Goal: Task Accomplishment & Management: Manage account settings

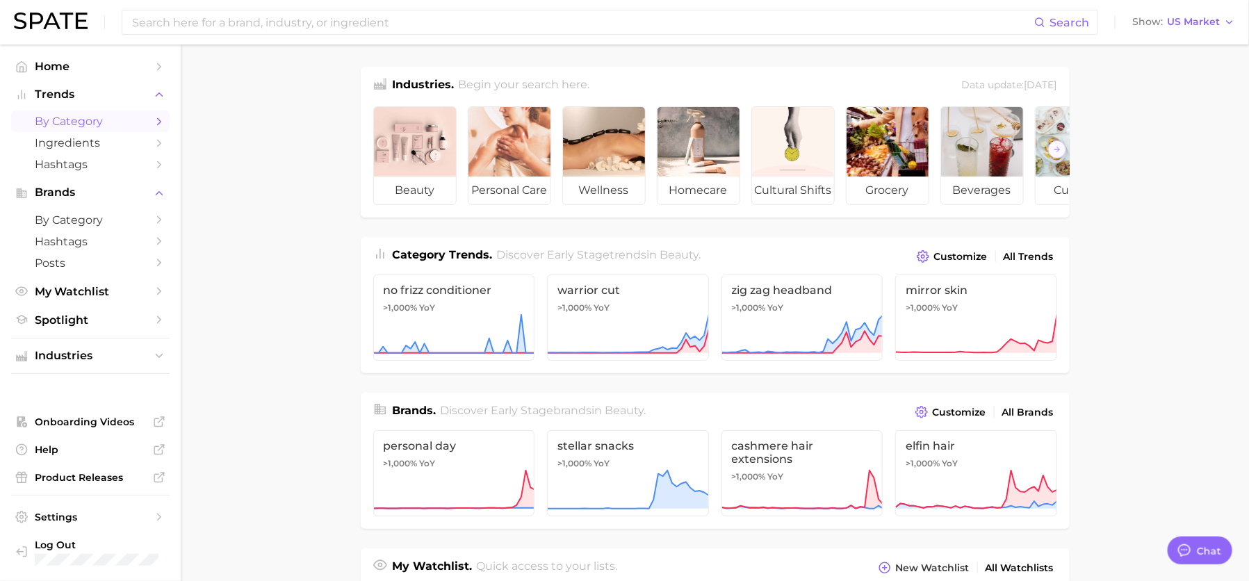
click at [91, 131] on link "by Category" at bounding box center [90, 122] width 158 height 22
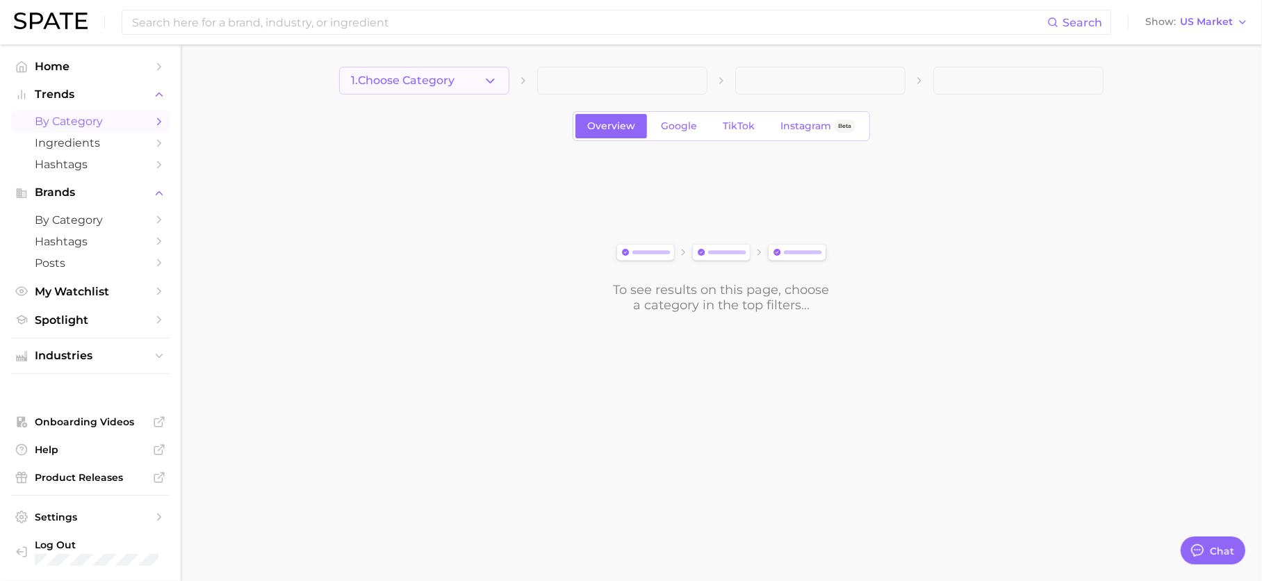
click at [481, 88] on button "1. Choose Category" at bounding box center [424, 81] width 170 height 28
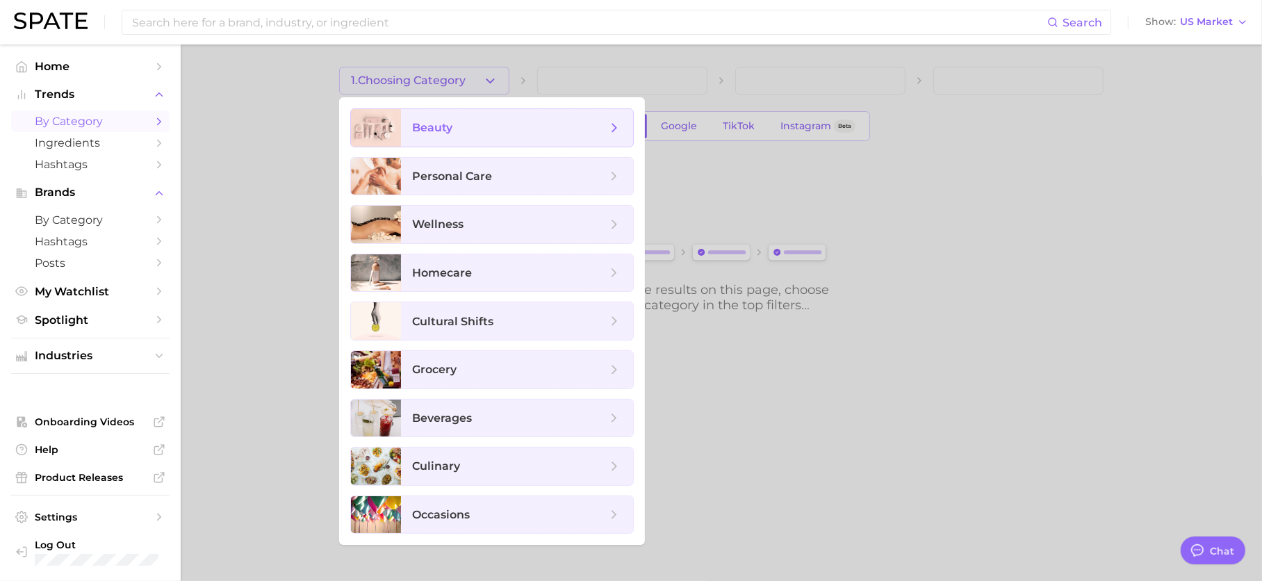
click at [494, 124] on span "beauty" at bounding box center [509, 127] width 195 height 15
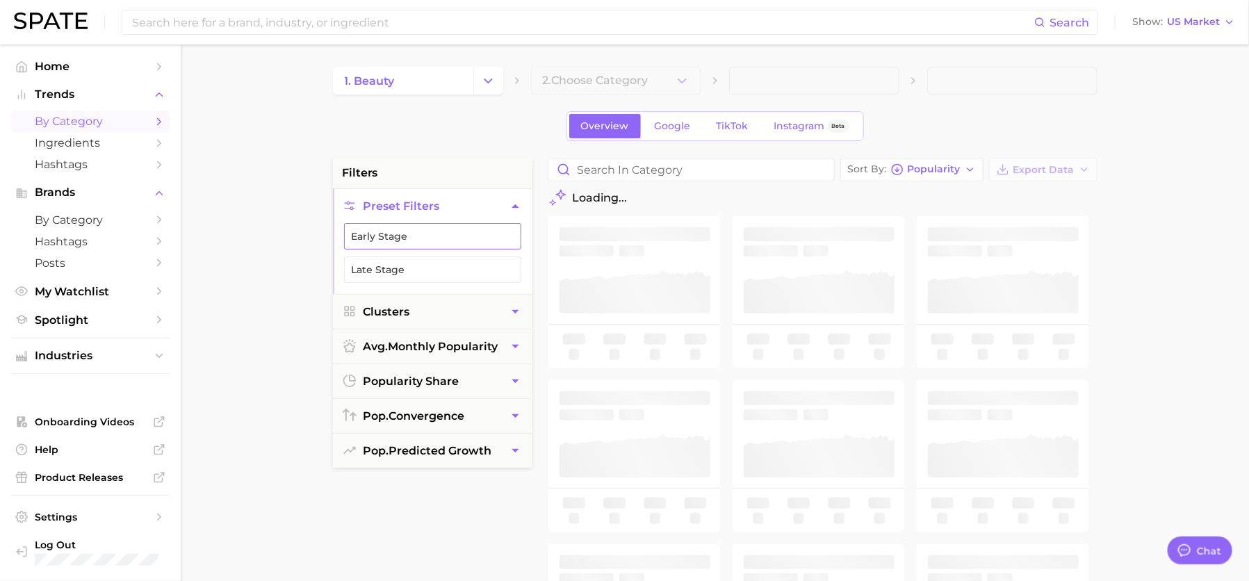
click at [482, 238] on button "Early Stage" at bounding box center [432, 236] width 177 height 26
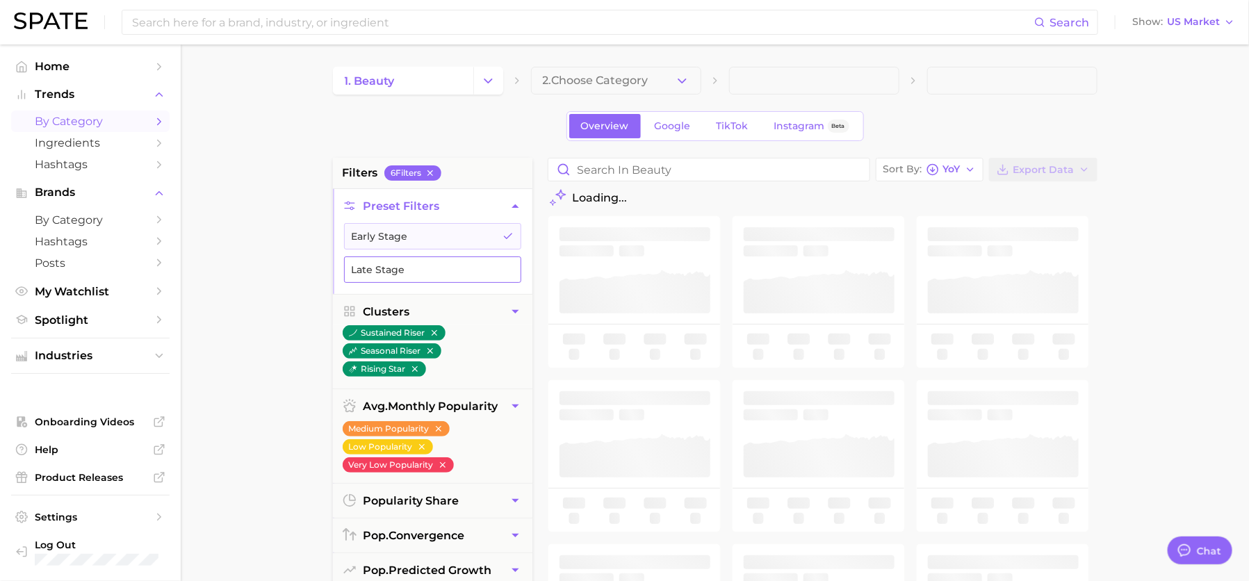
click at [477, 273] on button "Late Stage" at bounding box center [432, 269] width 177 height 26
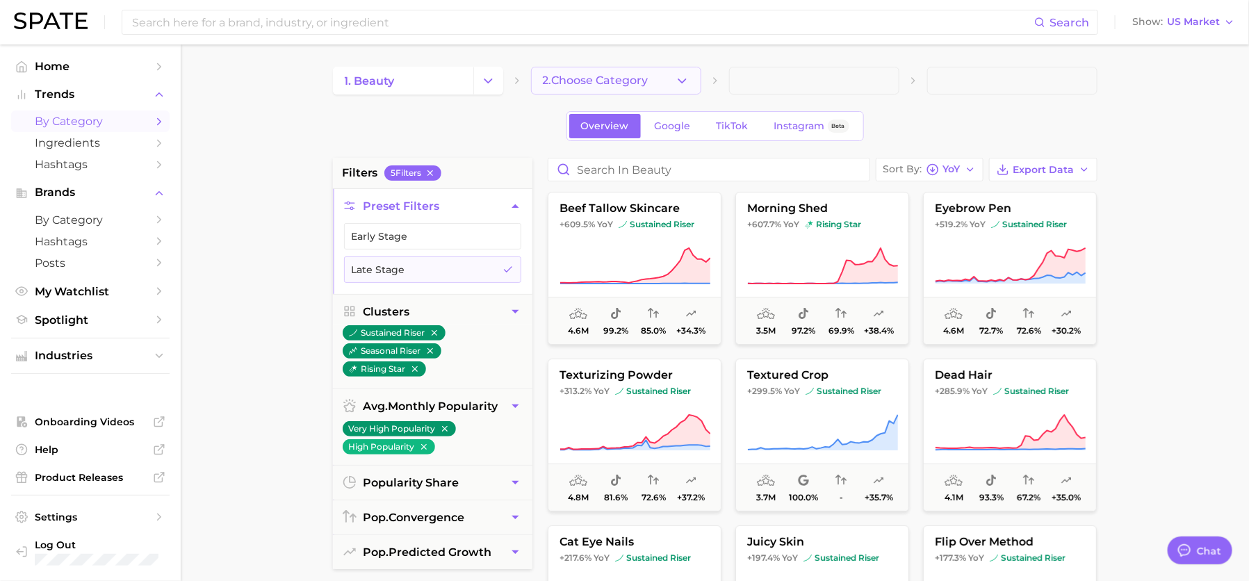
click at [614, 81] on span "2. Choose Category" at bounding box center [596, 80] width 106 height 13
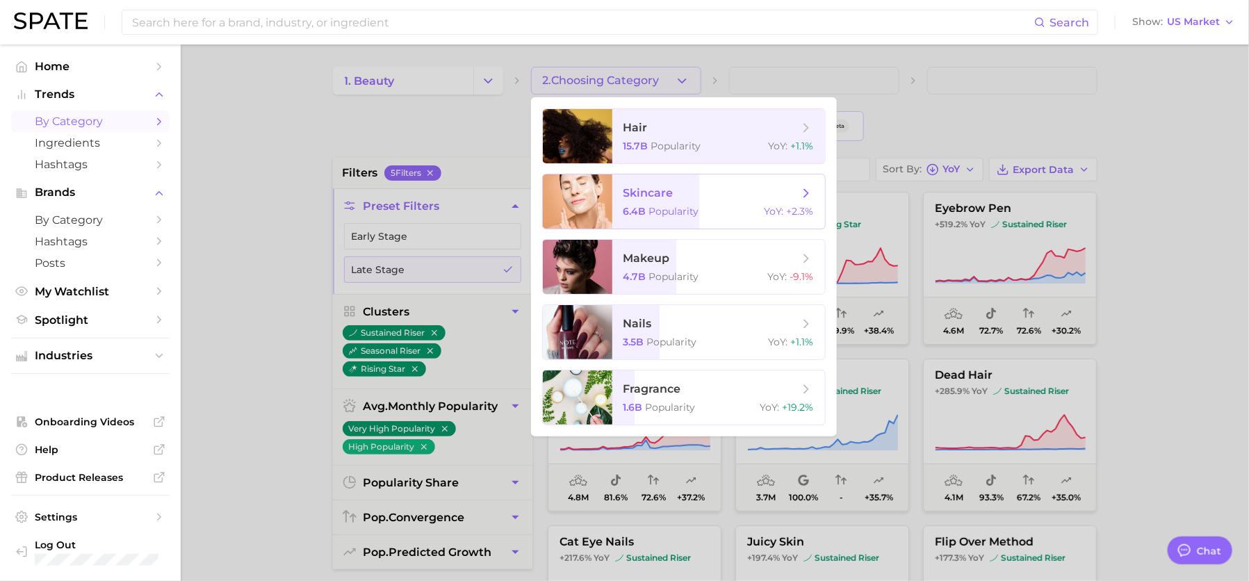
click at [719, 215] on div "6.4b Popularity YoY : +2.3%" at bounding box center [718, 211] width 190 height 13
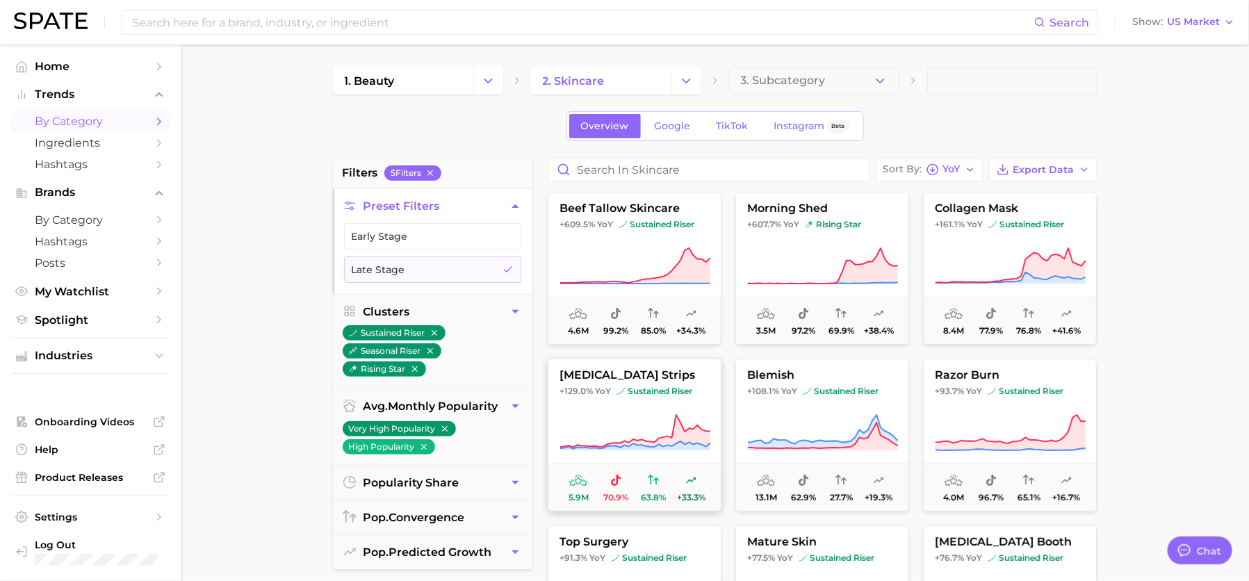
click at [646, 422] on icon at bounding box center [634, 433] width 151 height 39
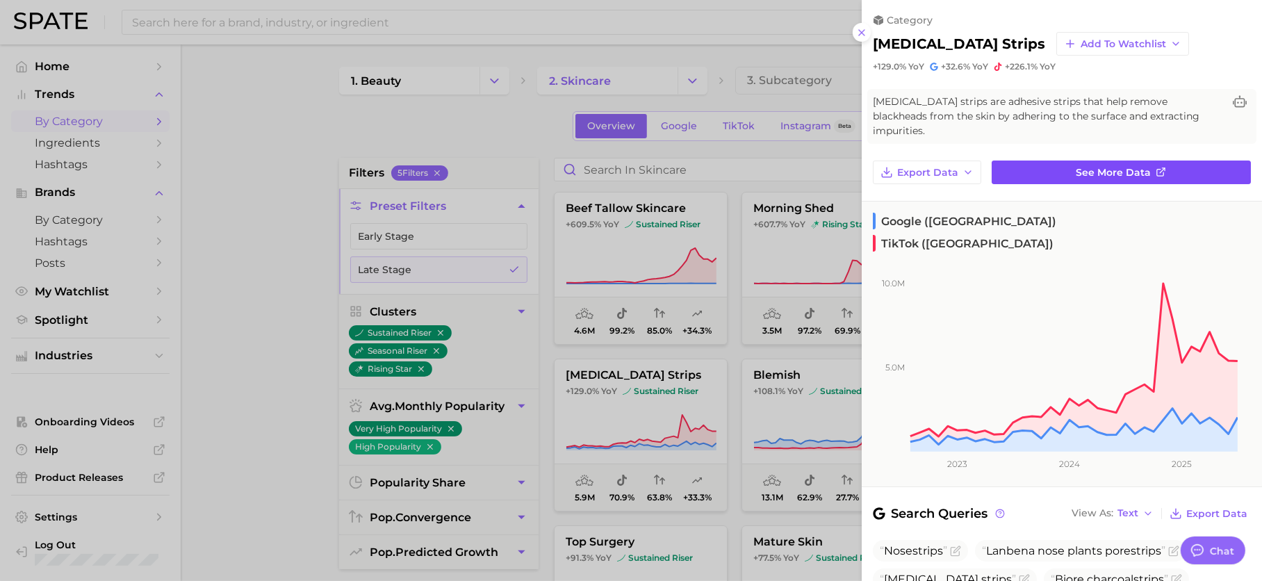
click at [1079, 166] on link "See more data" at bounding box center [1121, 173] width 259 height 24
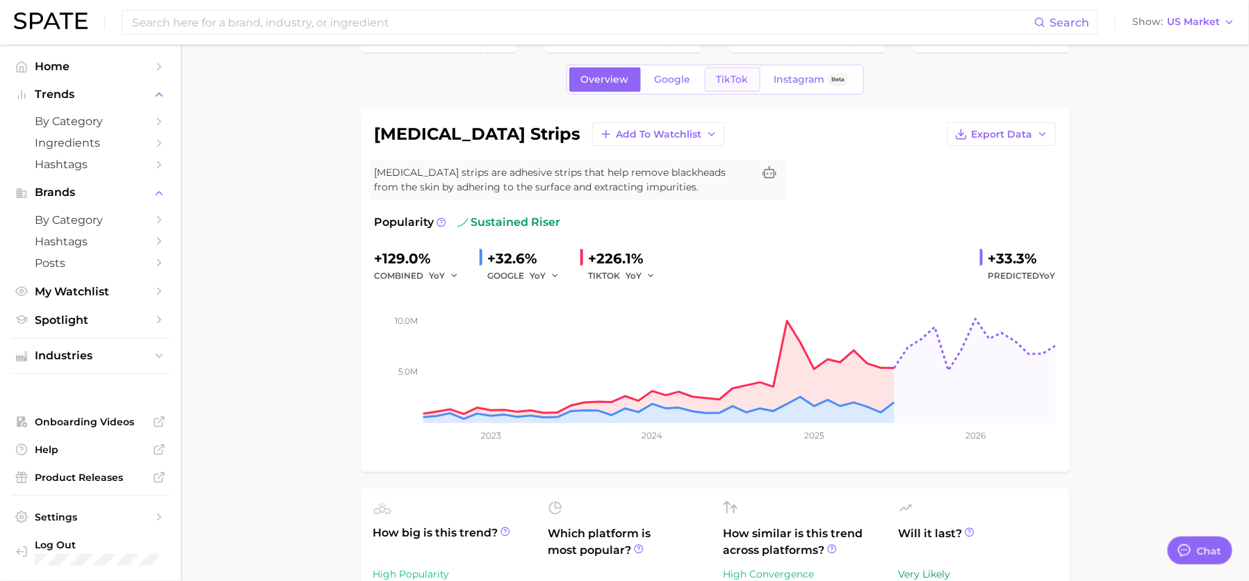
scroll to position [40, 0]
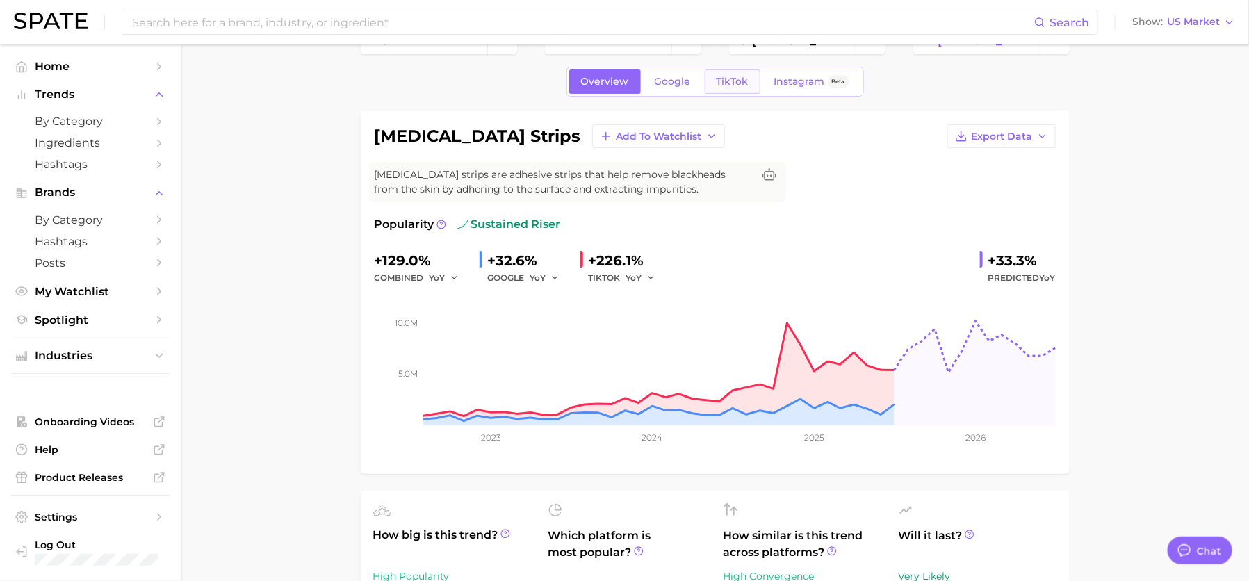
click at [738, 81] on span "TikTok" at bounding box center [733, 82] width 32 height 12
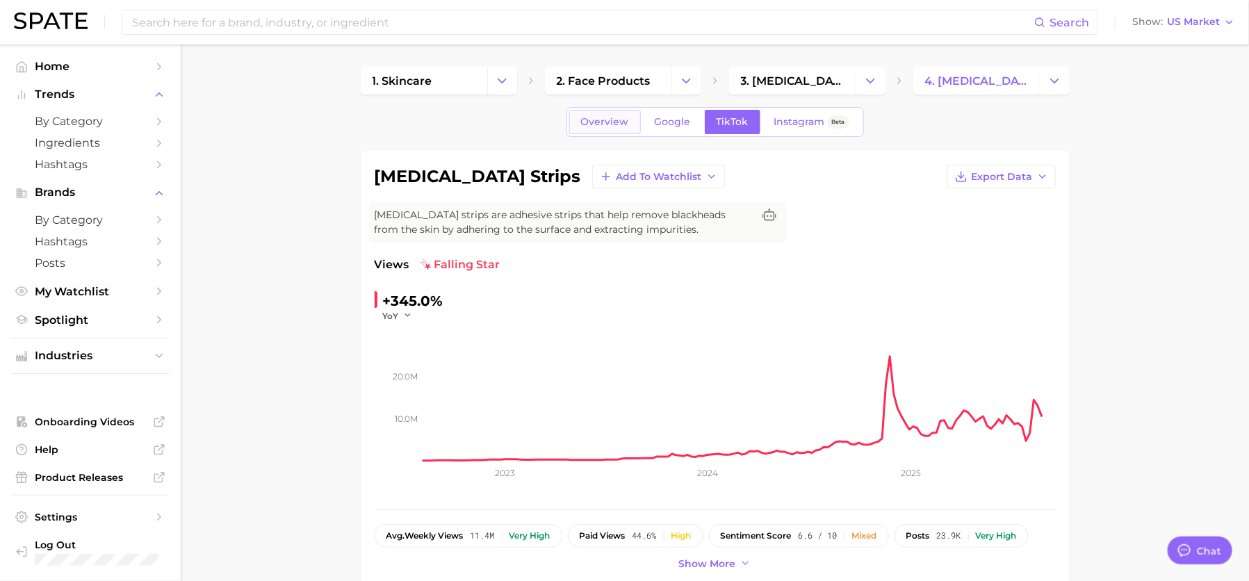
click at [604, 120] on span "Overview" at bounding box center [605, 122] width 48 height 12
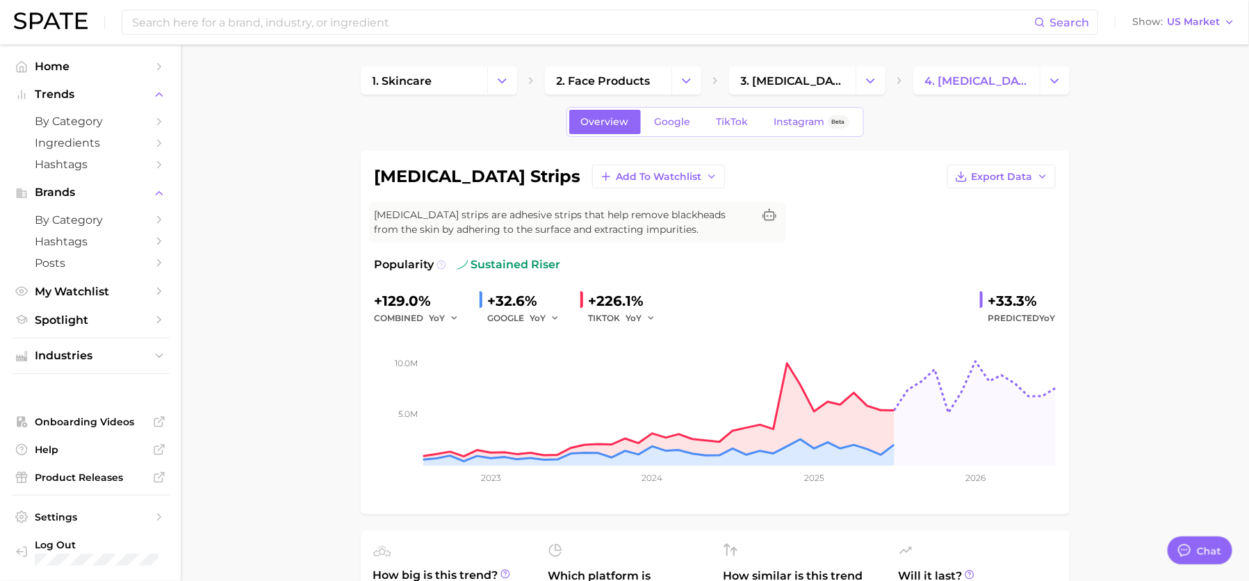
click at [440, 266] on icon at bounding box center [441, 265] width 10 height 10
click at [689, 124] on span "Google" at bounding box center [673, 122] width 36 height 12
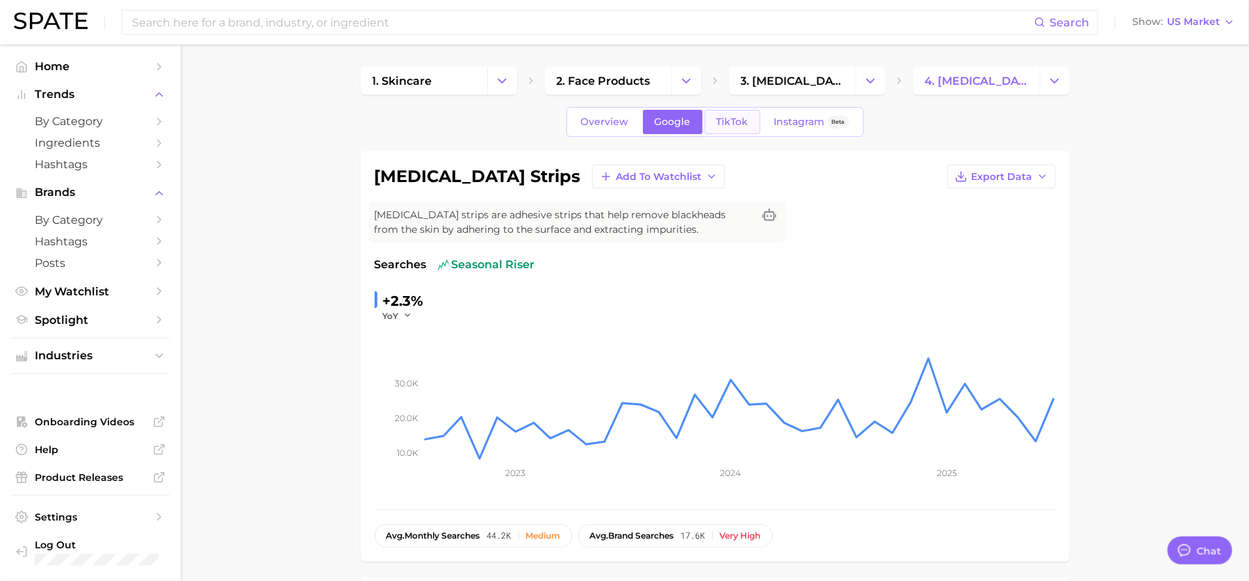
click at [744, 119] on span "TikTok" at bounding box center [733, 122] width 32 height 12
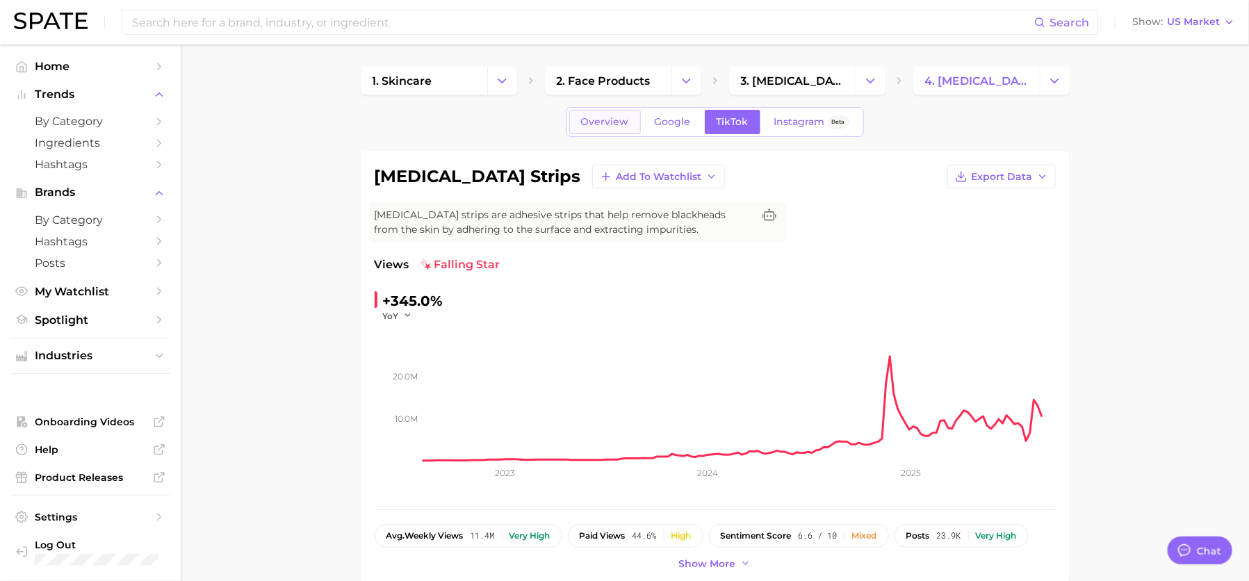
click at [607, 131] on link "Overview" at bounding box center [605, 122] width 72 height 24
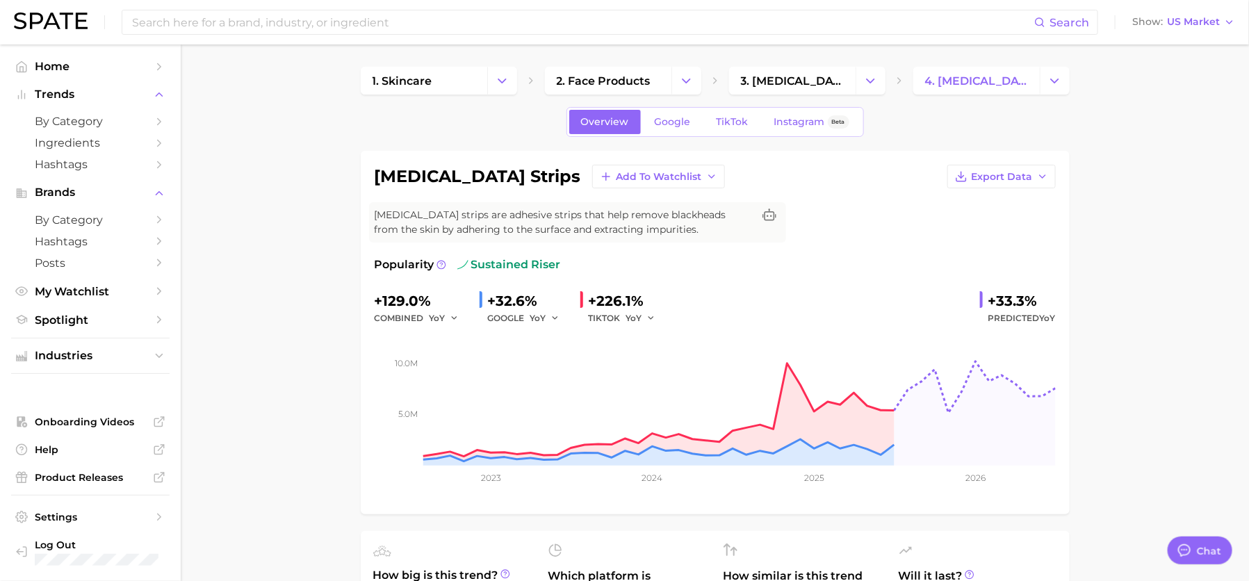
scroll to position [40, 0]
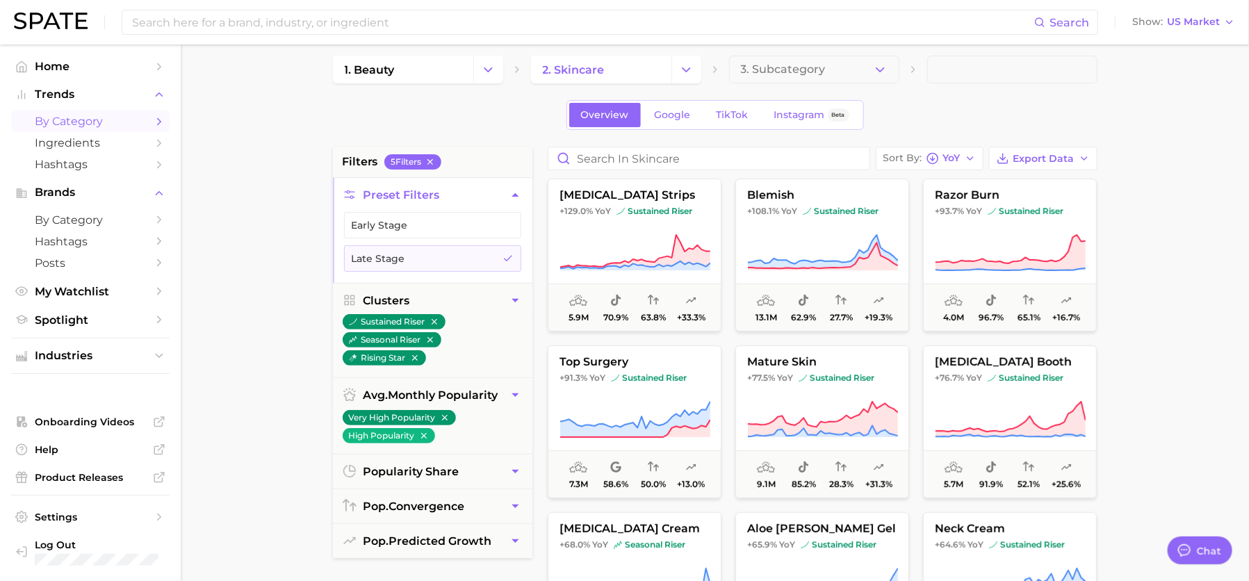
scroll to position [167, 0]
click at [789, 117] on span "Instagram" at bounding box center [799, 115] width 51 height 12
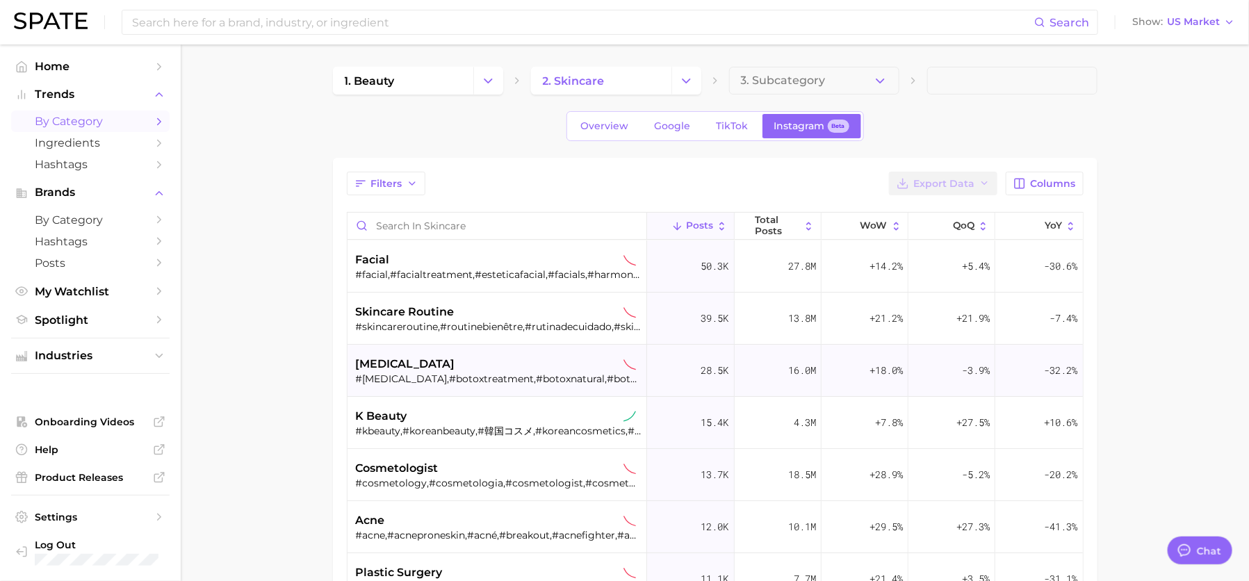
type textarea "x"
click at [448, 427] on div "#kbeauty,#koreanbeauty,#韓国コスメ,#koreancosmetics,#koreabeauty,#koreanskin,#韓国メイク,…" at bounding box center [499, 431] width 286 height 13
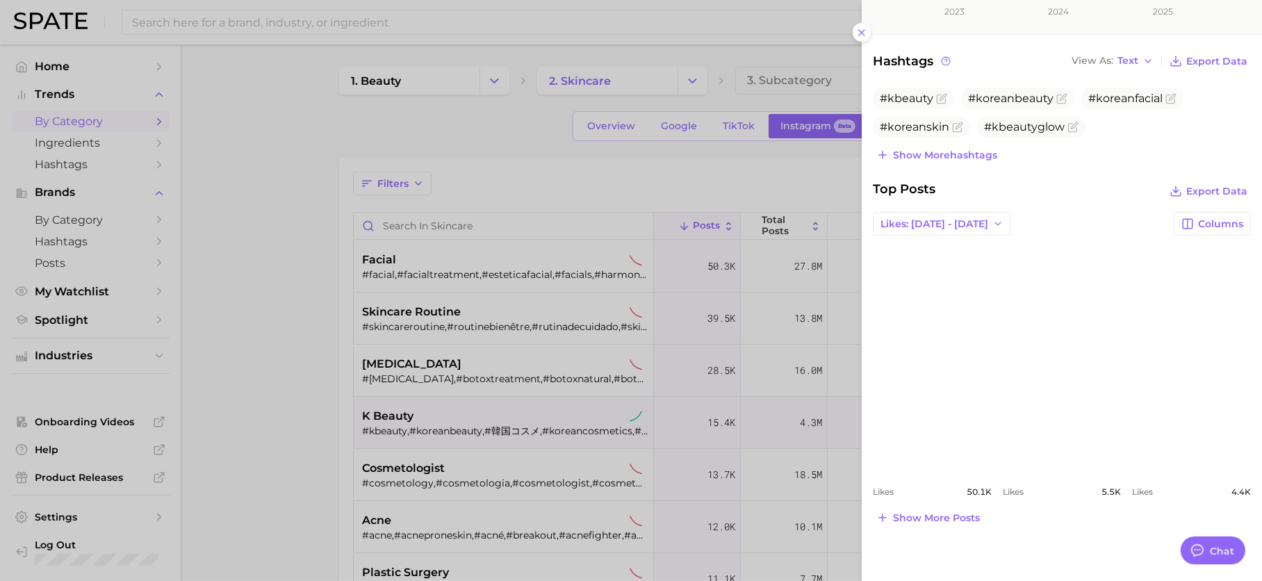
scroll to position [345, 0]
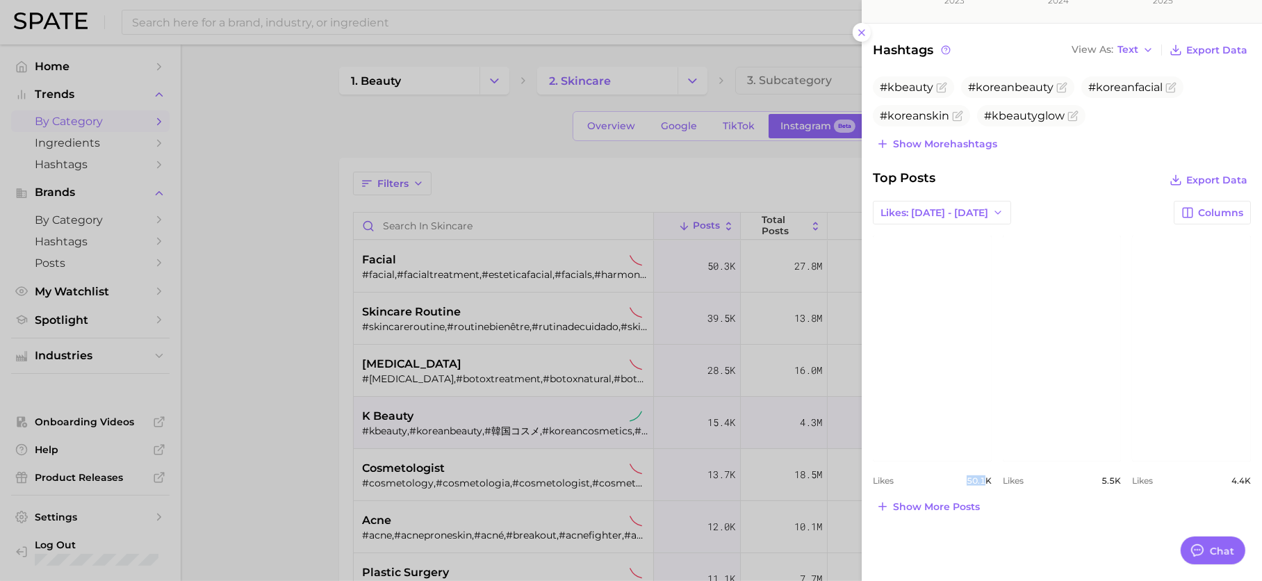
drag, startPoint x: 981, startPoint y: 477, endPoint x: 960, endPoint y: 480, distance: 20.3
click at [960, 480] on div "Likes 50.1k" at bounding box center [932, 480] width 119 height 10
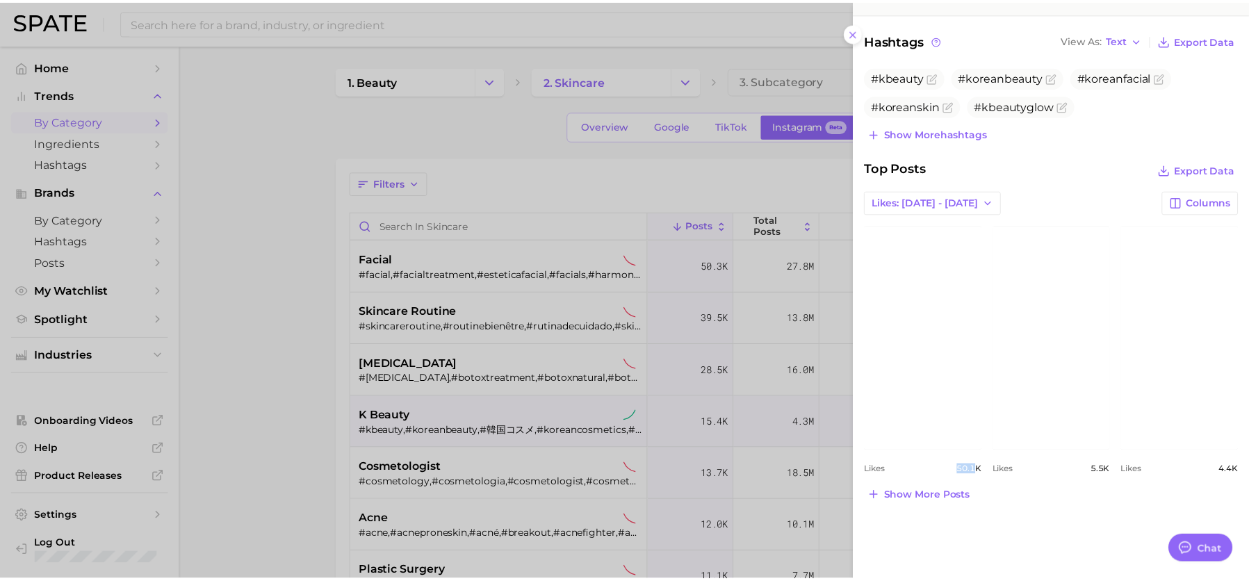
scroll to position [355, 0]
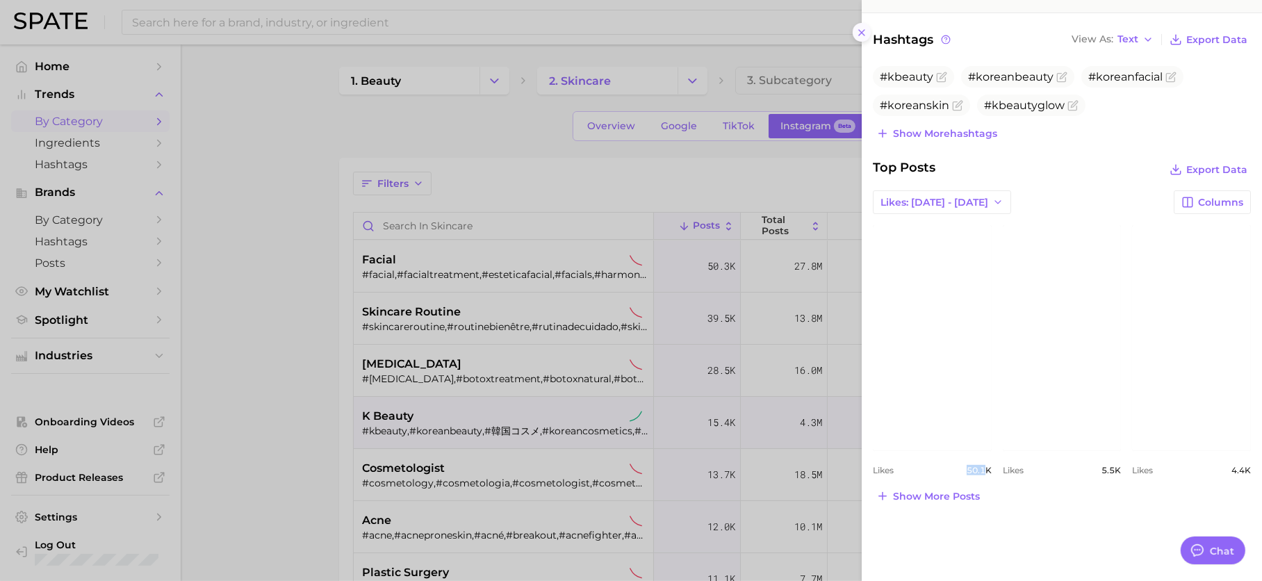
click at [865, 33] on icon at bounding box center [861, 32] width 11 height 11
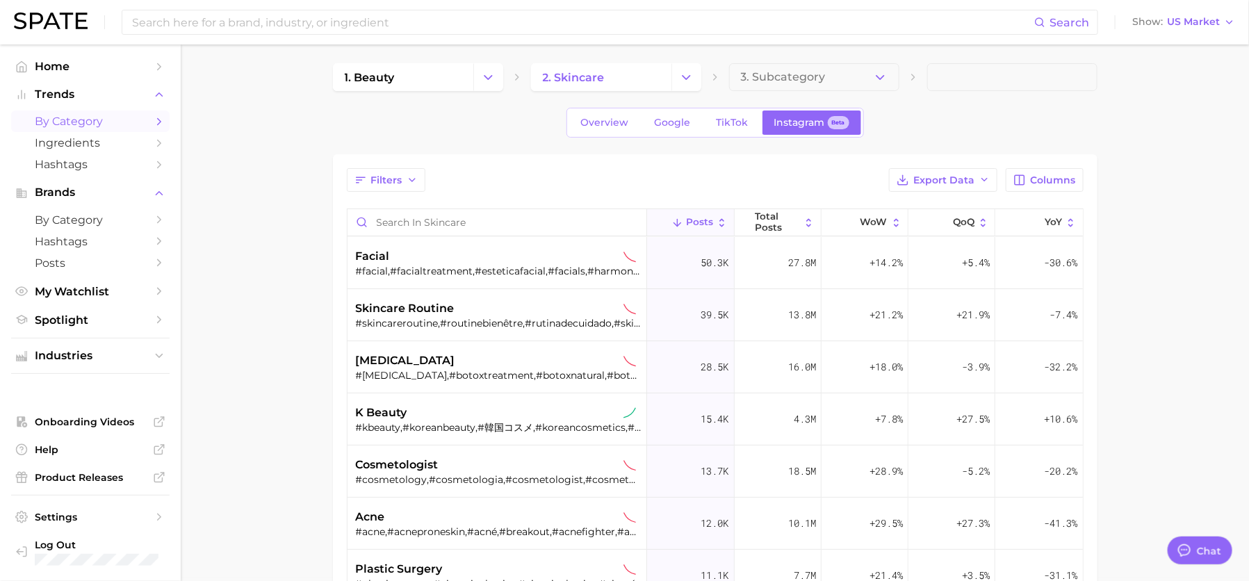
scroll to position [7, 0]
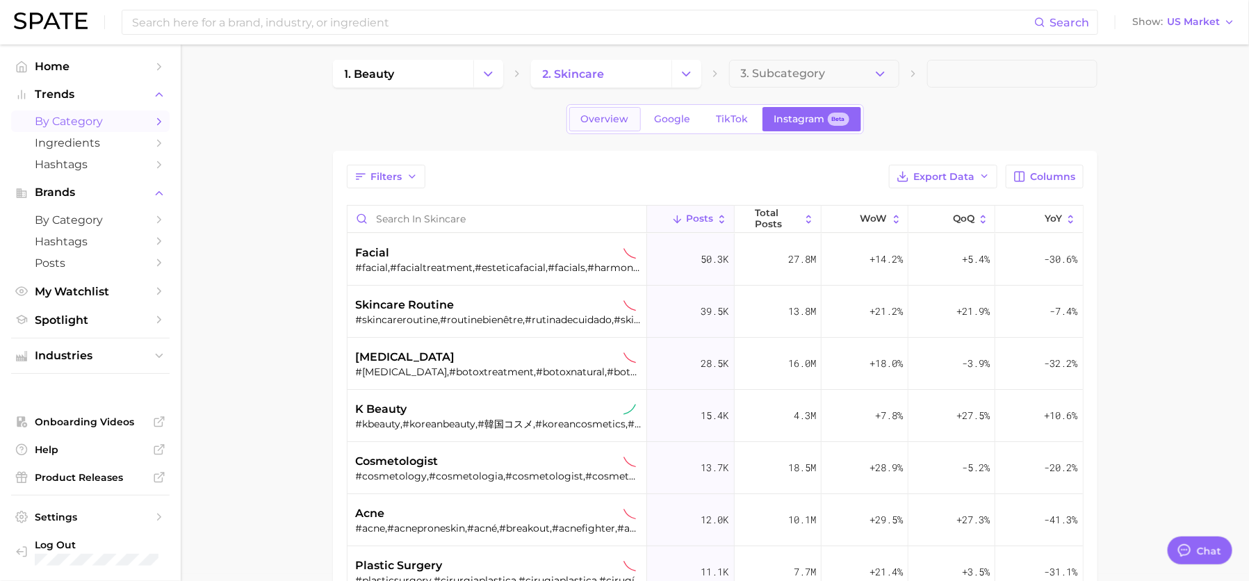
click at [619, 124] on span "Overview" at bounding box center [605, 119] width 48 height 12
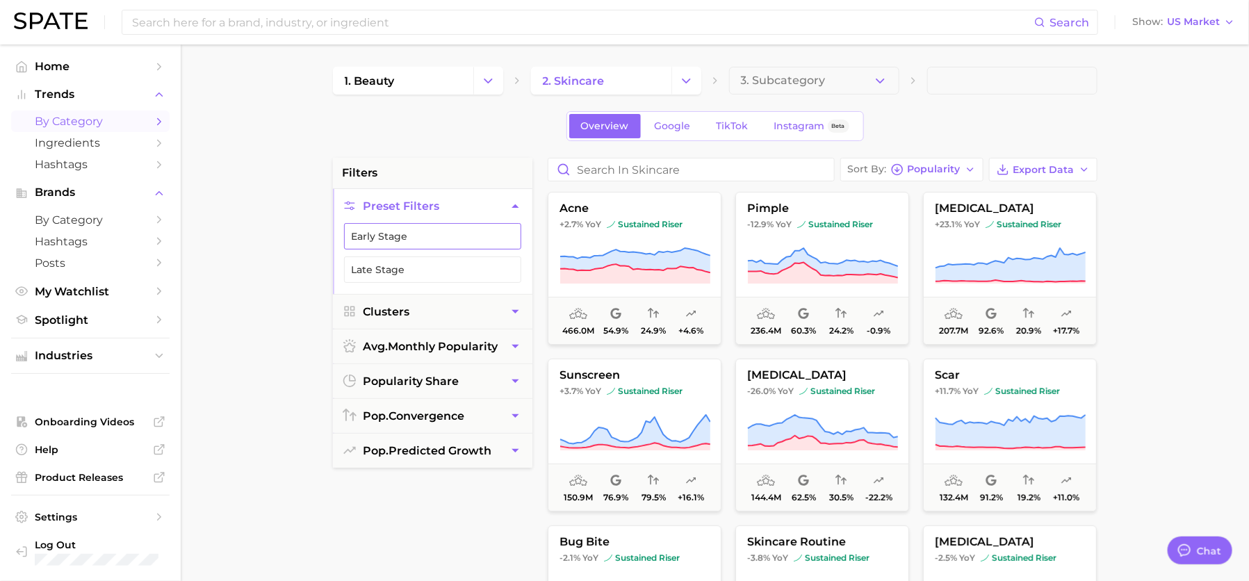
click at [474, 229] on button "Early Stage" at bounding box center [432, 236] width 177 height 26
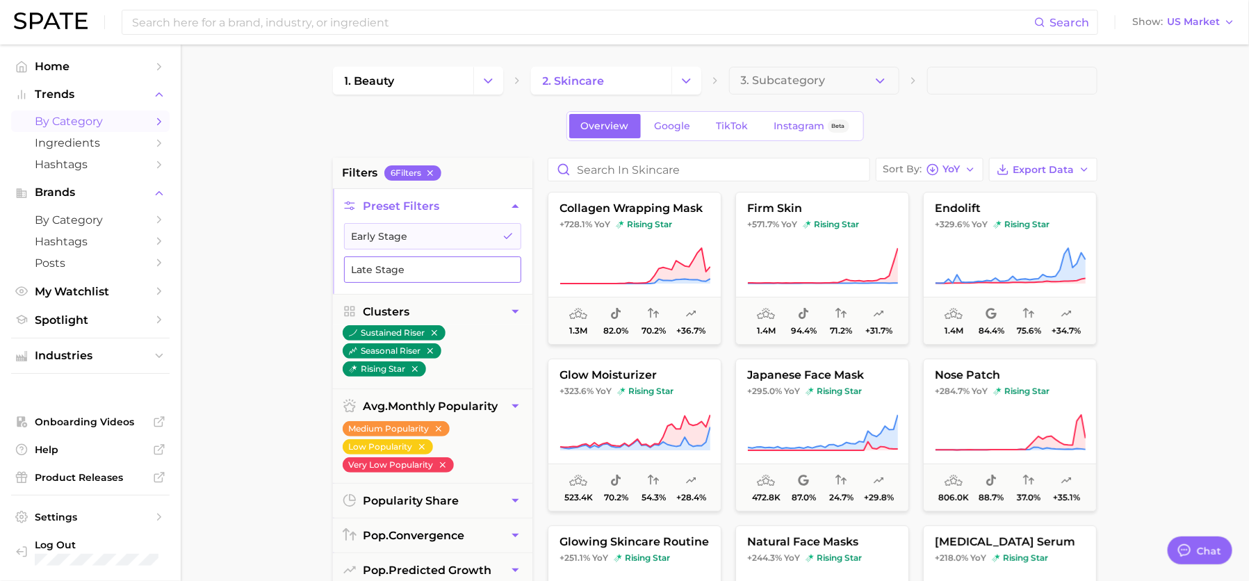
click at [505, 265] on icon "button" at bounding box center [507, 269] width 11 height 11
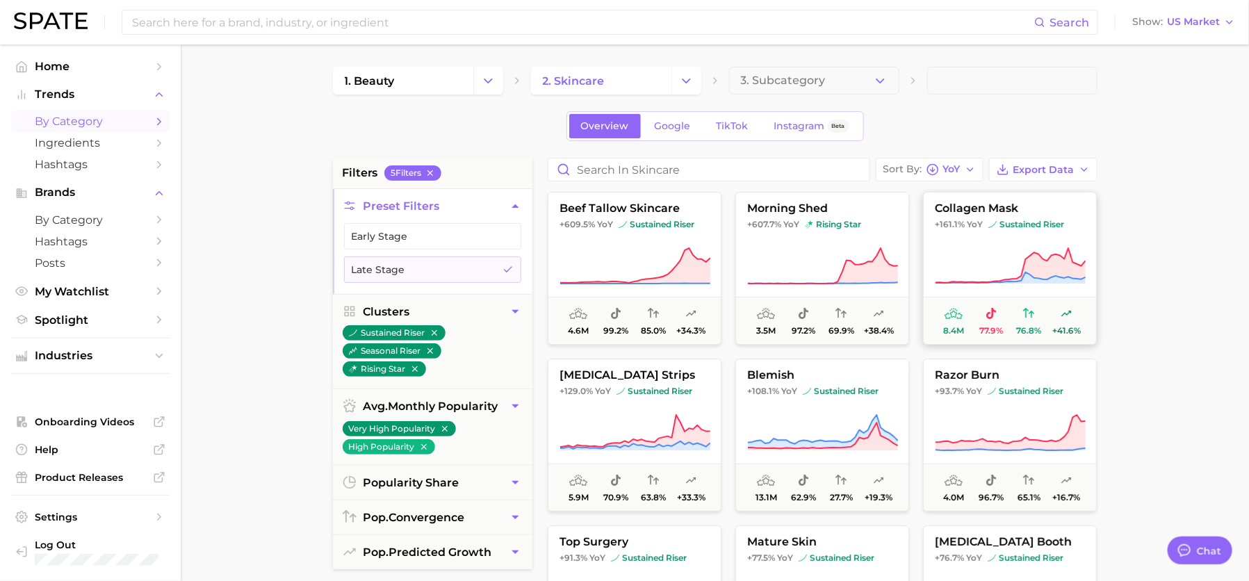
click at [963, 248] on icon at bounding box center [1010, 266] width 151 height 39
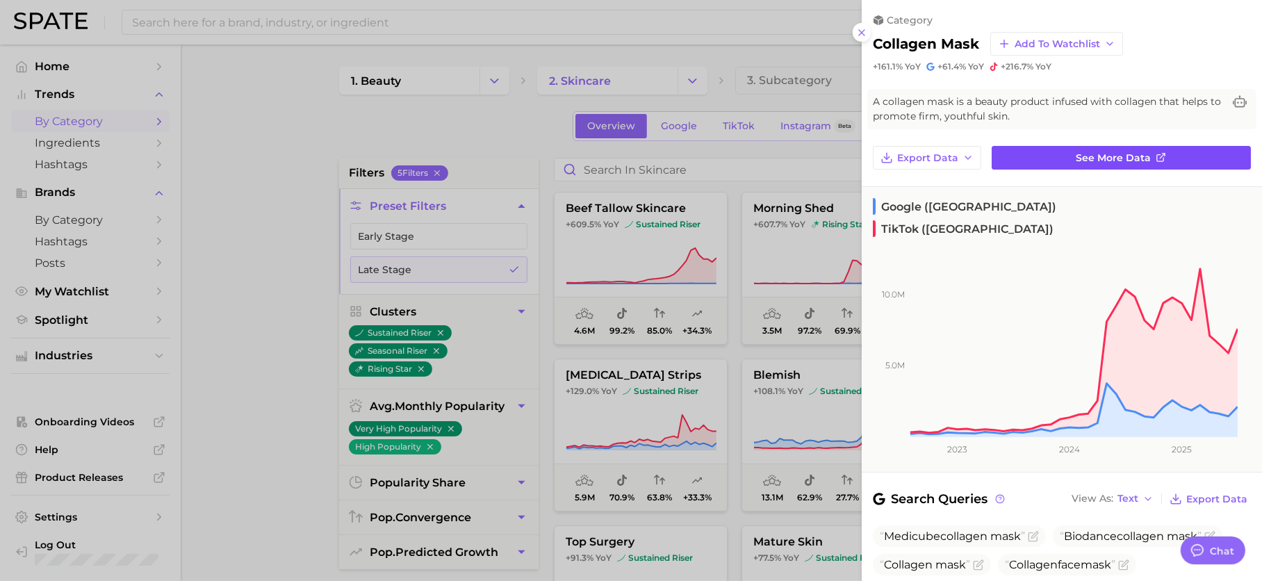
click at [1066, 158] on link "See more data" at bounding box center [1121, 158] width 259 height 24
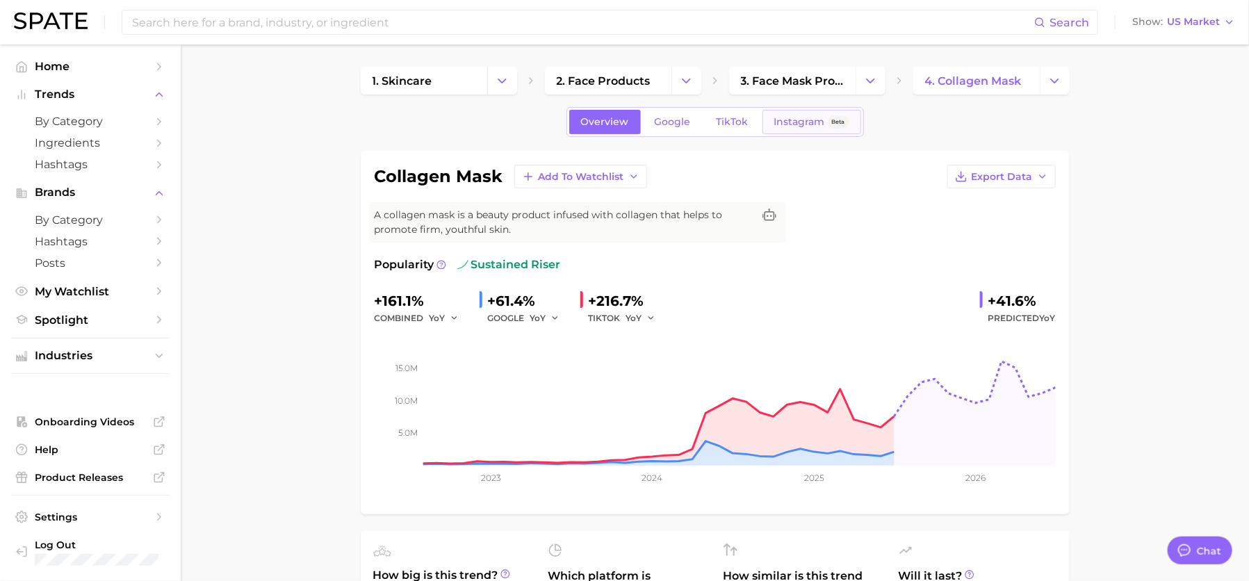
click at [785, 120] on span "Instagram" at bounding box center [799, 122] width 51 height 12
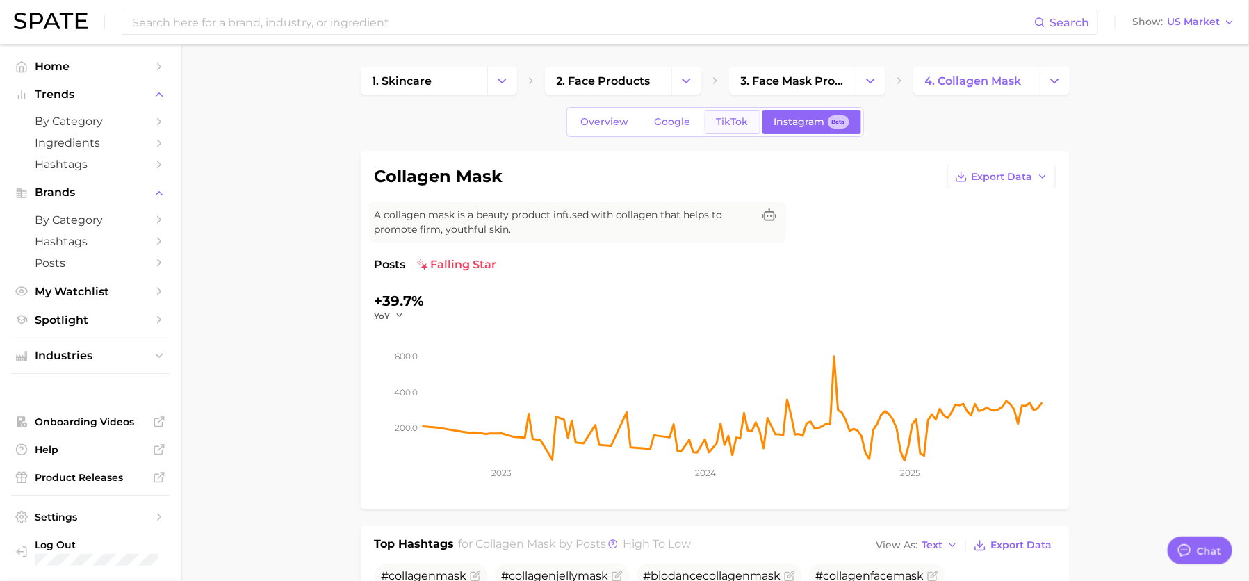
click at [738, 129] on link "TikTok" at bounding box center [733, 122] width 56 height 24
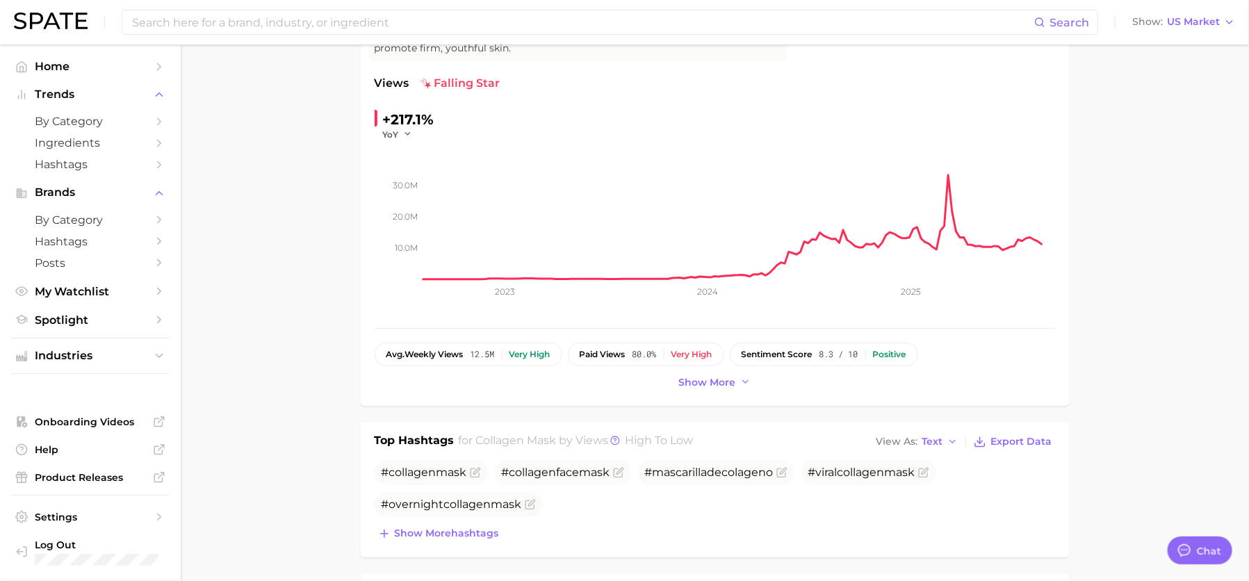
scroll to position [191, 0]
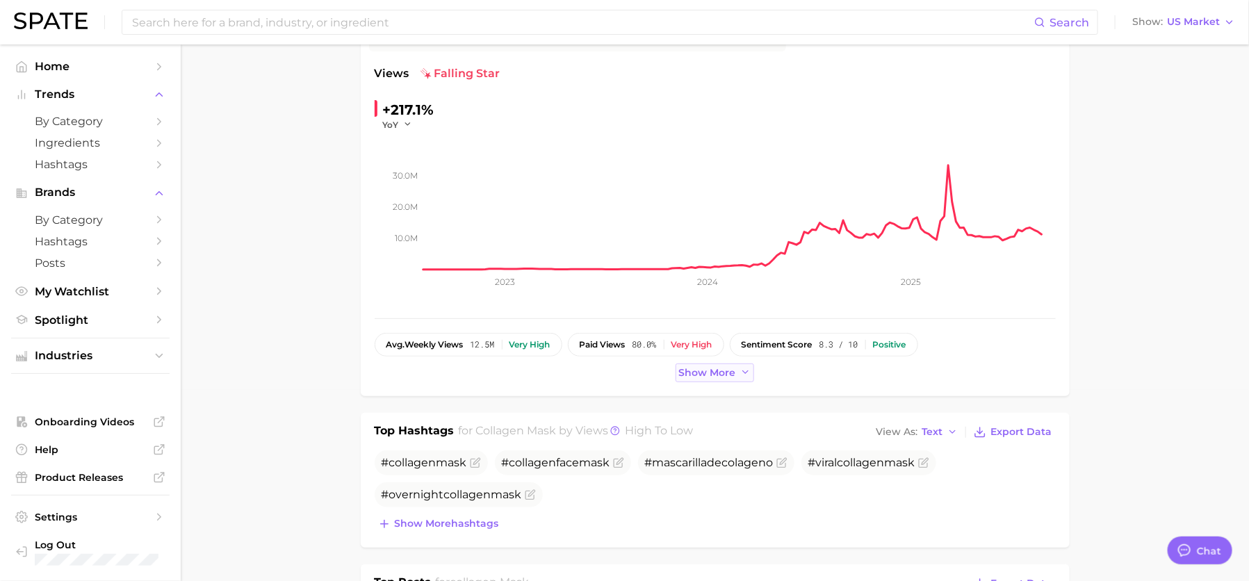
click at [709, 367] on span "Show more" at bounding box center [707, 373] width 57 height 12
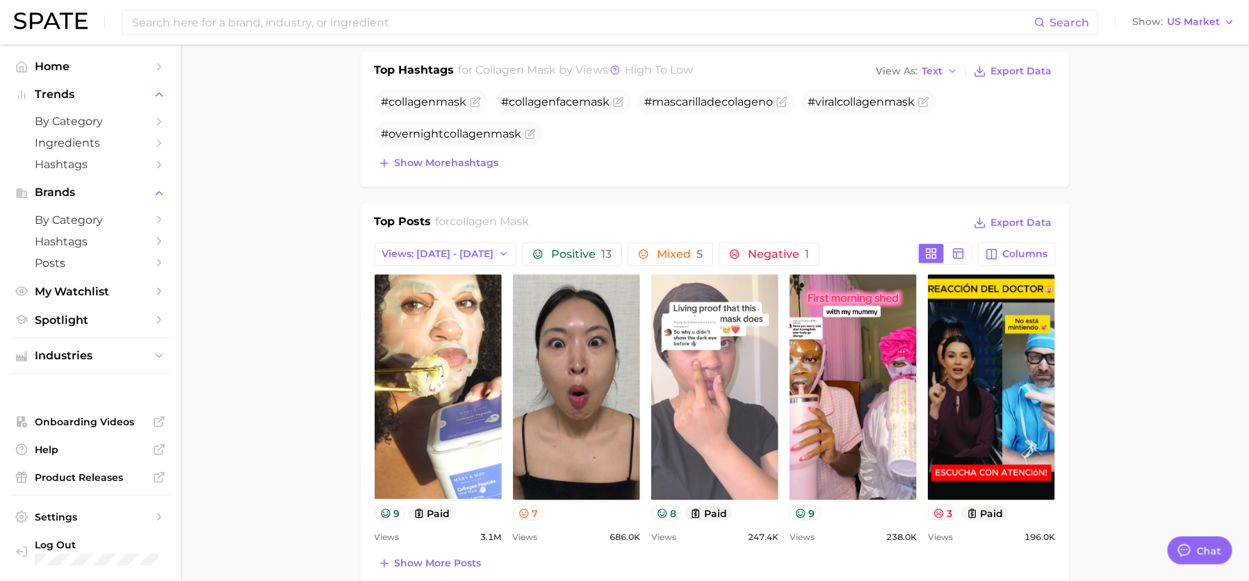
scroll to position [584, 0]
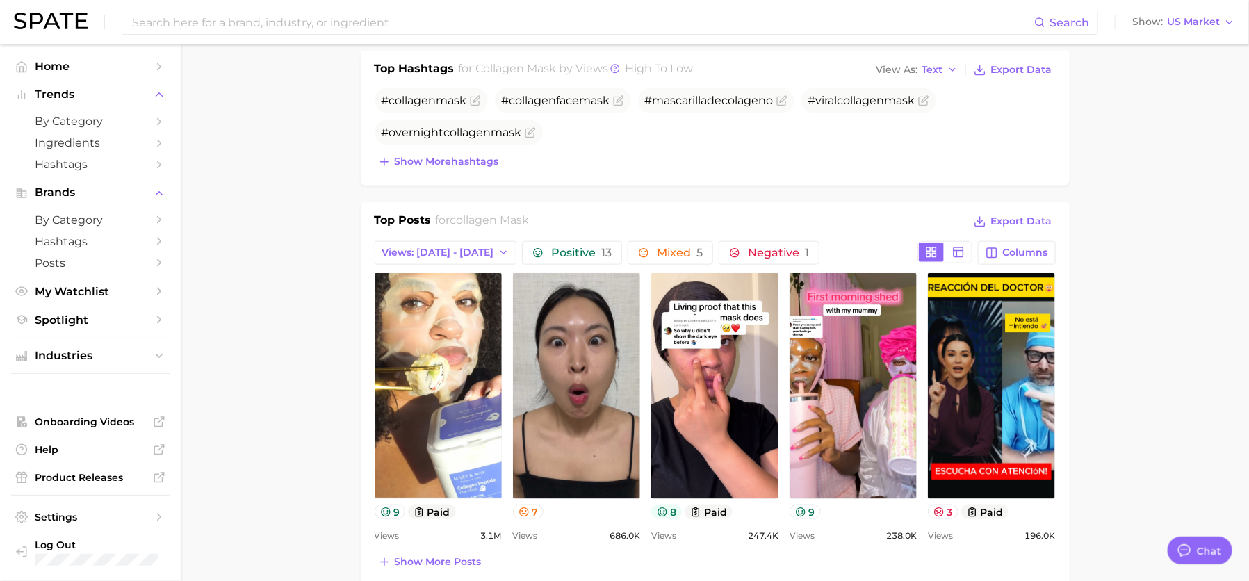
click at [672, 507] on button "8" at bounding box center [666, 512] width 31 height 15
click at [962, 252] on icon at bounding box center [958, 252] width 13 height 13
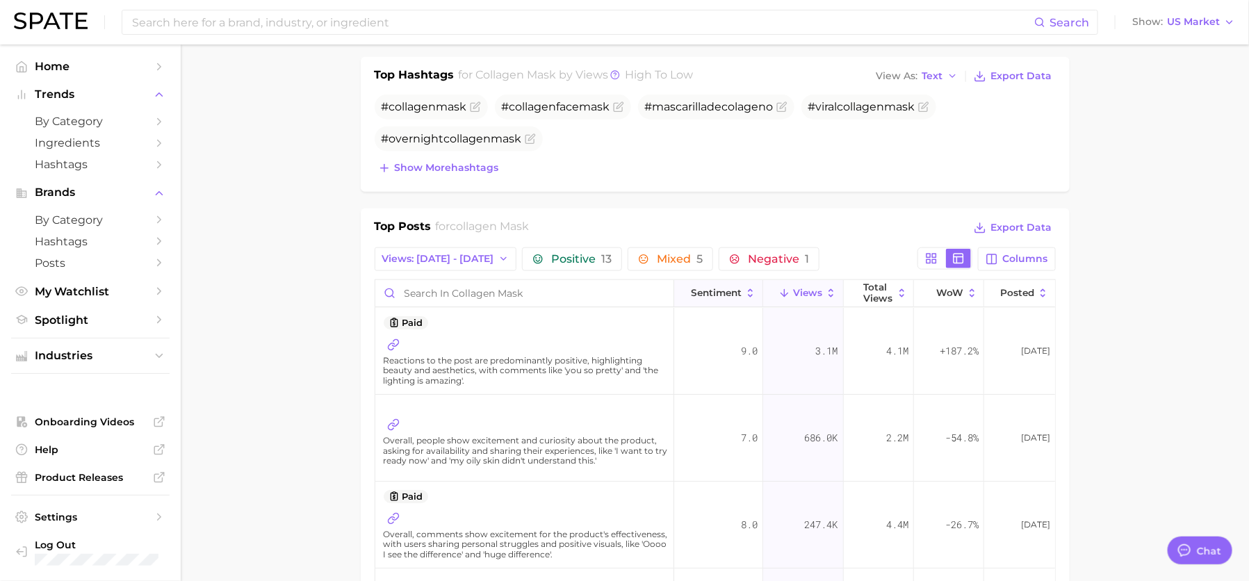
scroll to position [578, 0]
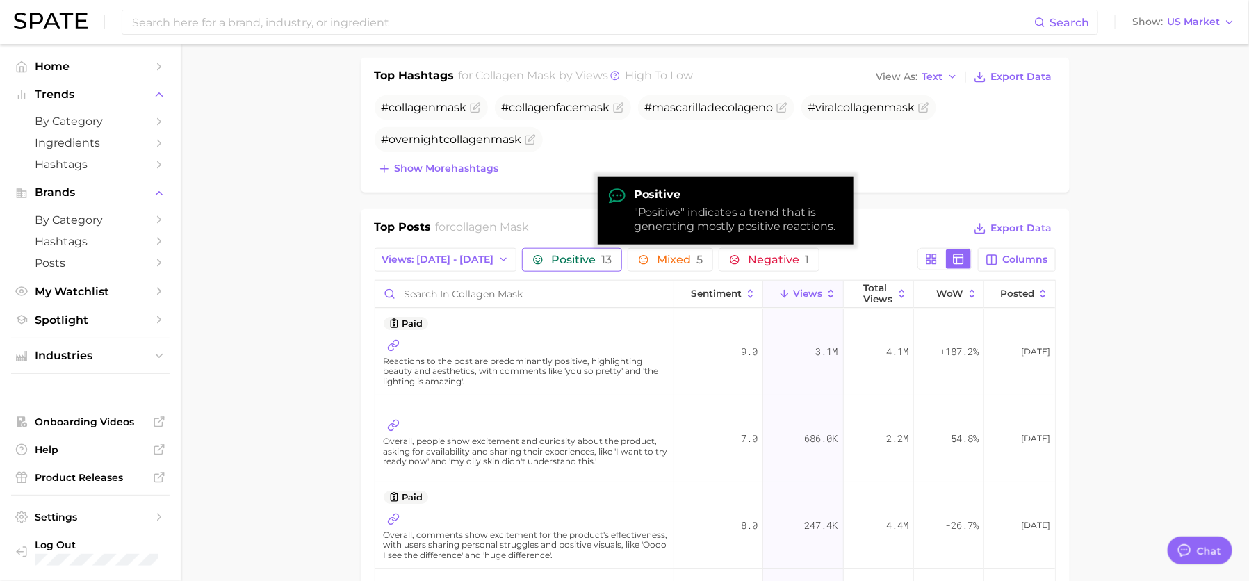
click at [566, 254] on span "Positive 13" at bounding box center [581, 259] width 60 height 11
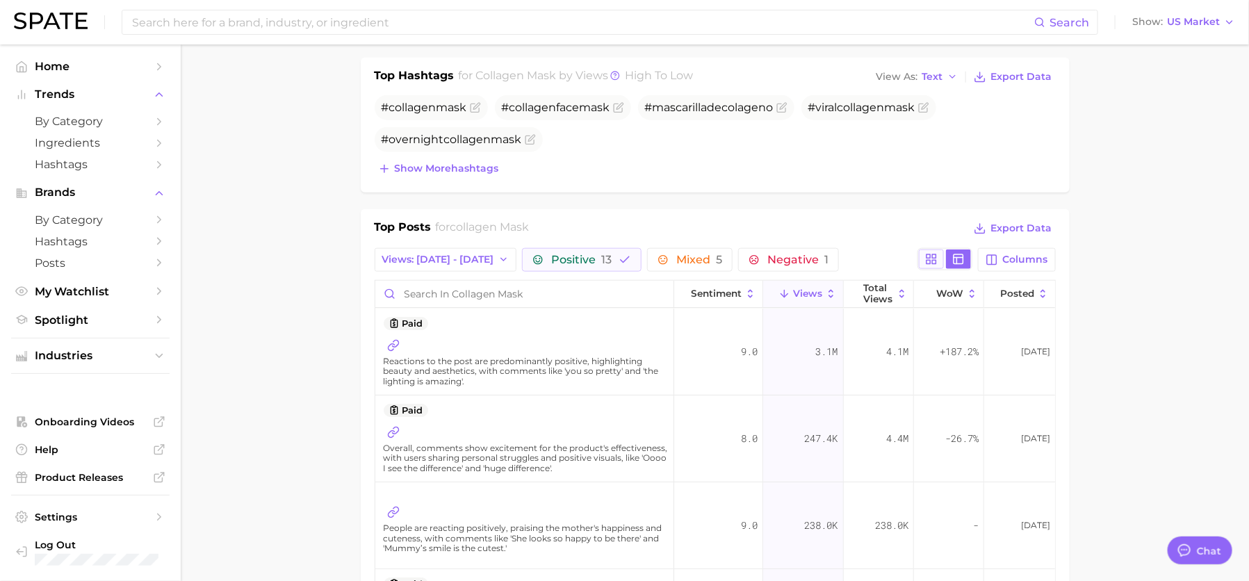
click at [931, 254] on rect at bounding box center [928, 255] width 3 height 3
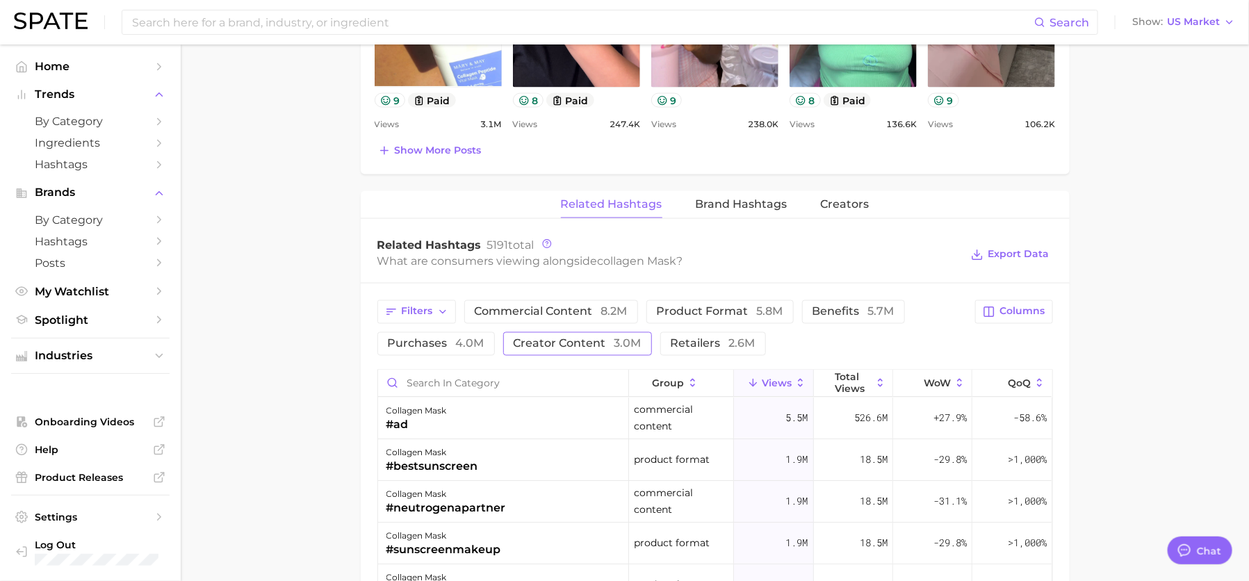
scroll to position [1041, 0]
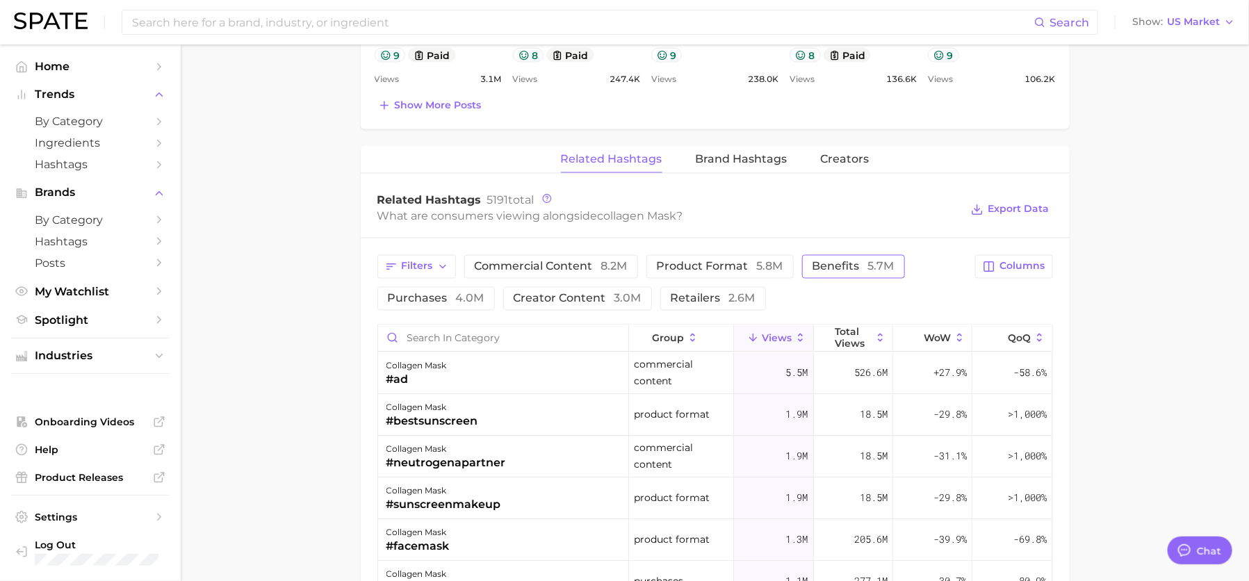
click at [837, 263] on span "benefits 5.7m" at bounding box center [853, 266] width 82 height 11
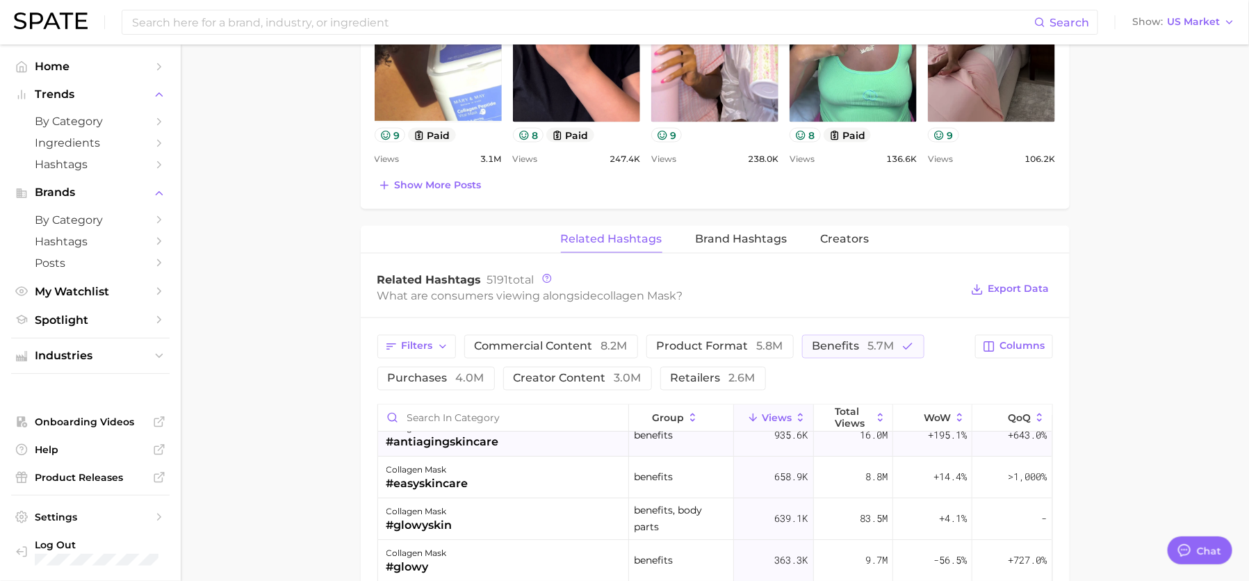
scroll to position [35, 0]
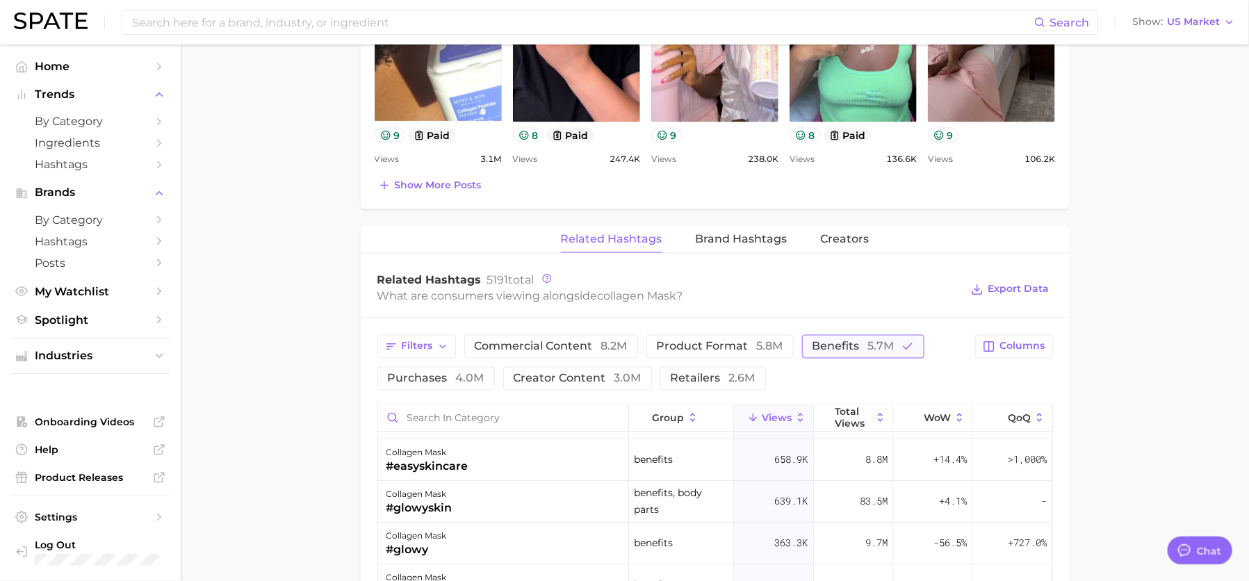
click at [817, 342] on span "benefits 5.7m" at bounding box center [853, 346] width 82 height 11
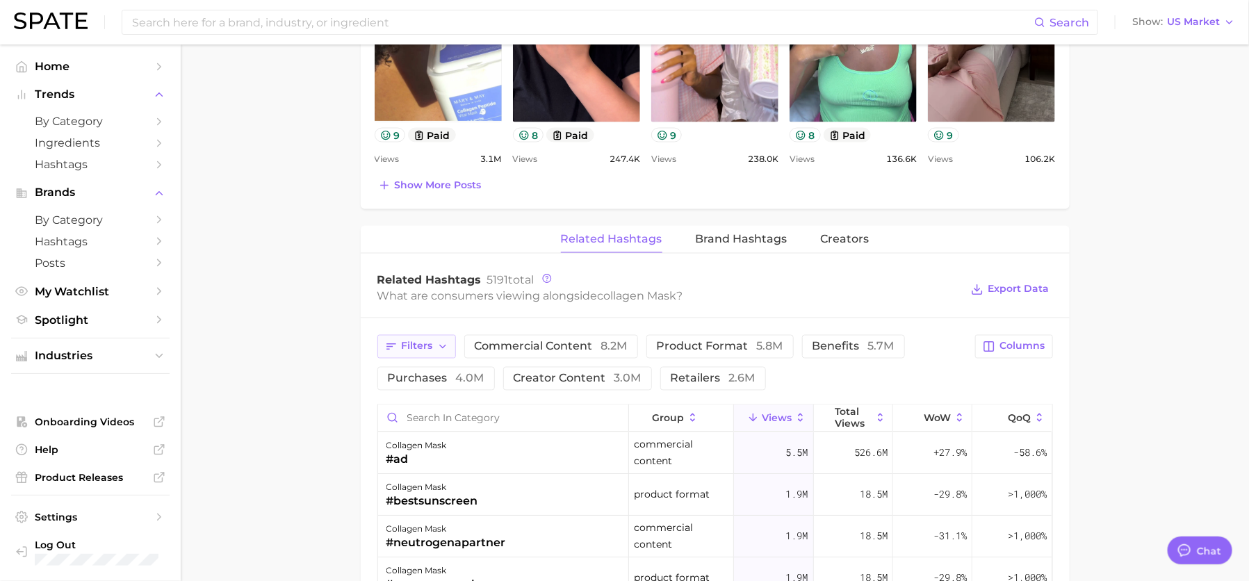
click at [415, 341] on span "Filters" at bounding box center [417, 347] width 31 height 12
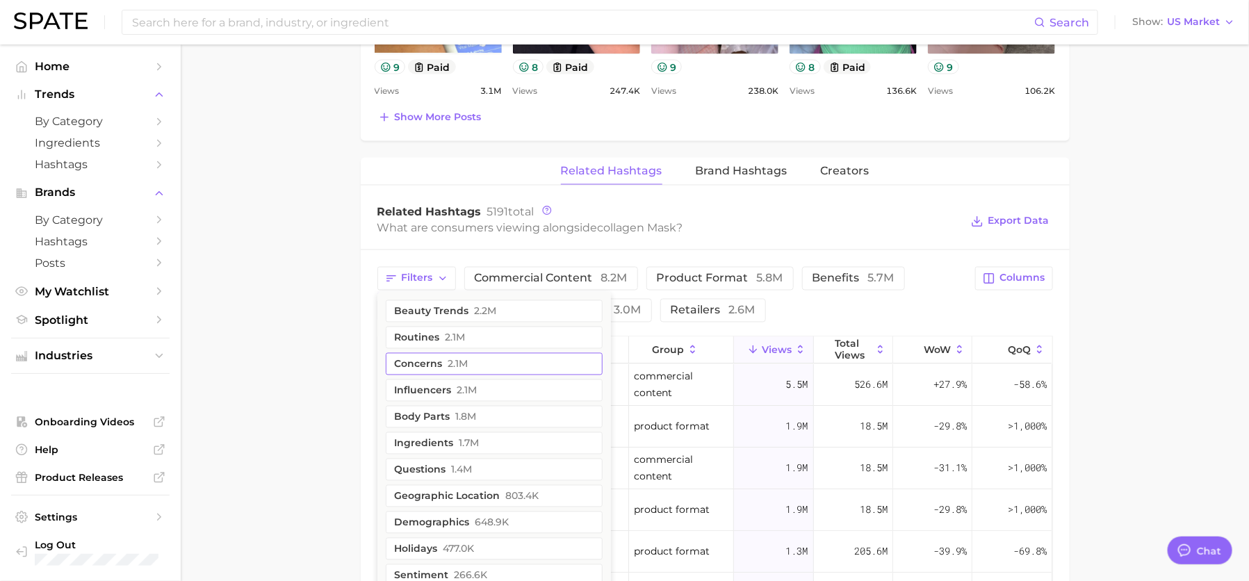
scroll to position [1032, 0]
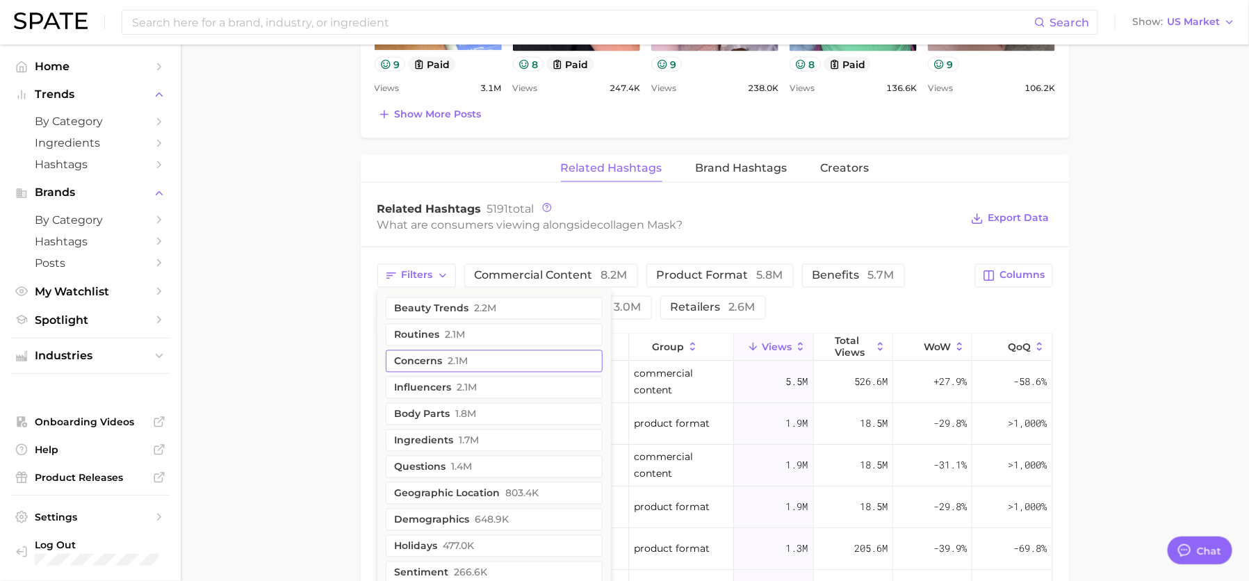
click at [469, 359] on button "concerns 2.1m" at bounding box center [494, 361] width 217 height 22
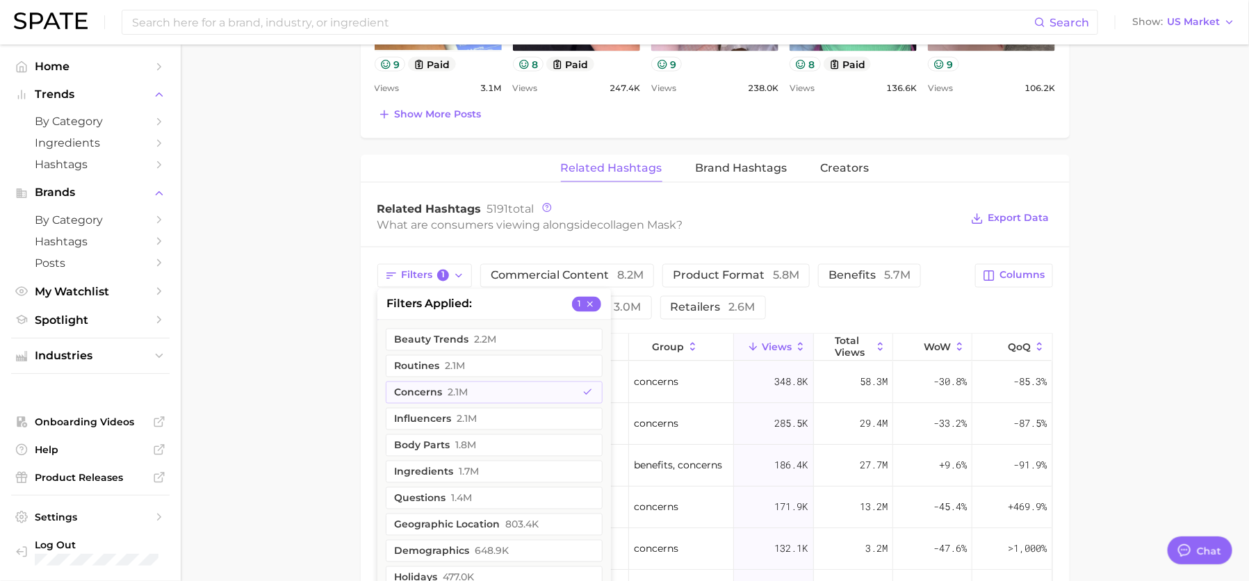
click at [1143, 325] on main "1. skincare 2. face products 3. face mask products 4. collagen mask Overview Go…" at bounding box center [715, 6] width 1068 height 1988
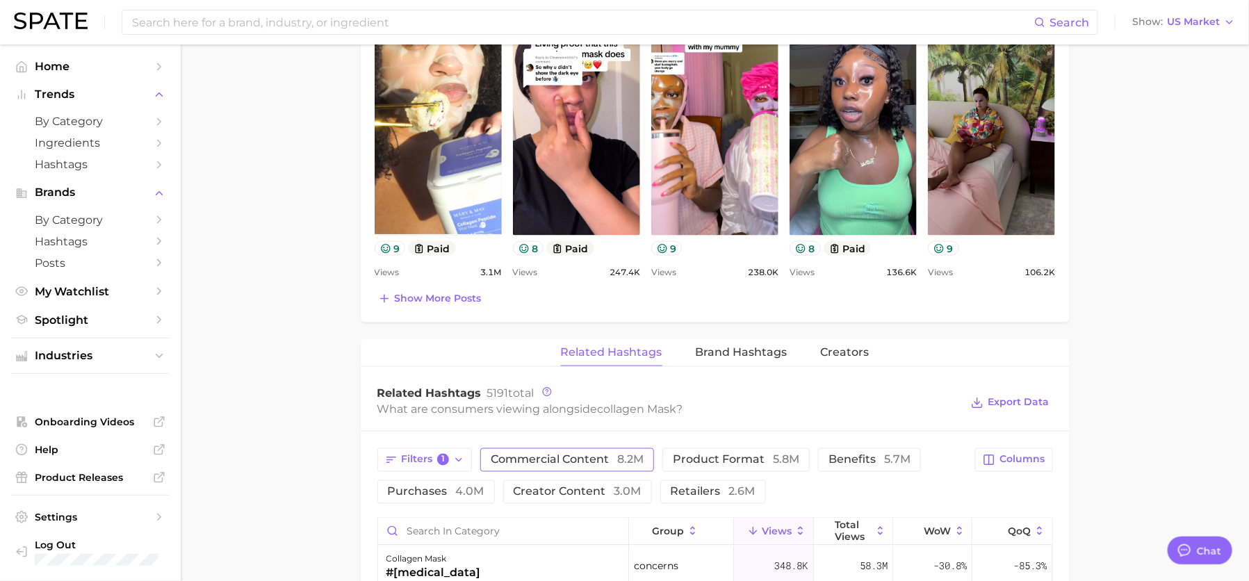
scroll to position [821, 0]
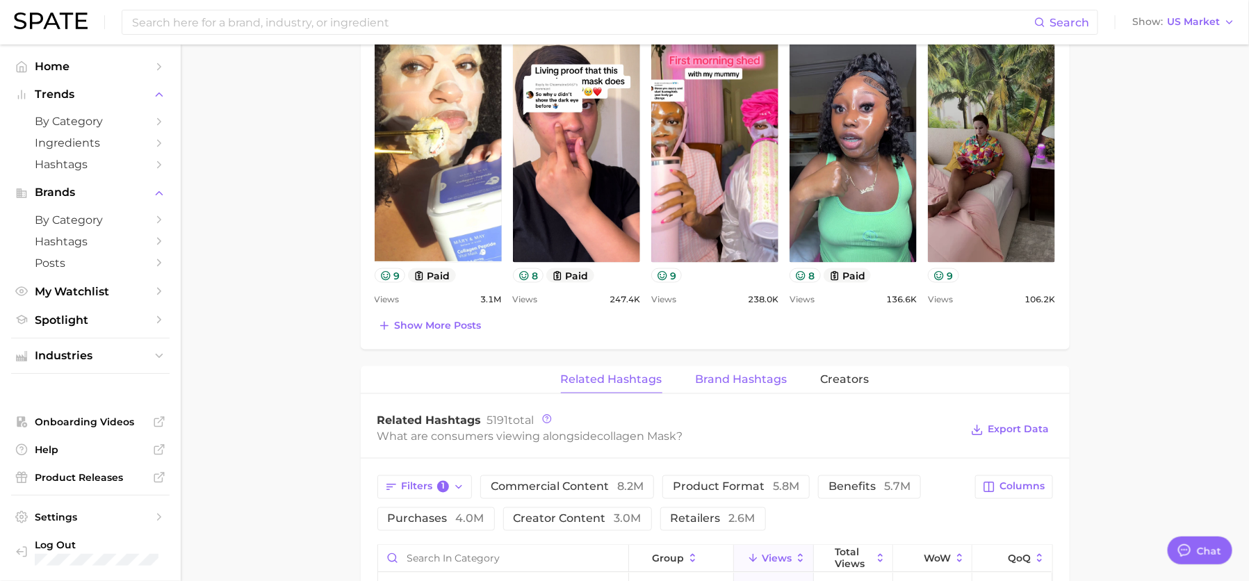
click at [753, 377] on span "Brand Hashtags" at bounding box center [742, 379] width 92 height 13
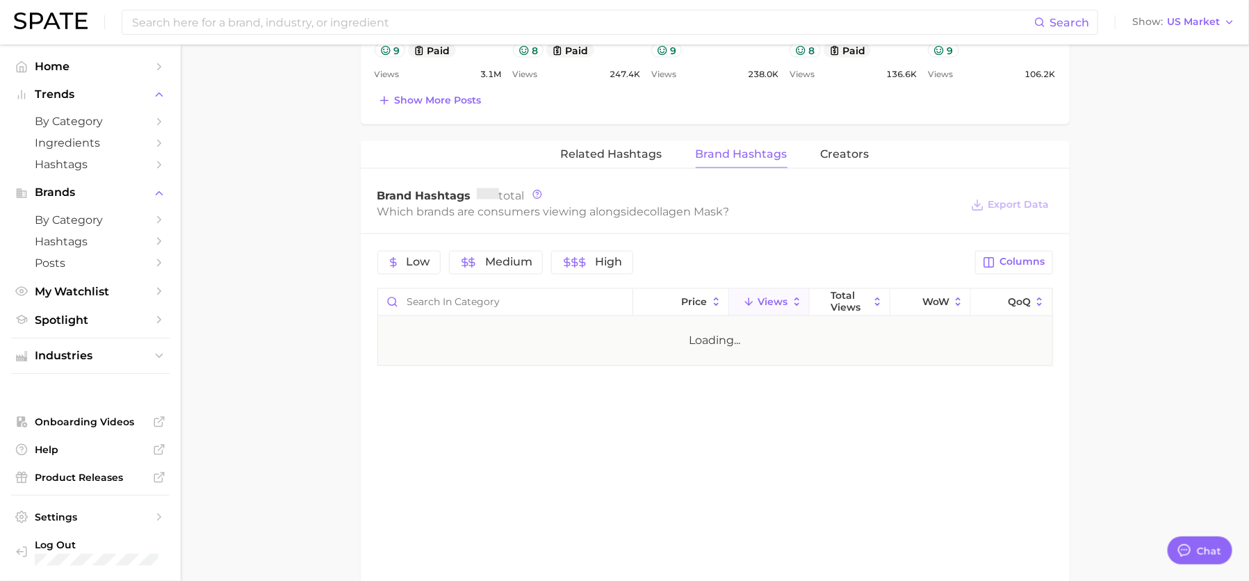
scroll to position [1054, 0]
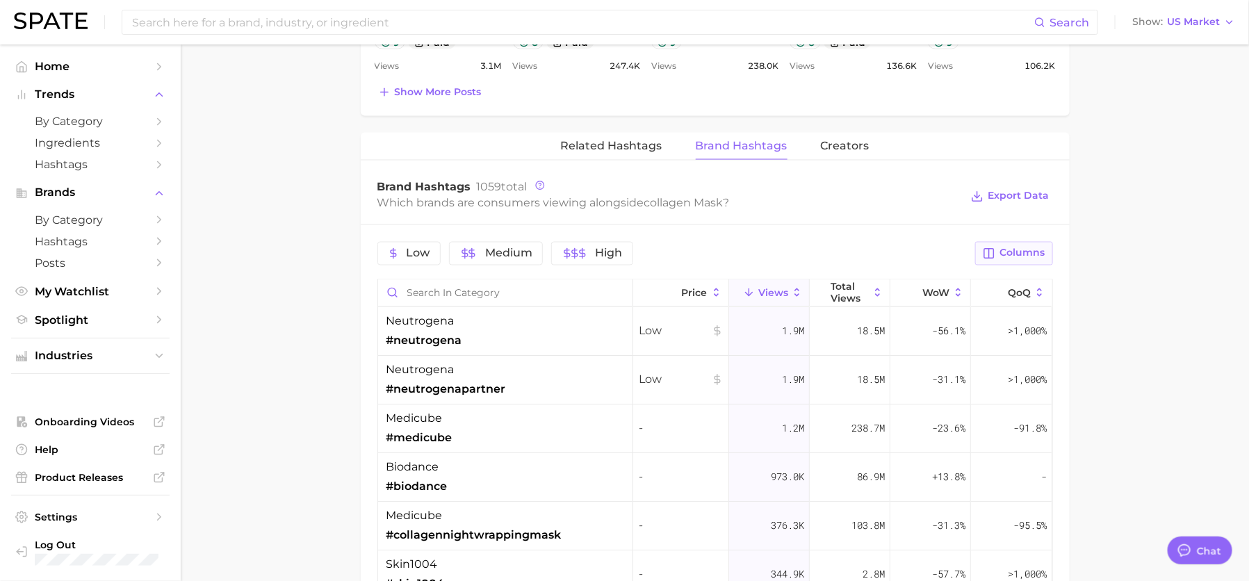
click at [1009, 253] on span "Columns" at bounding box center [1022, 253] width 45 height 12
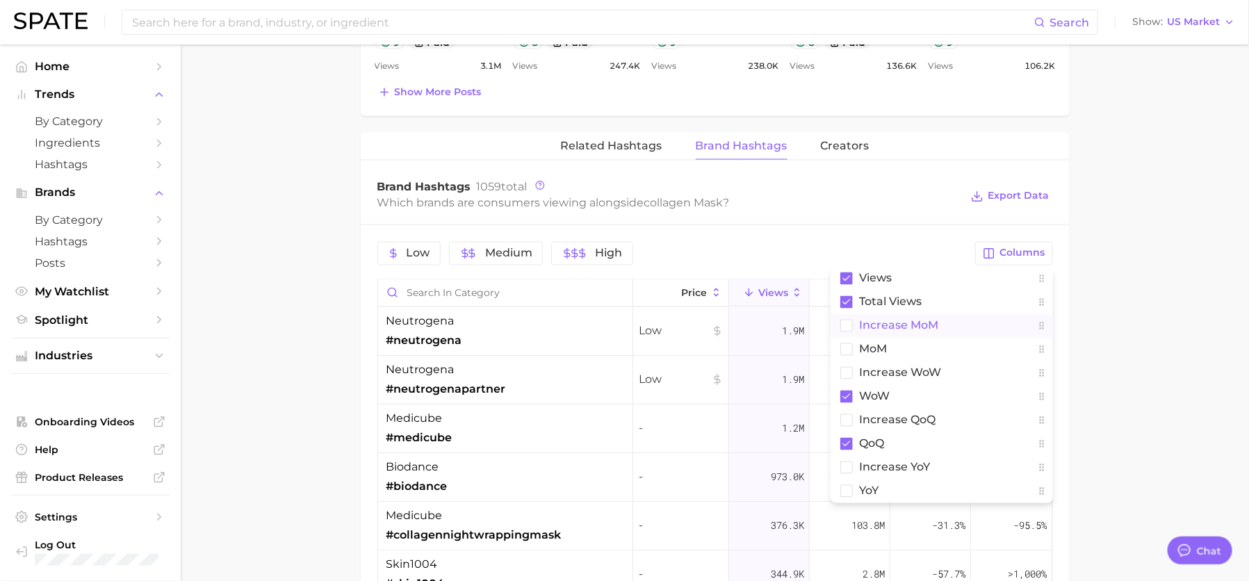
click at [850, 324] on rect at bounding box center [846, 326] width 12 height 12
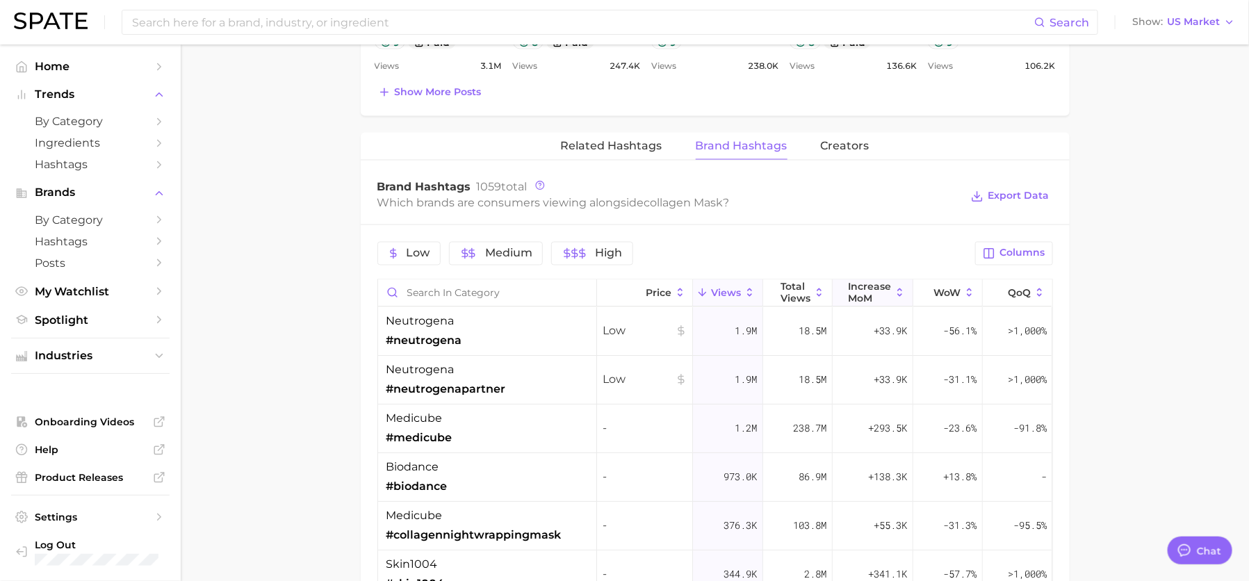
click at [856, 287] on span "increase MoM" at bounding box center [869, 292] width 43 height 22
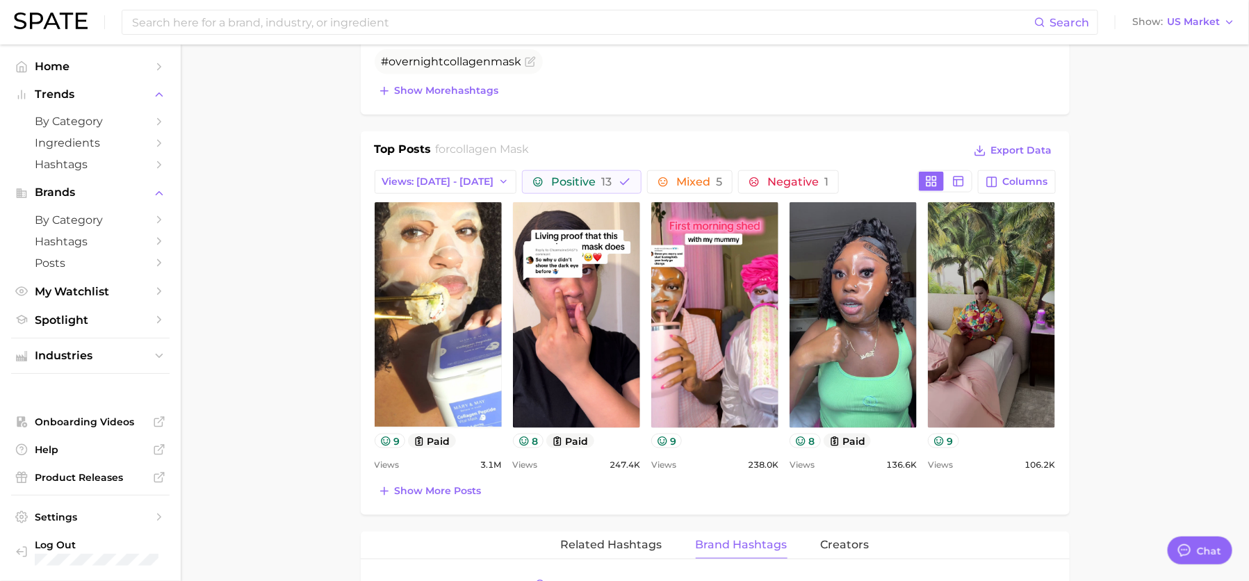
scroll to position [738, 0]
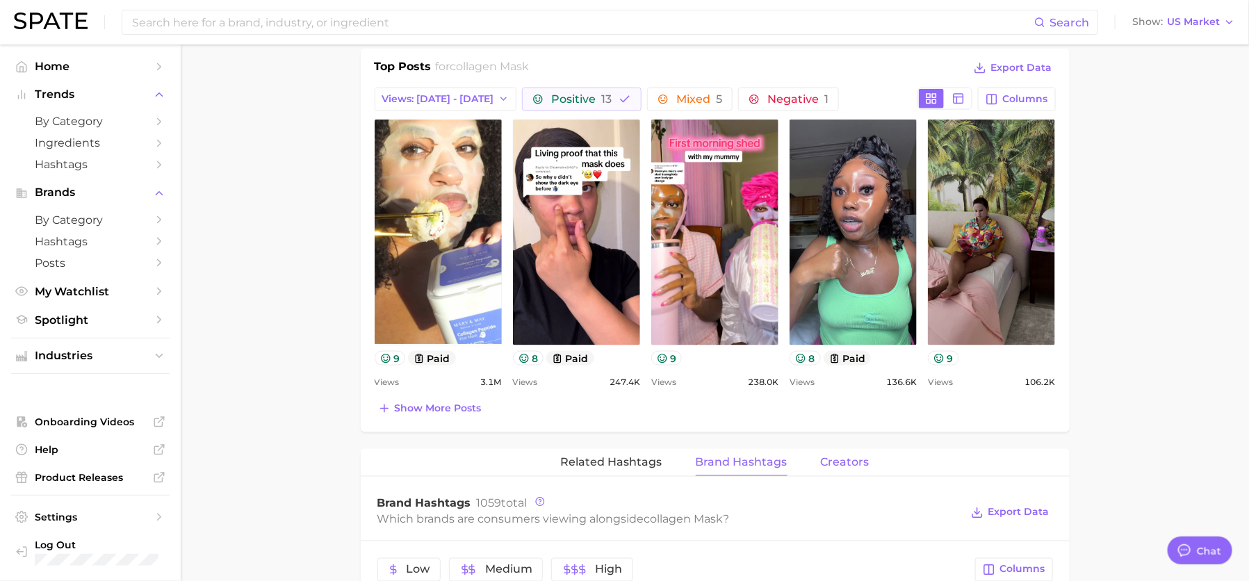
click at [827, 456] on span "Creators" at bounding box center [845, 462] width 49 height 13
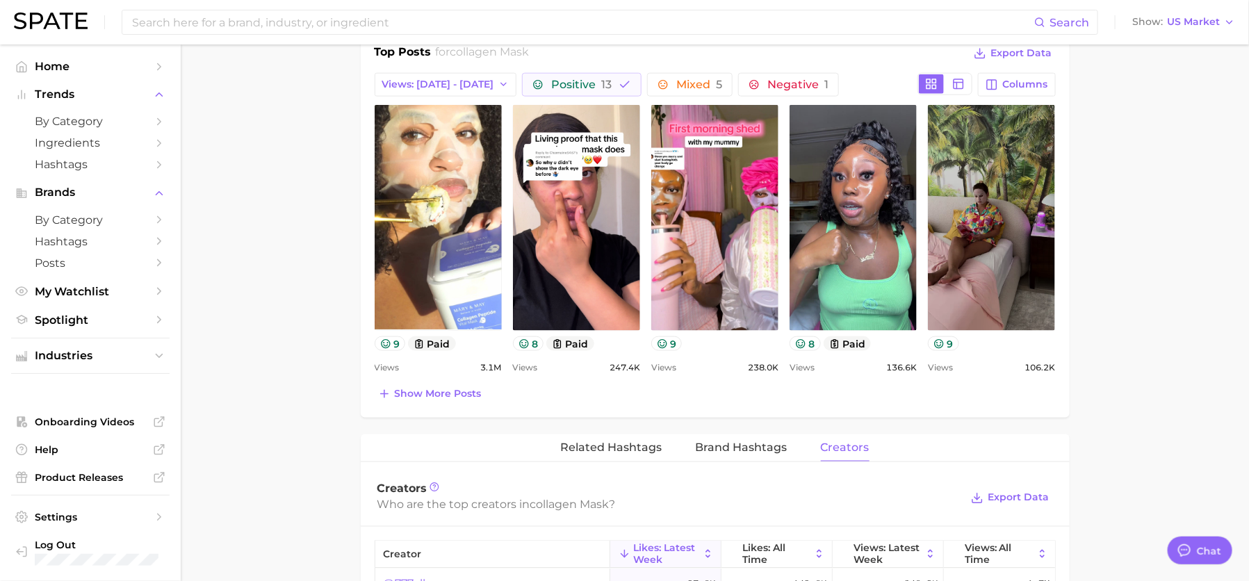
scroll to position [753, 0]
click at [737, 434] on button "Brand Hashtags" at bounding box center [742, 447] width 92 height 27
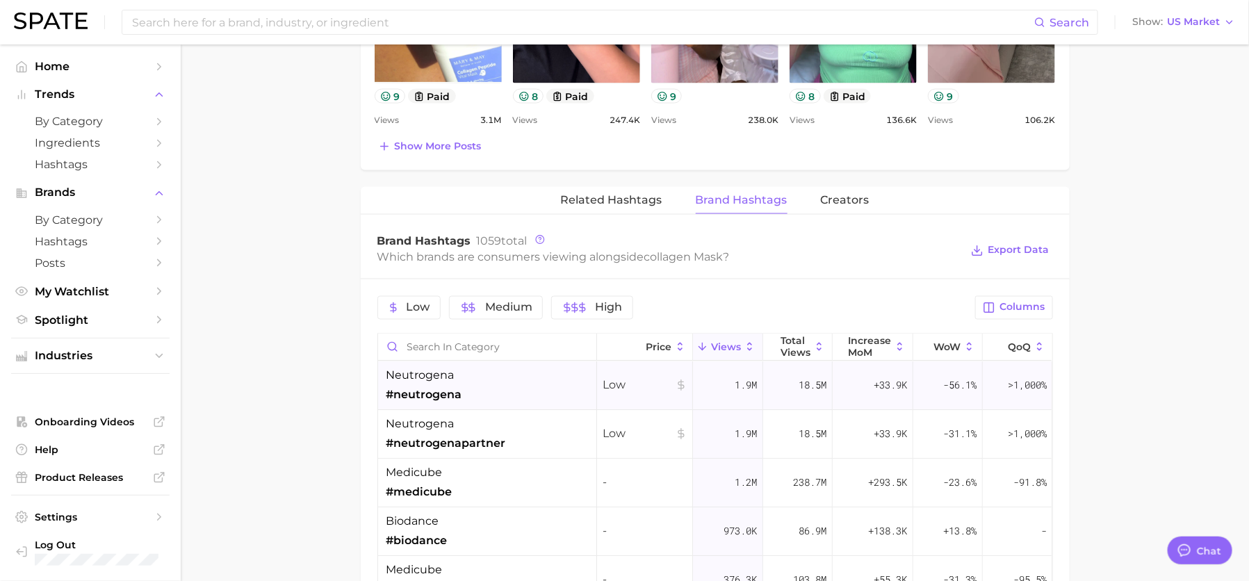
scroll to position [3, 0]
click at [120, 199] on span "Brands" at bounding box center [90, 192] width 111 height 13
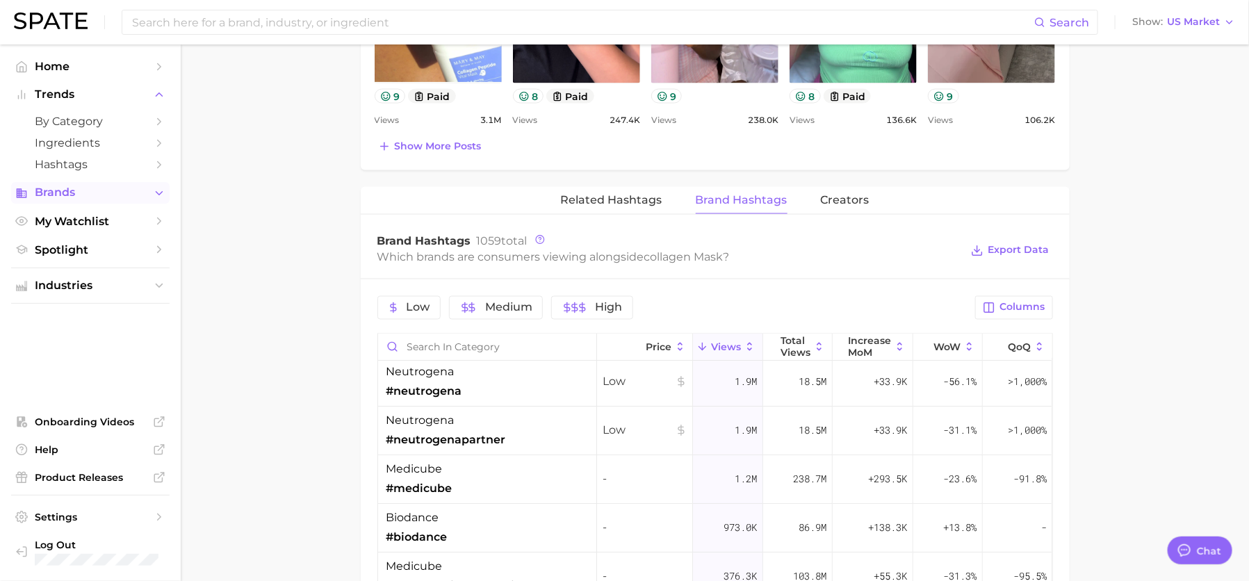
click at [108, 200] on button "Brands" at bounding box center [90, 192] width 158 height 21
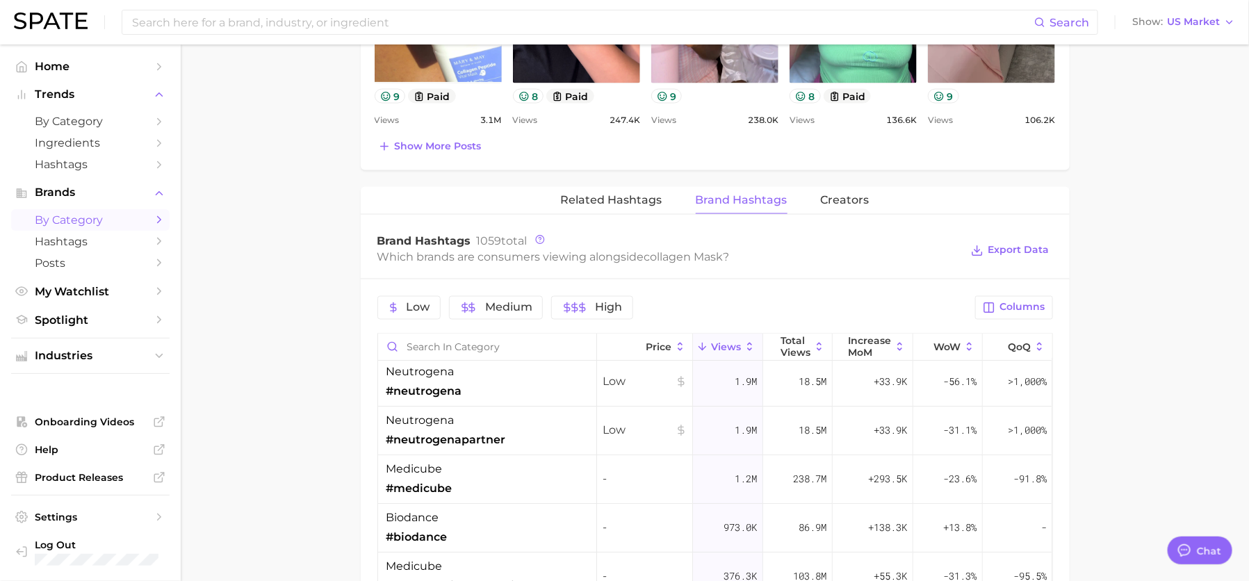
click at [103, 217] on span "by Category" at bounding box center [90, 219] width 111 height 13
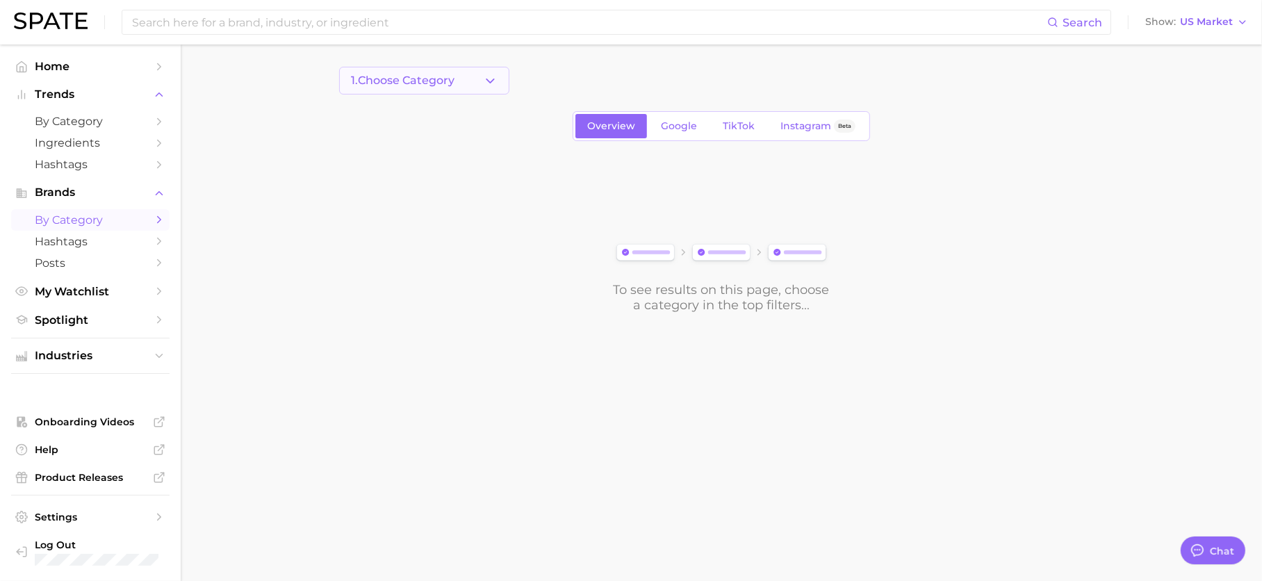
click at [414, 79] on span "1. Choose Category" at bounding box center [403, 80] width 104 height 13
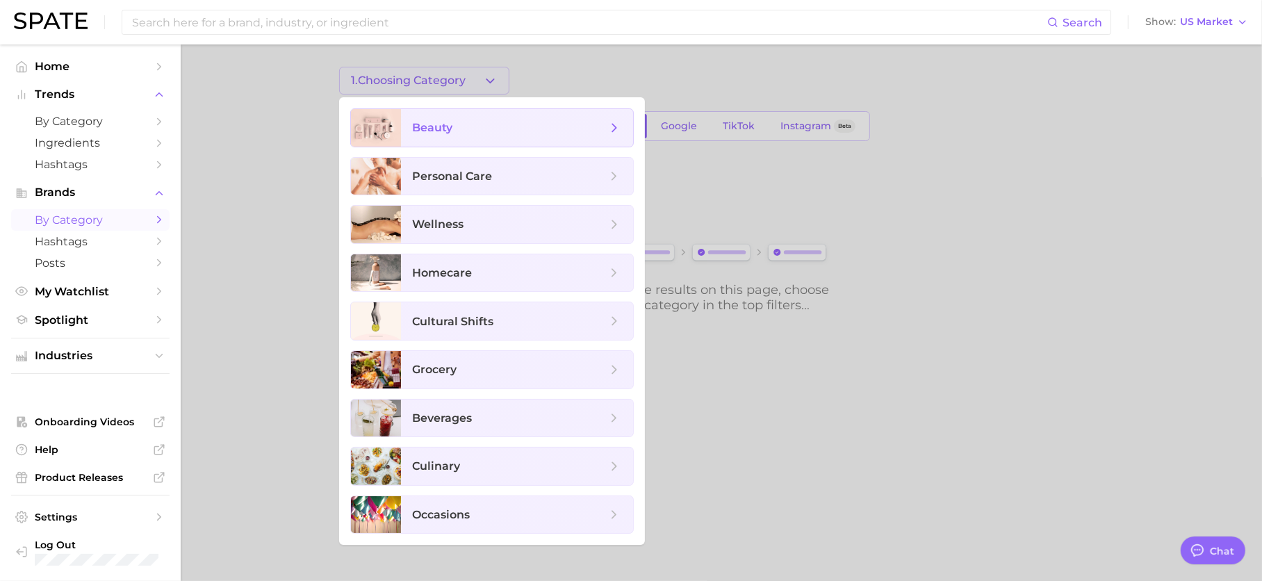
click at [455, 136] on span "beauty" at bounding box center [517, 128] width 232 height 38
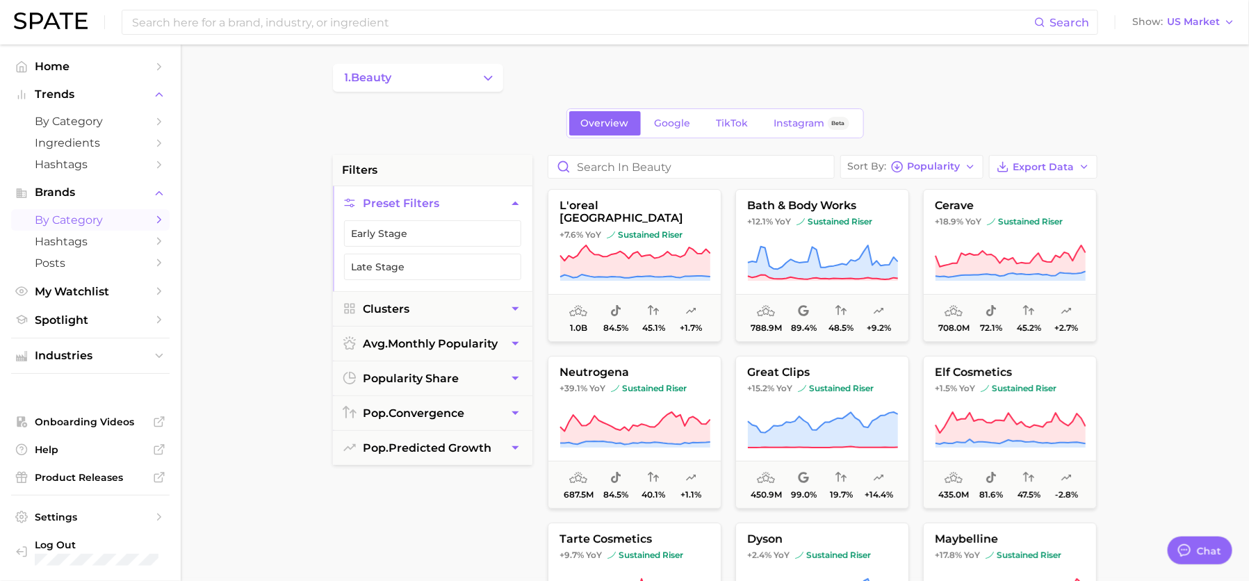
scroll to position [3, 0]
click at [719, 120] on span "TikTok" at bounding box center [733, 123] width 32 height 12
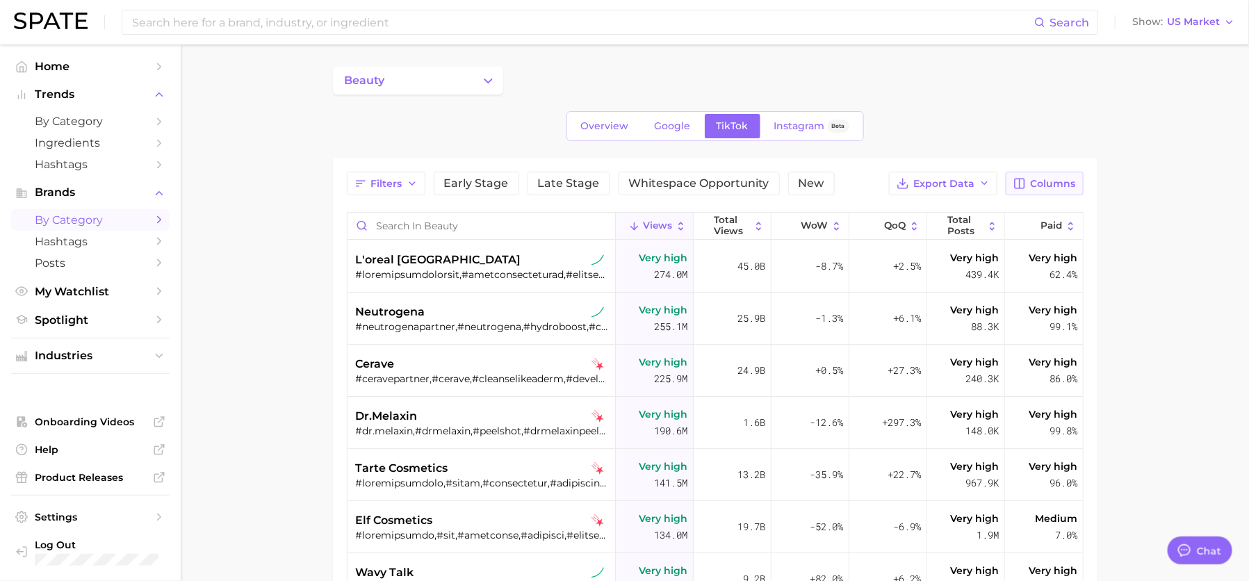
click at [1038, 182] on span "Columns" at bounding box center [1053, 184] width 45 height 12
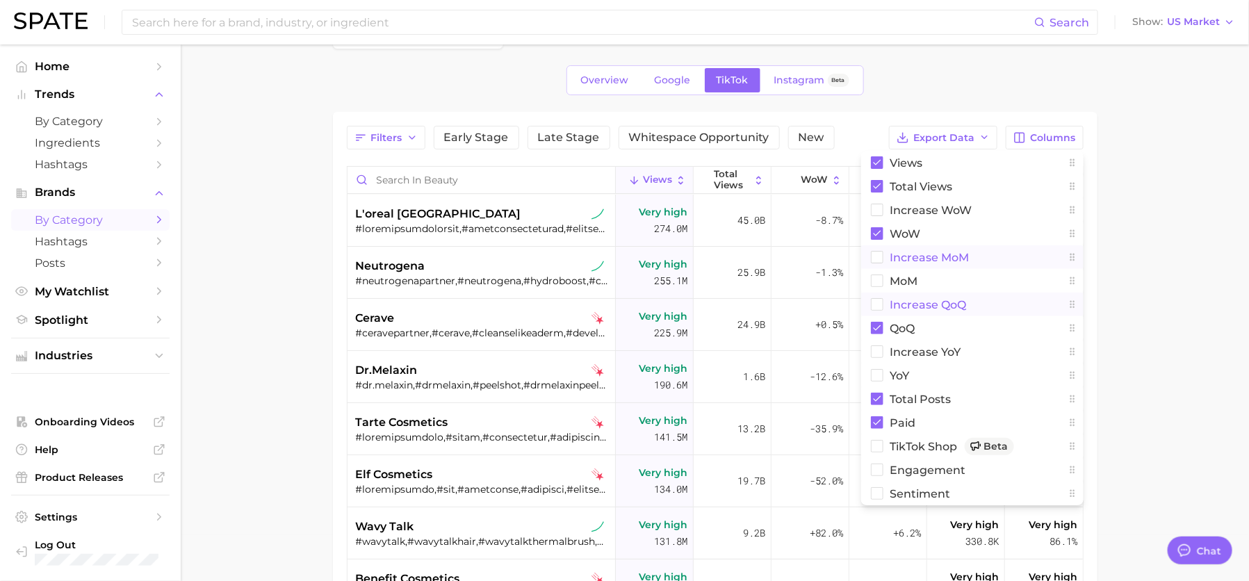
scroll to position [113, 0]
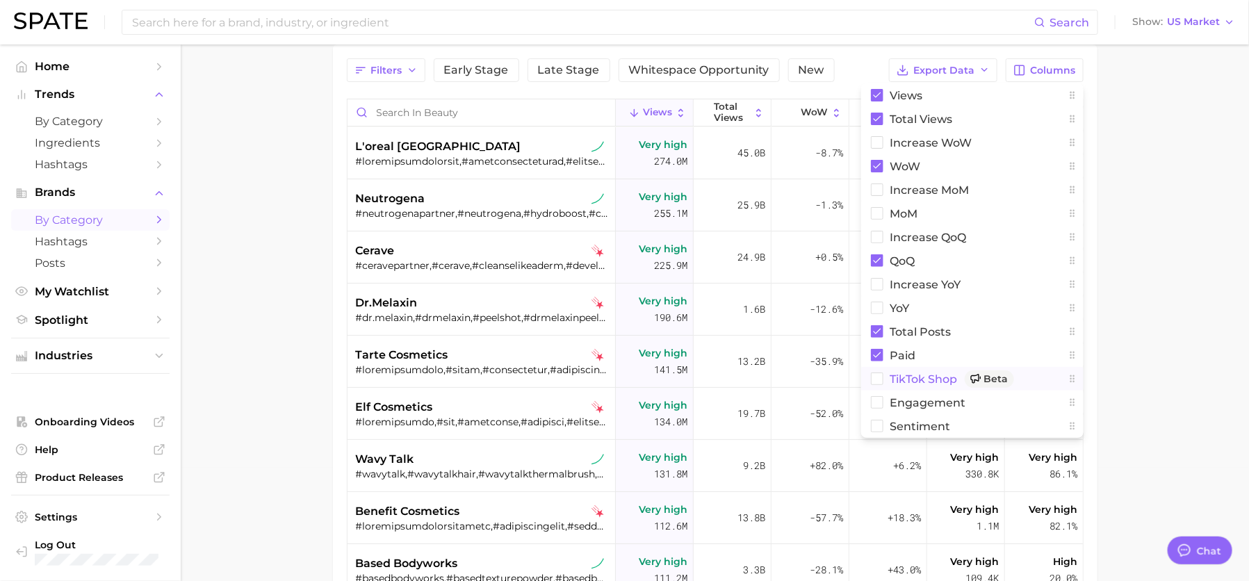
click at [949, 379] on span "TikTok Shop Beta" at bounding box center [952, 378] width 124 height 17
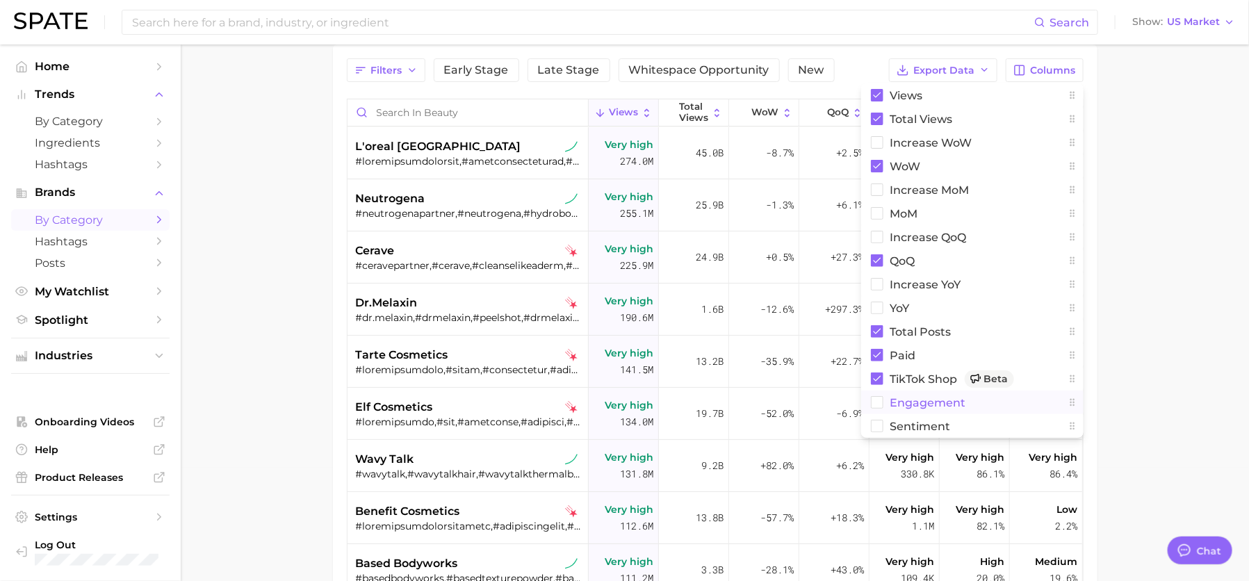
click at [937, 401] on span "engagement" at bounding box center [928, 403] width 76 height 12
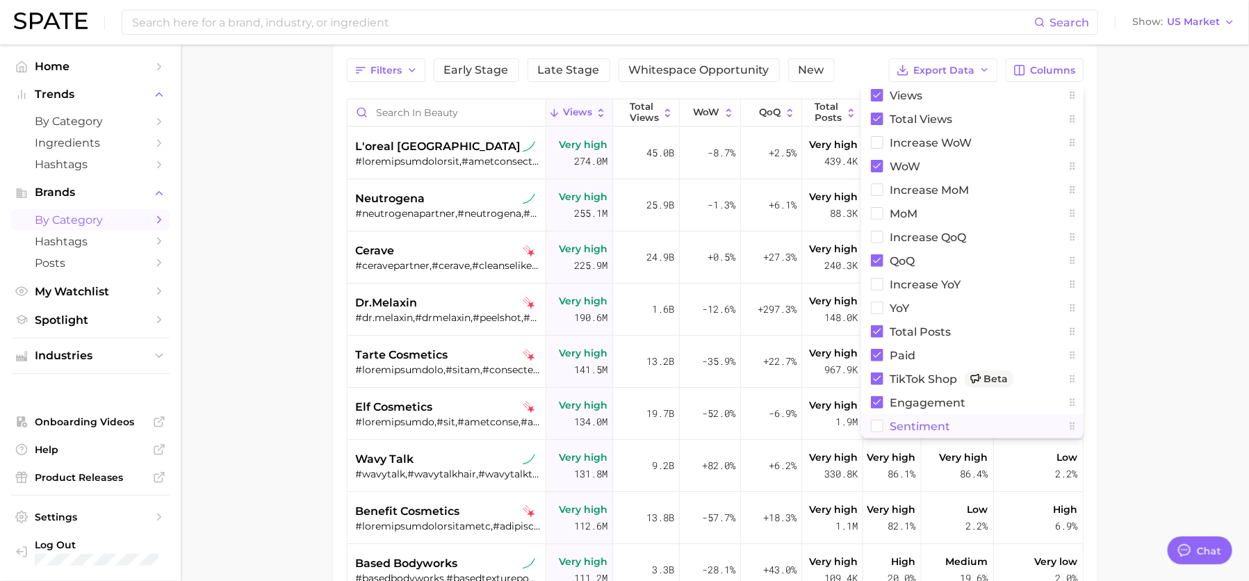
click at [951, 426] on button "Sentiment" at bounding box center [972, 426] width 222 height 24
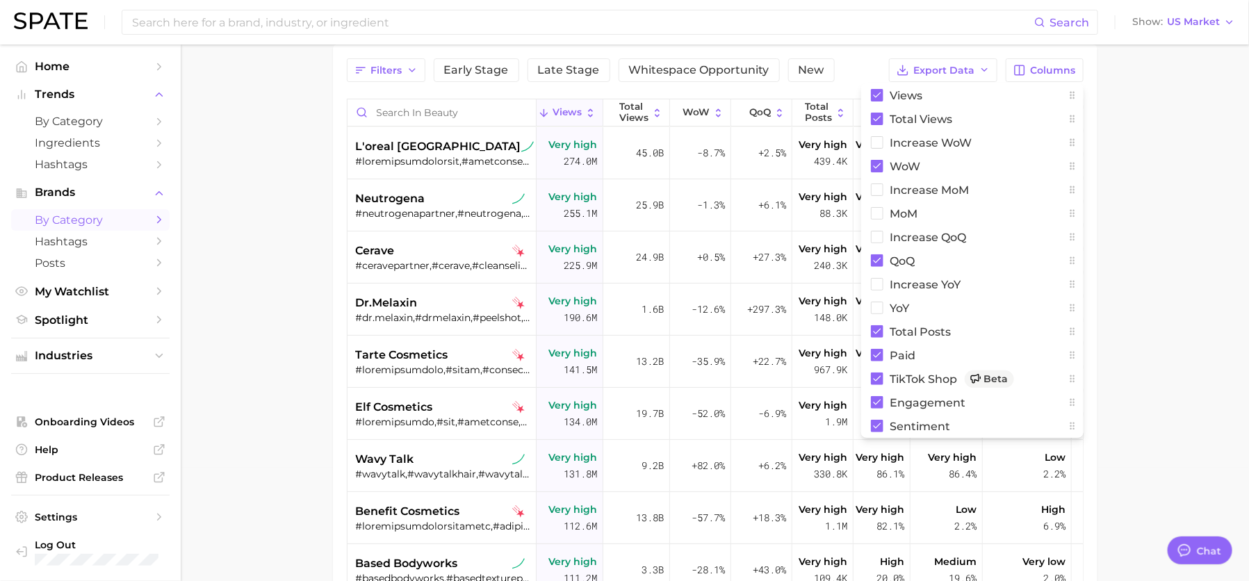
click at [1190, 224] on main "beauty Overview Google TikTok Instagram Beta Filters Early Stage Late Stage Whi…" at bounding box center [715, 347] width 1068 height 832
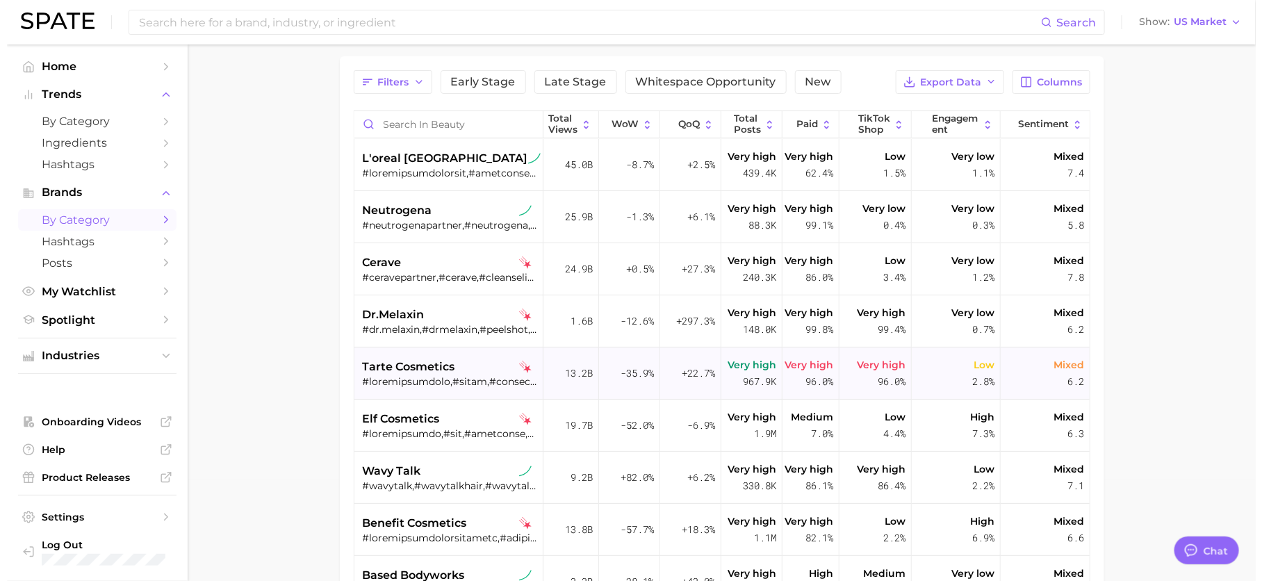
scroll to position [47, 0]
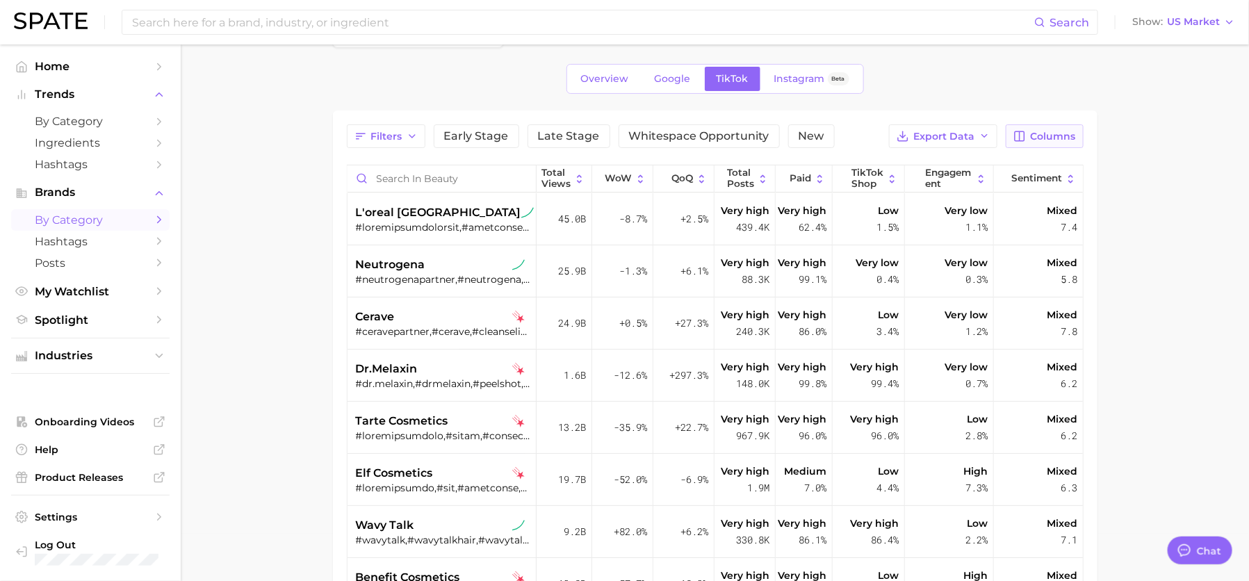
click at [1047, 125] on button "Columns" at bounding box center [1044, 136] width 77 height 24
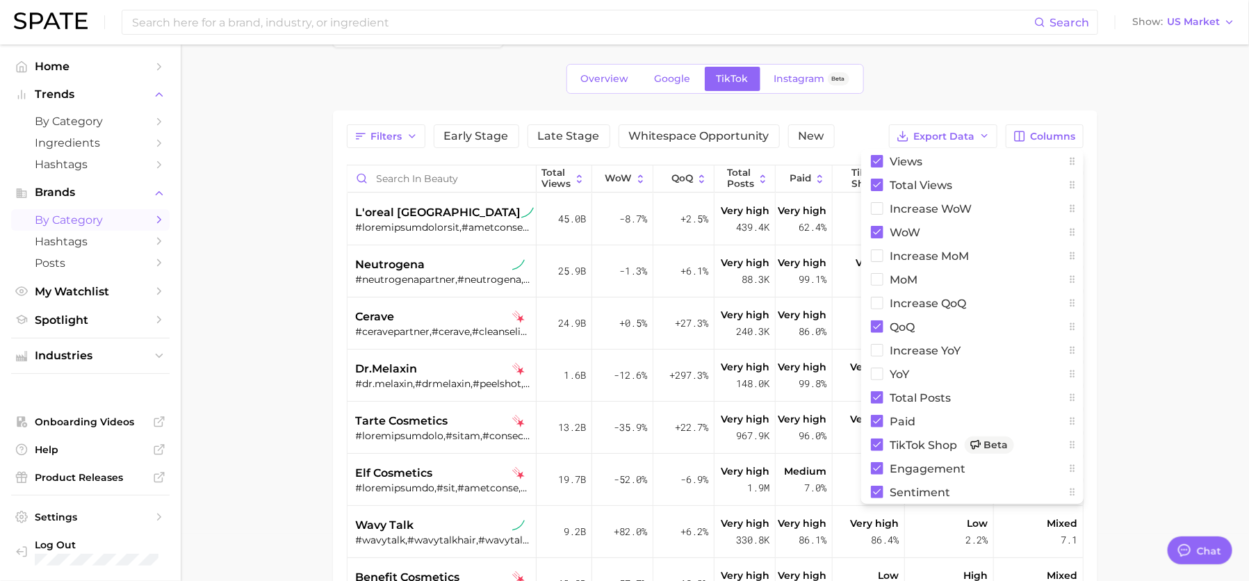
click at [1130, 227] on main "beauty Overview Google TikTok Instagram Beta Filters Early Stage Late Stage Whi…" at bounding box center [715, 413] width 1068 height 832
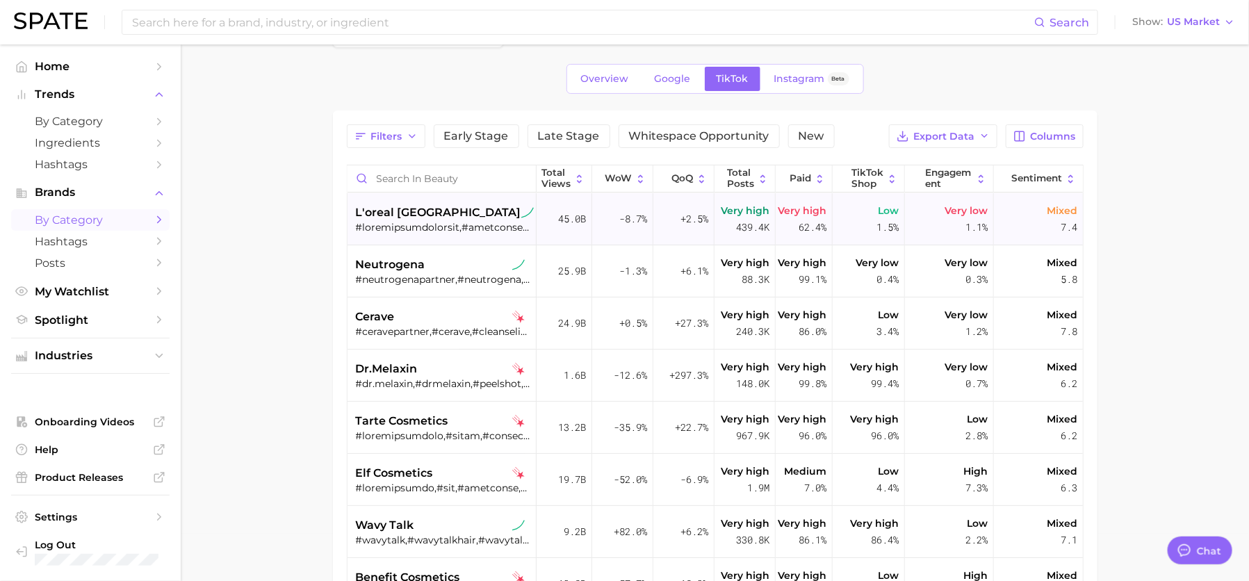
click at [473, 223] on div at bounding box center [443, 227] width 175 height 13
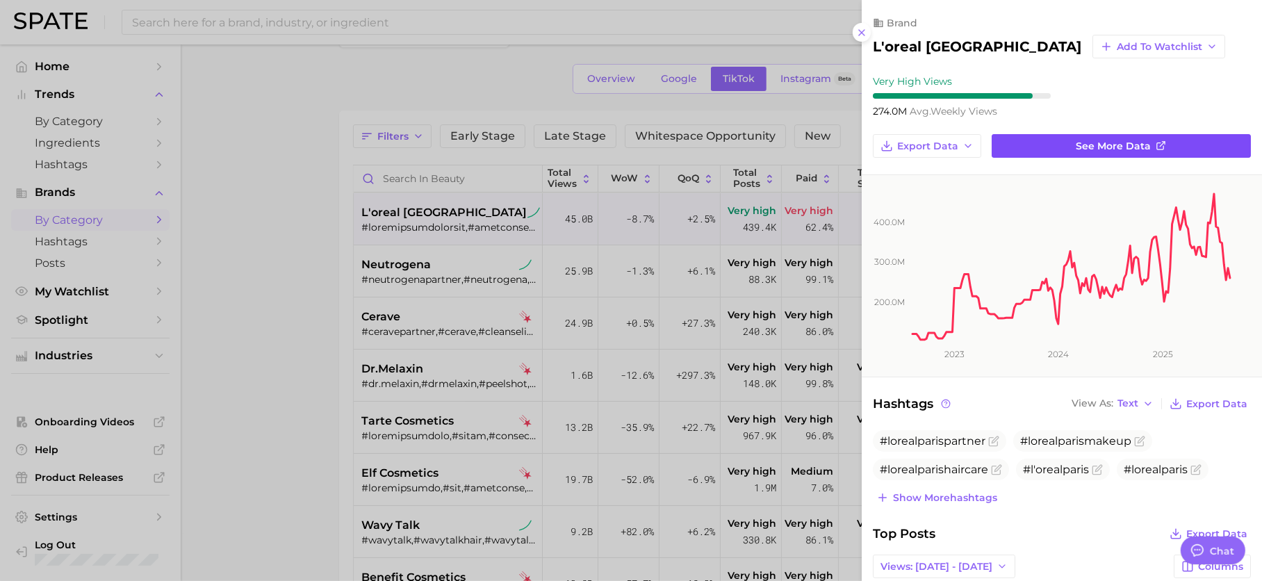
click at [1076, 152] on link "See more data" at bounding box center [1121, 146] width 259 height 24
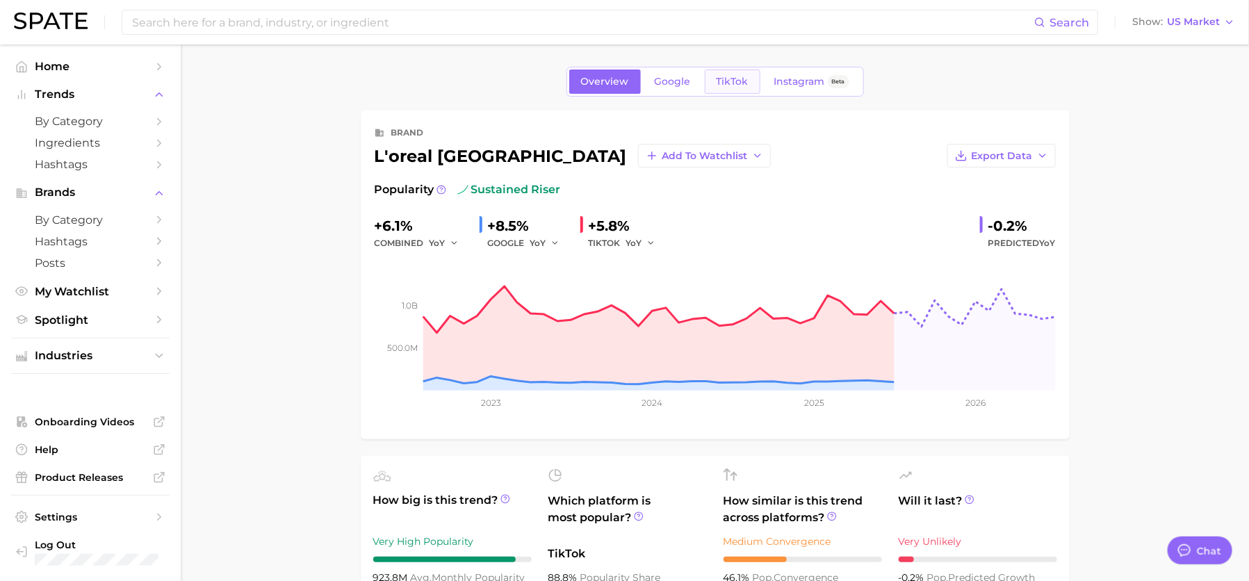
click at [740, 82] on span "TikTok" at bounding box center [733, 82] width 32 height 12
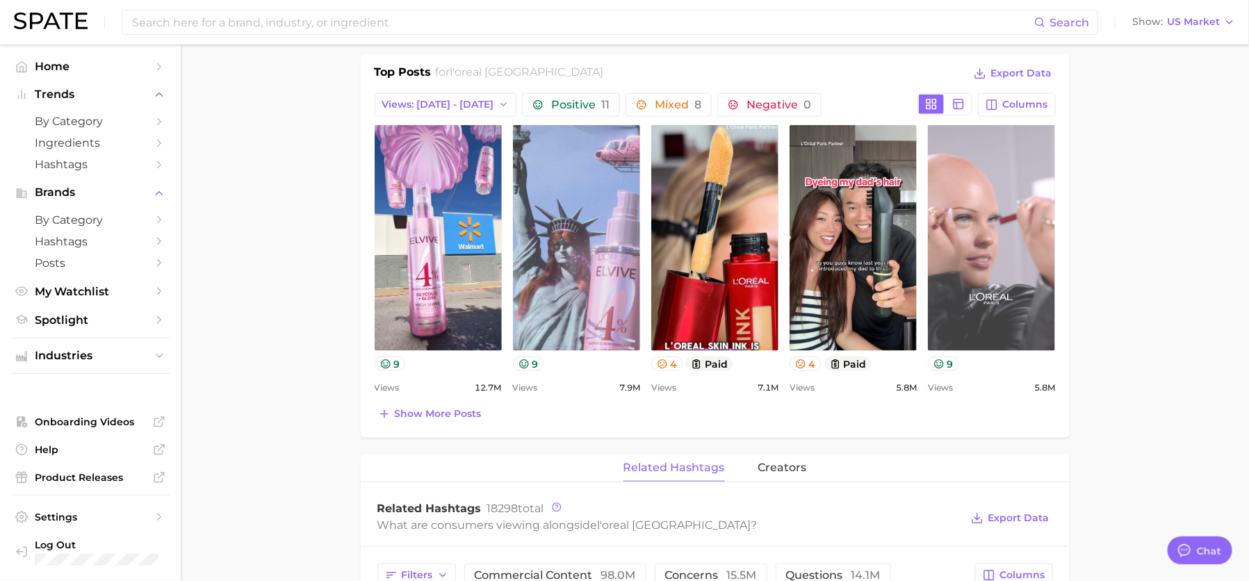
scroll to position [594, 0]
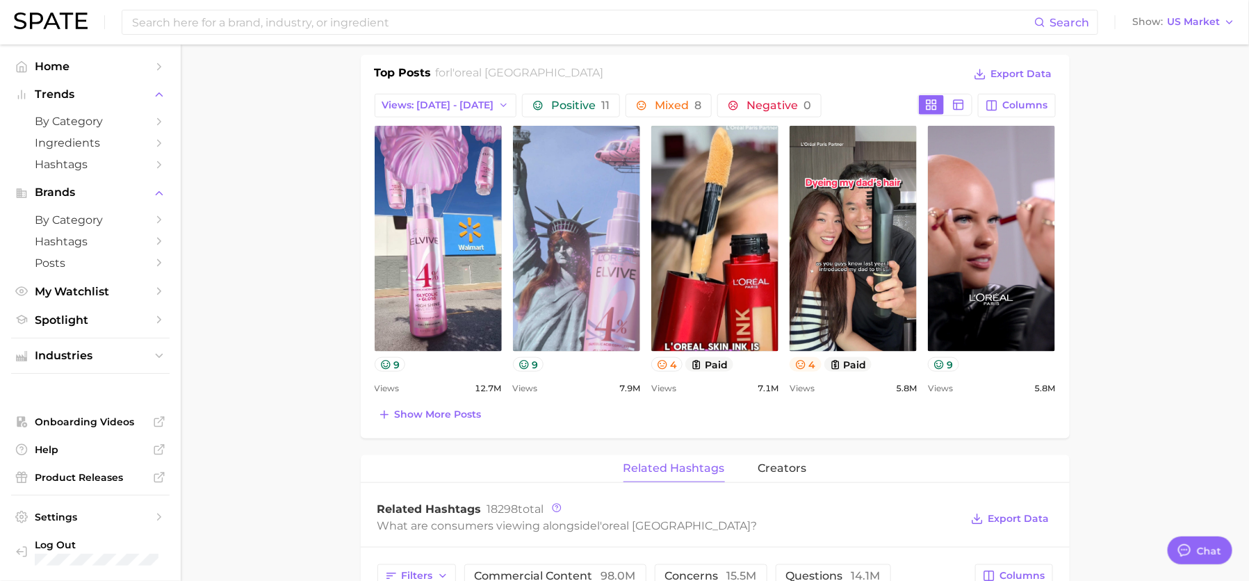
click at [806, 361] on button "4" at bounding box center [806, 364] width 32 height 15
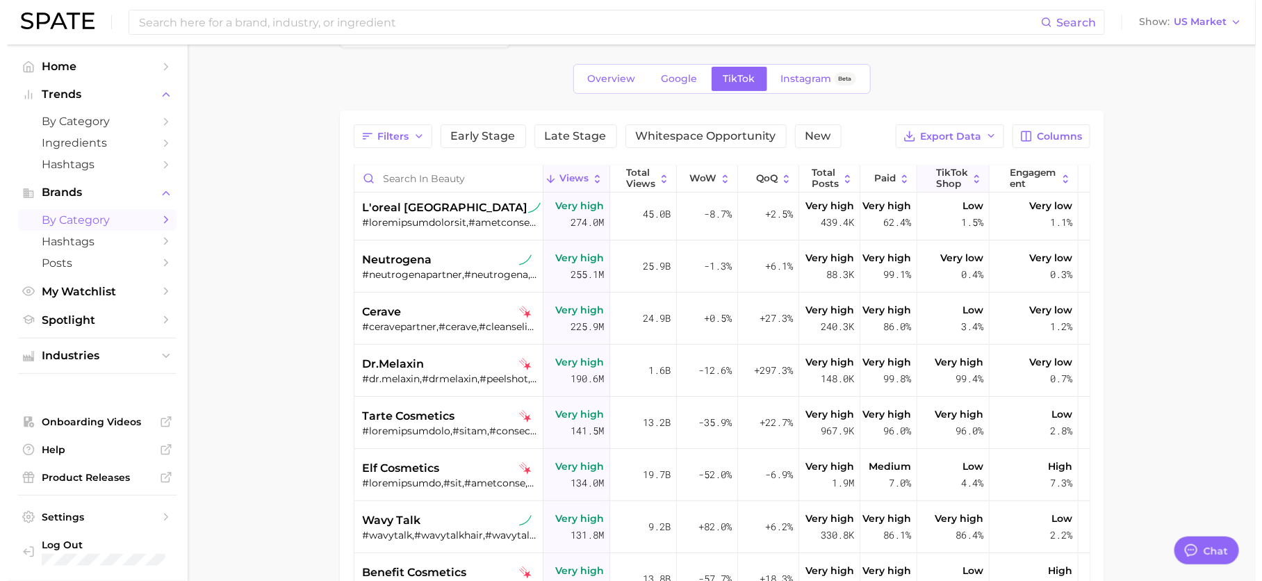
scroll to position [7, 0]
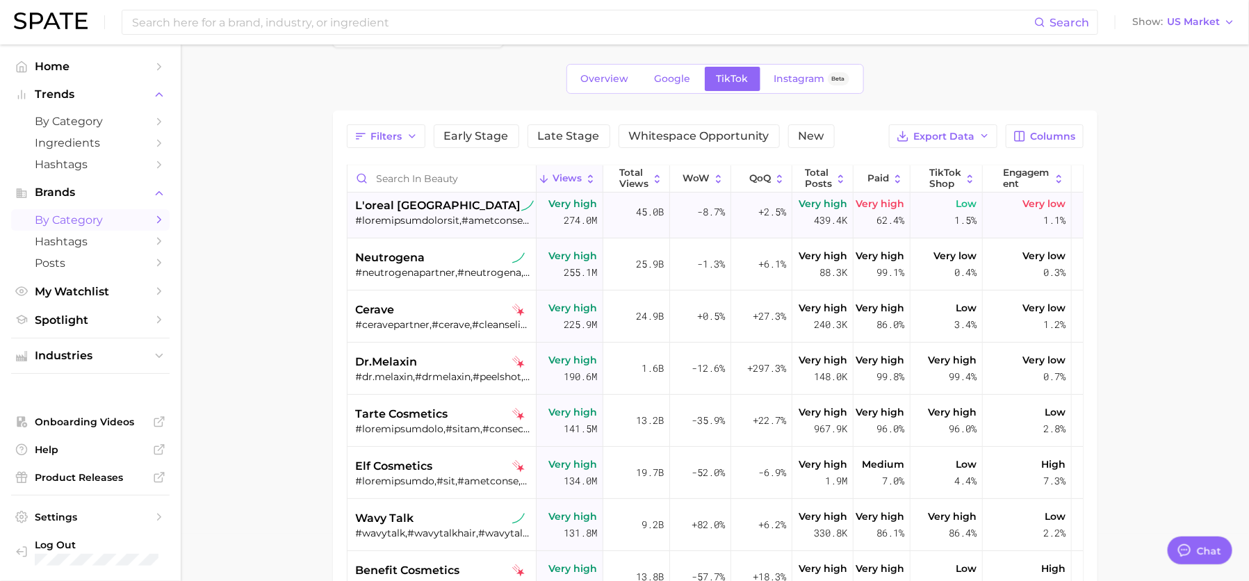
click at [420, 214] on div at bounding box center [443, 220] width 175 height 13
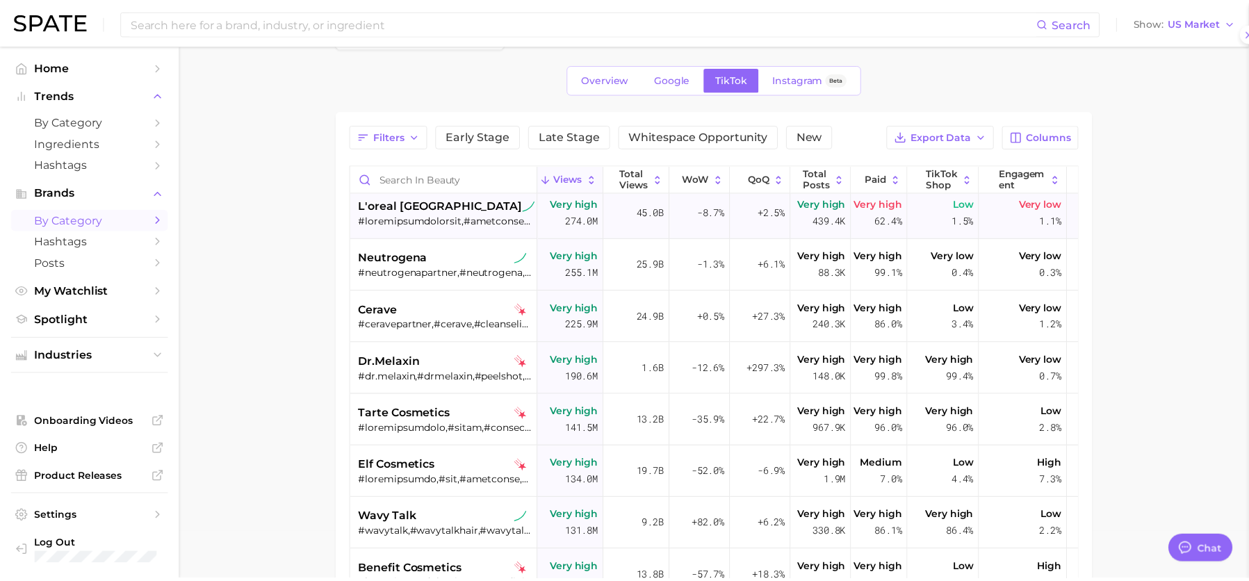
scroll to position [0, 0]
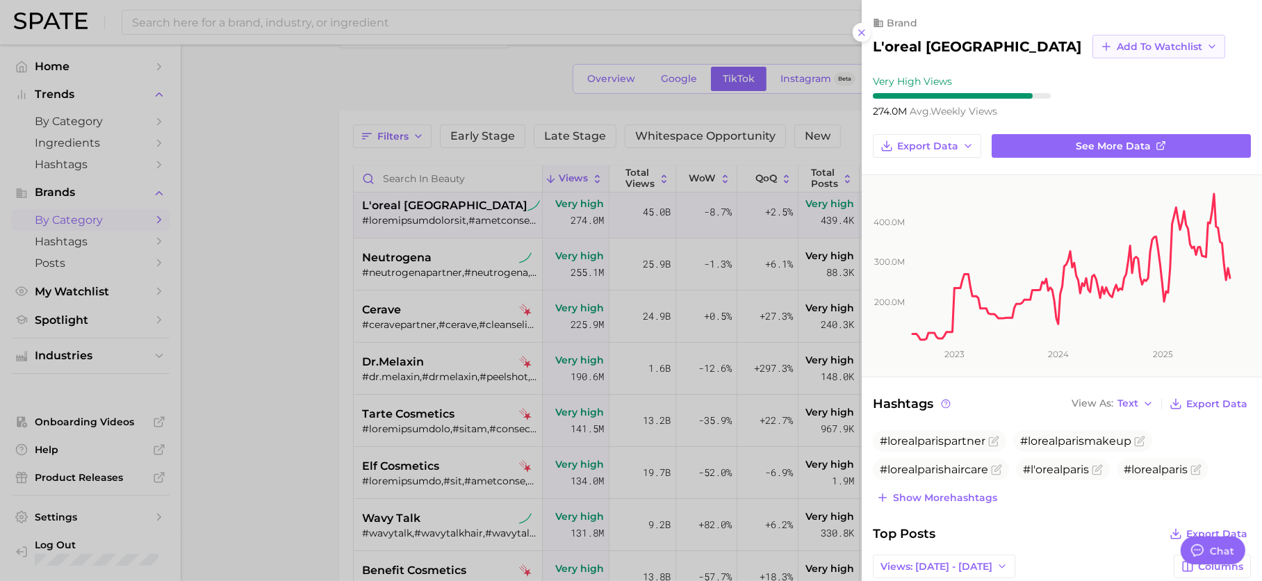
click at [1117, 50] on span "Add to Watchlist" at bounding box center [1159, 47] width 85 height 12
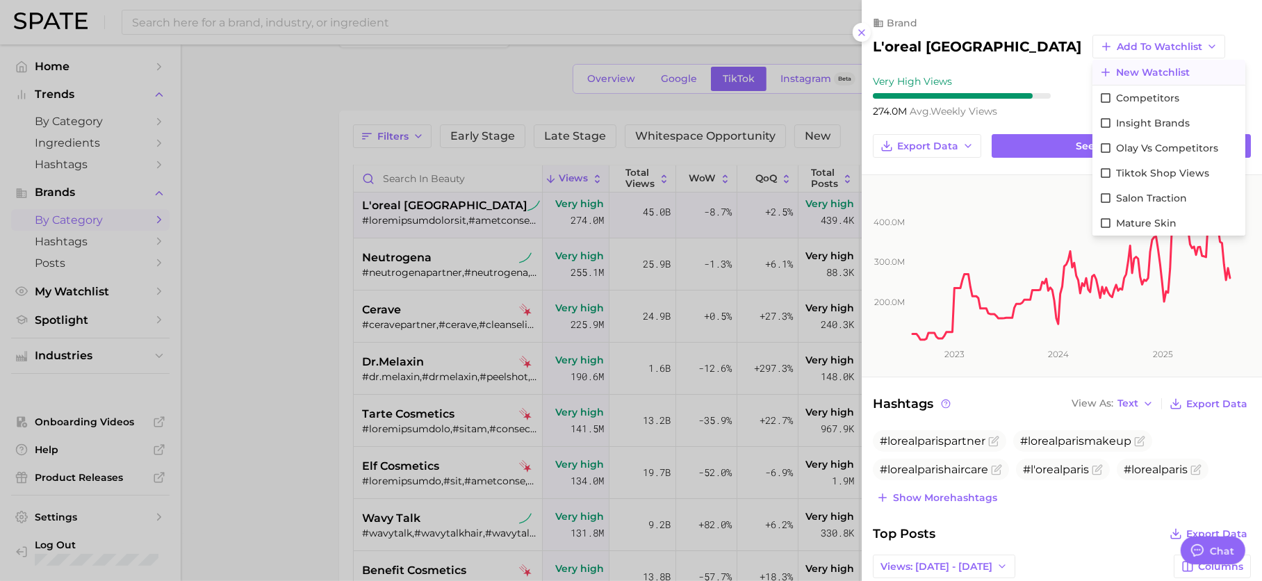
click at [1116, 68] on span "New Watchlist" at bounding box center [1153, 73] width 74 height 12
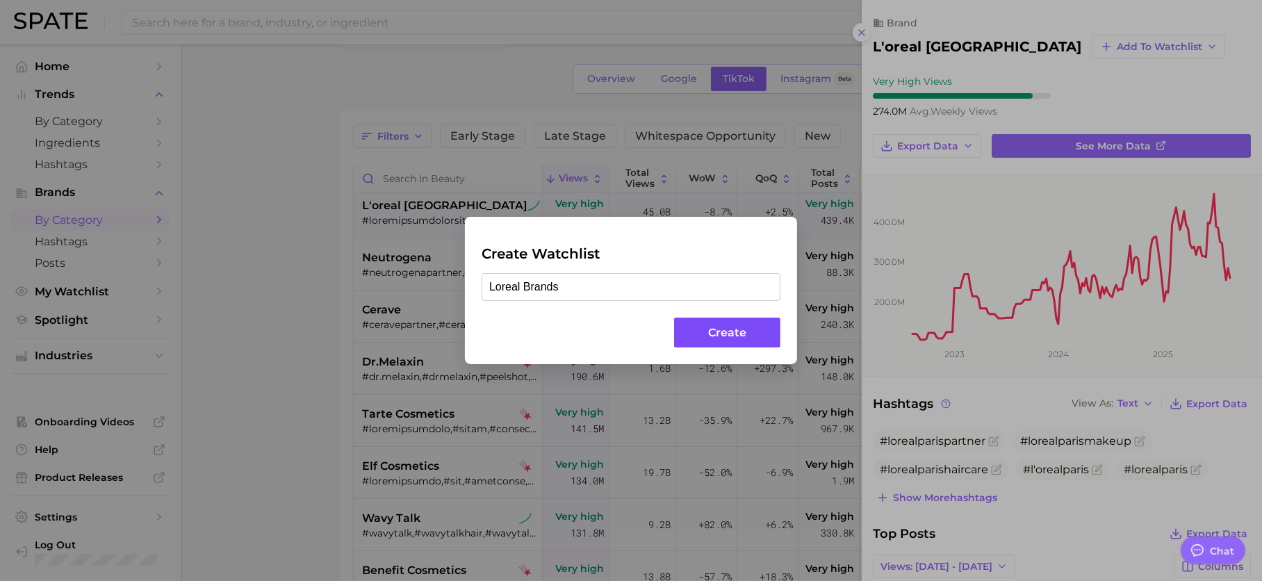
type input "Loreal Brands"
click at [720, 334] on button "Create" at bounding box center [727, 333] width 106 height 30
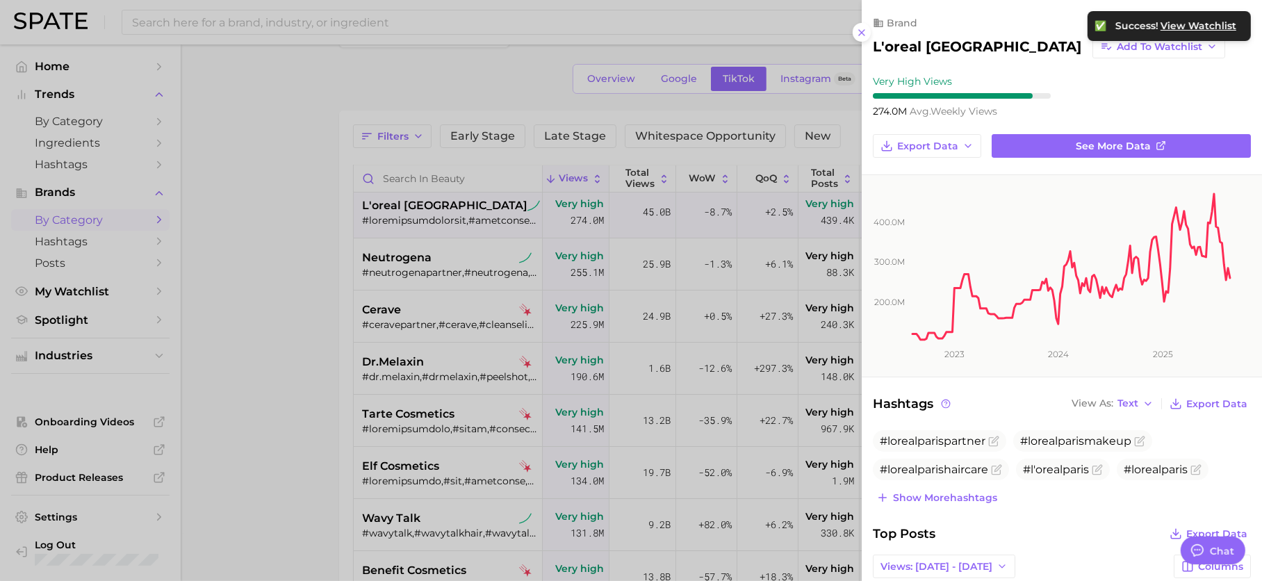
click at [865, 38] on button at bounding box center [862, 32] width 19 height 19
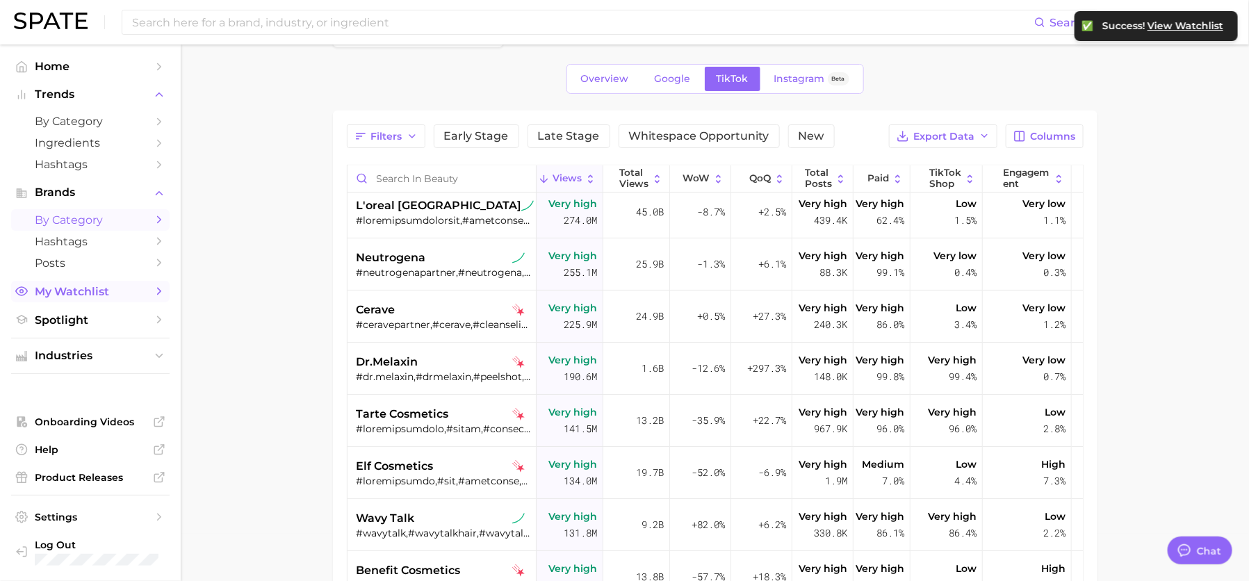
click at [67, 302] on link "My Watchlist" at bounding box center [90, 292] width 158 height 22
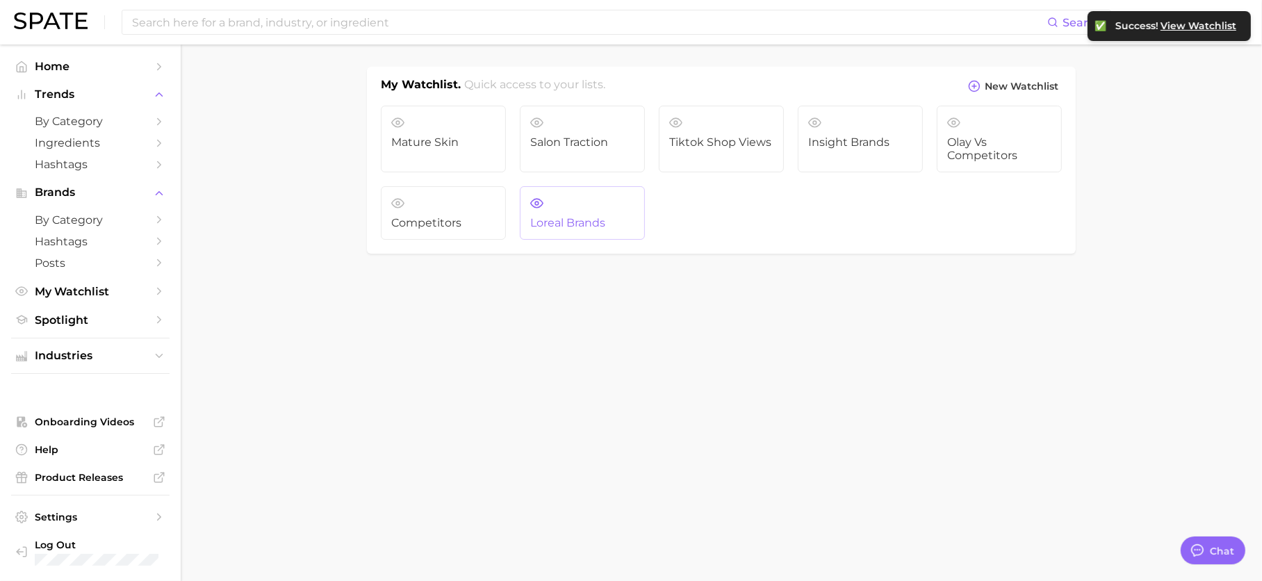
click at [577, 227] on span "Loreal Brands" at bounding box center [582, 223] width 104 height 13
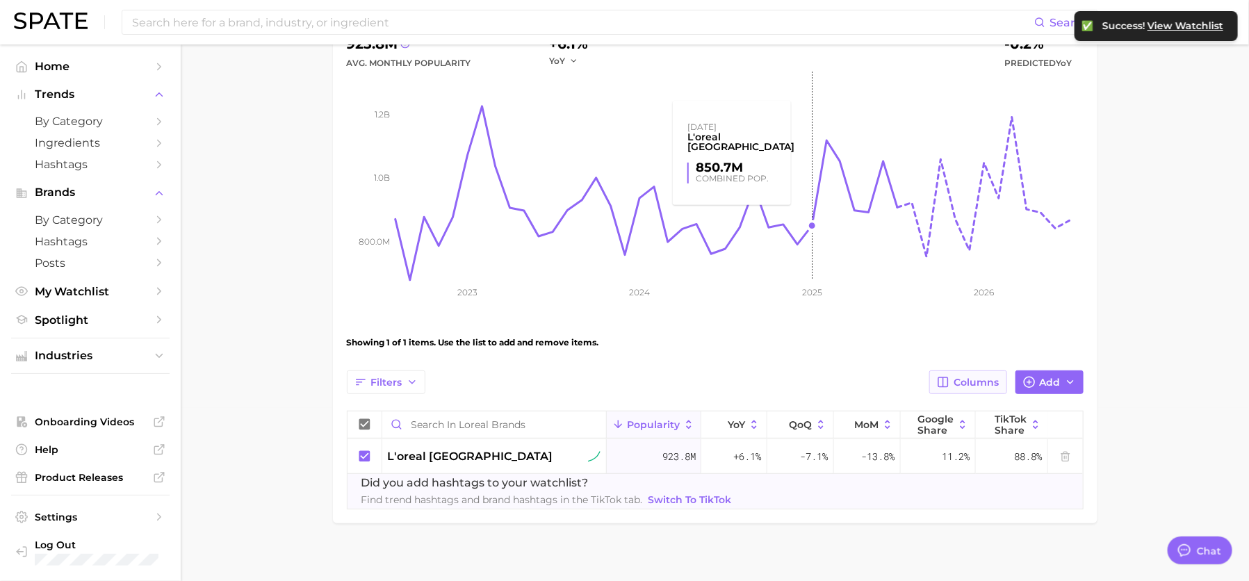
scroll to position [183, 0]
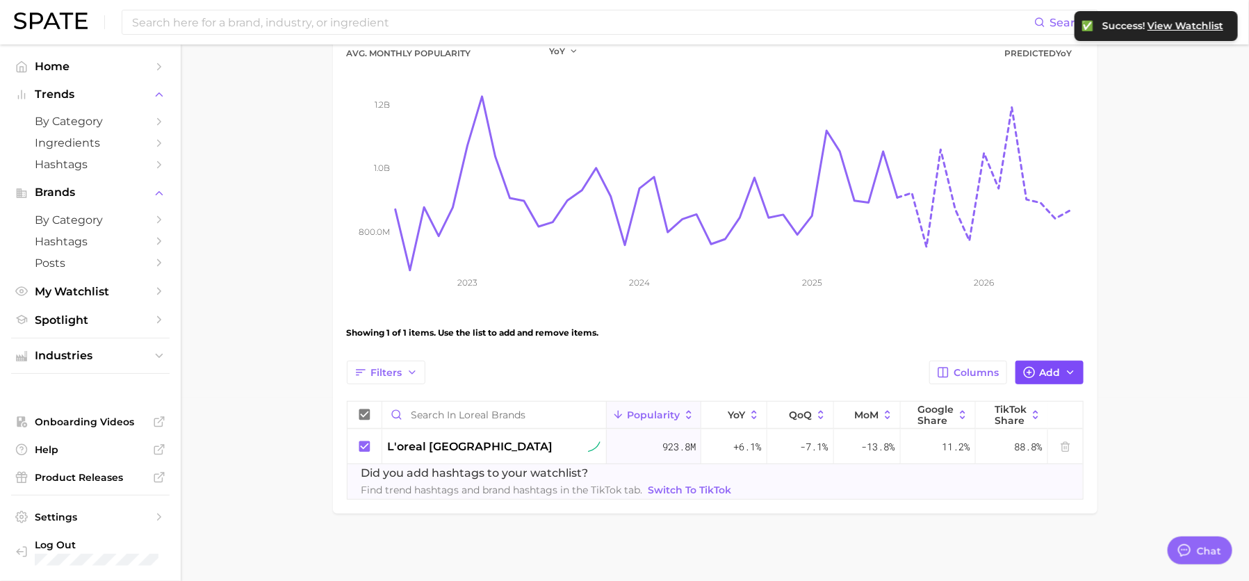
click at [1034, 370] on circle "button" at bounding box center [1029, 372] width 10 height 10
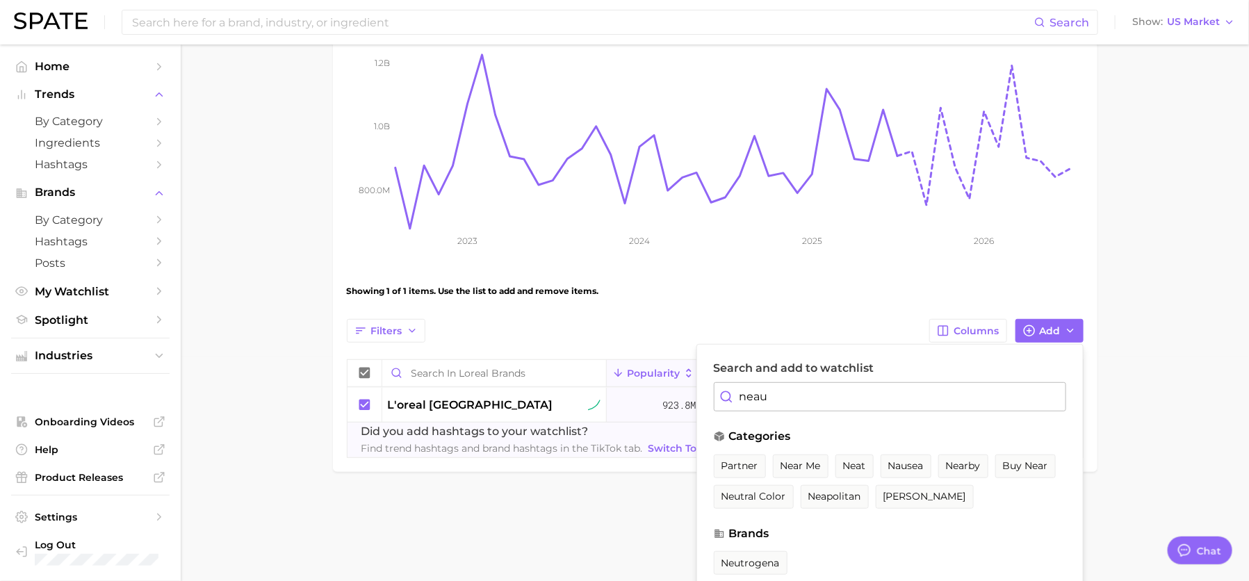
scroll to position [233, 0]
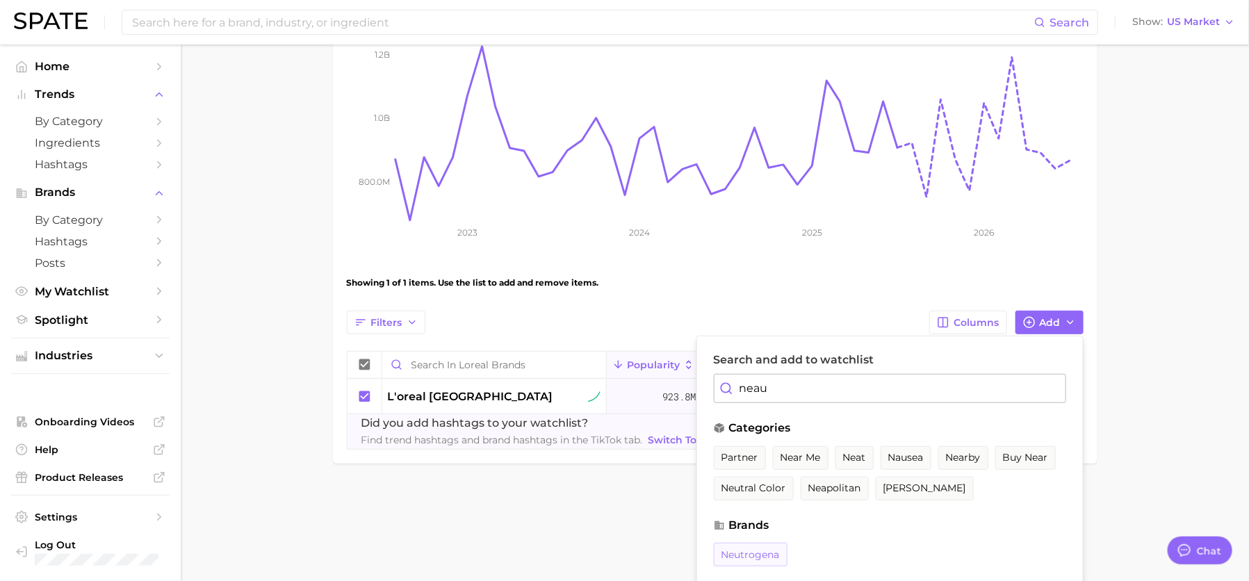
type input "neau"
drag, startPoint x: 761, startPoint y: 550, endPoint x: 764, endPoint y: 543, distance: 7.2
click at [761, 550] on span "neutrogena" at bounding box center [750, 555] width 58 height 12
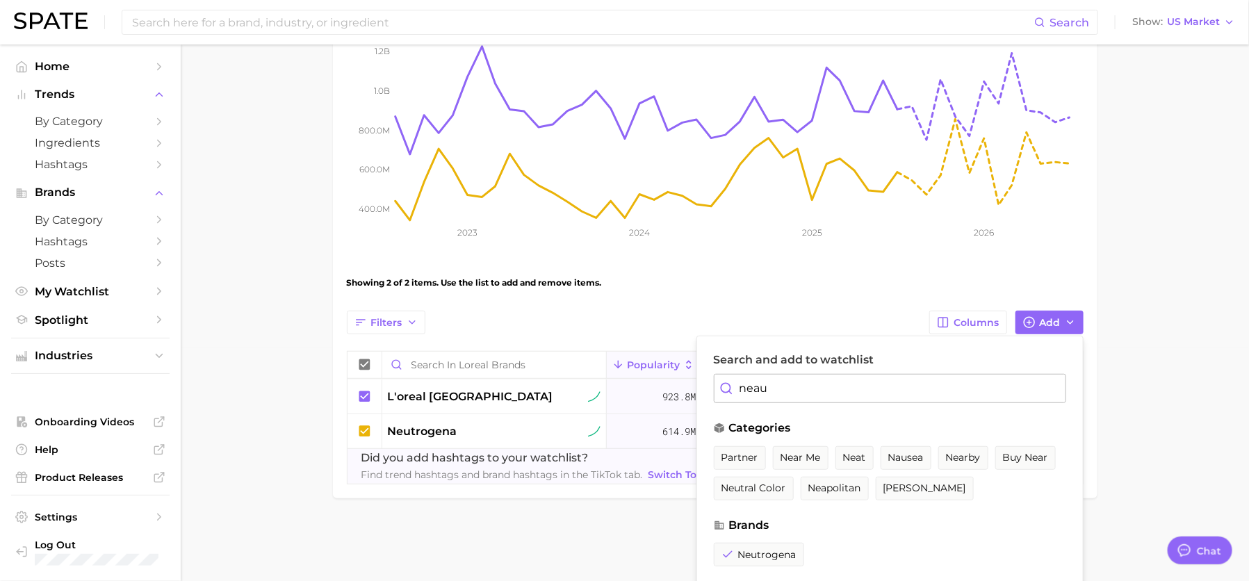
click at [1175, 355] on main "Loreal Brands Settings Overview Google TikTok View Combined Export Data 1.5b Av…" at bounding box center [715, 190] width 1068 height 756
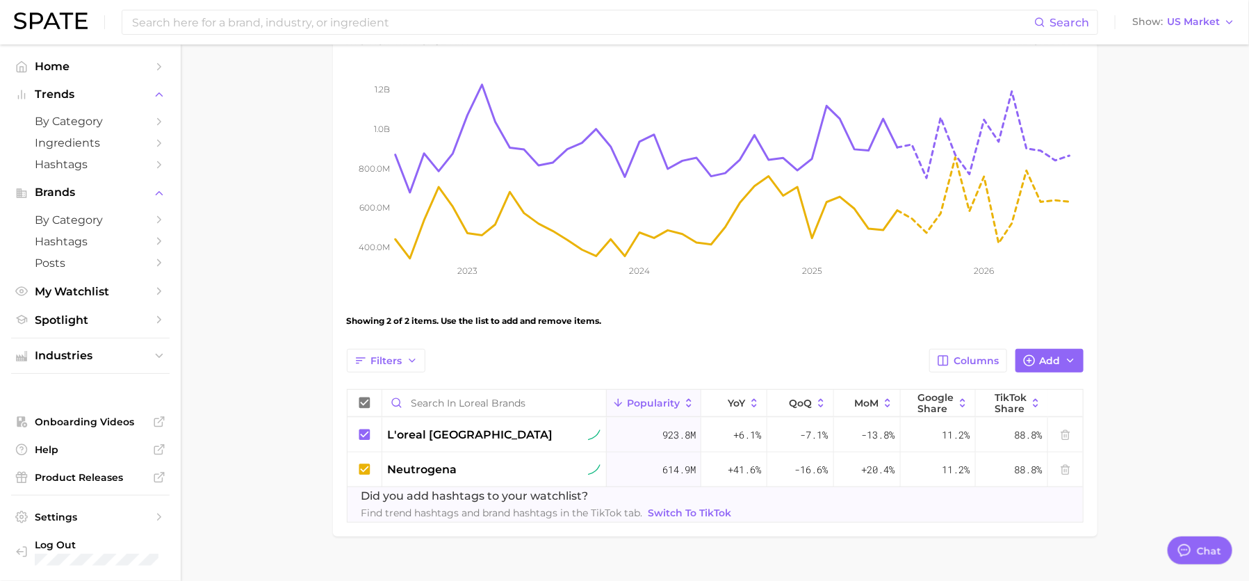
scroll to position [195, 0]
click at [67, 327] on span "Spotlight" at bounding box center [90, 319] width 111 height 13
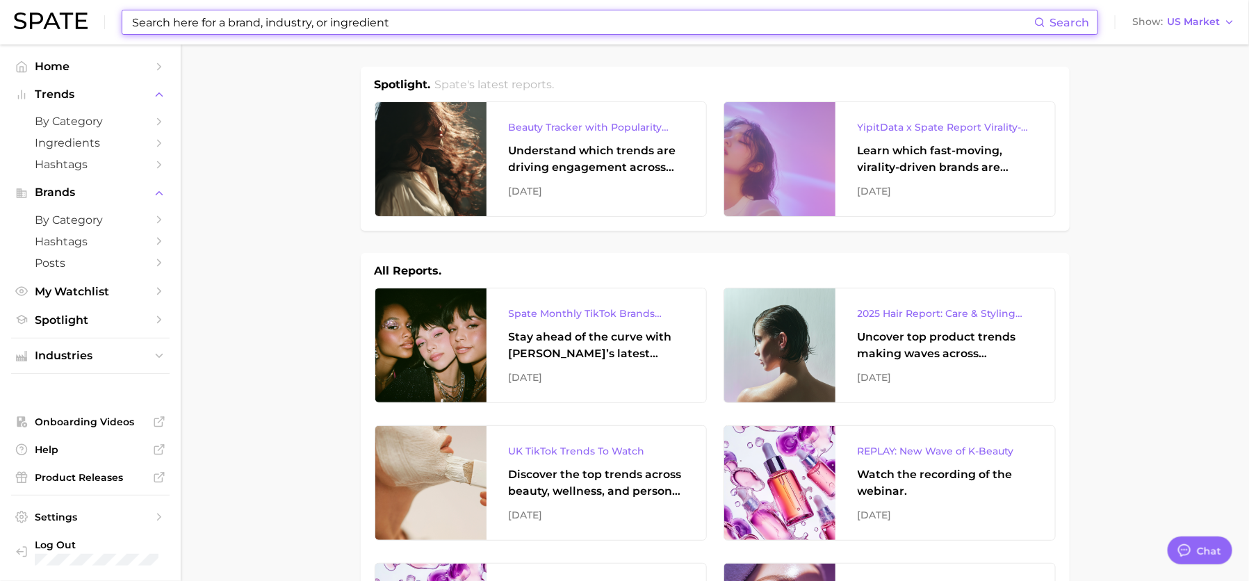
click at [514, 22] on input at bounding box center [582, 22] width 903 height 24
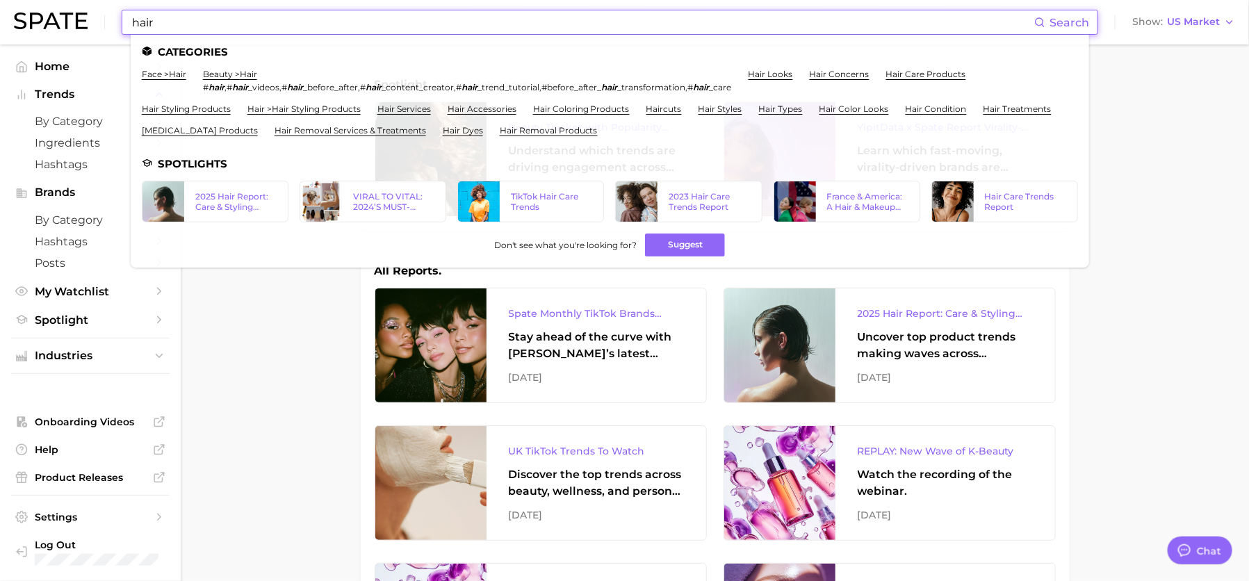
type input "hair"
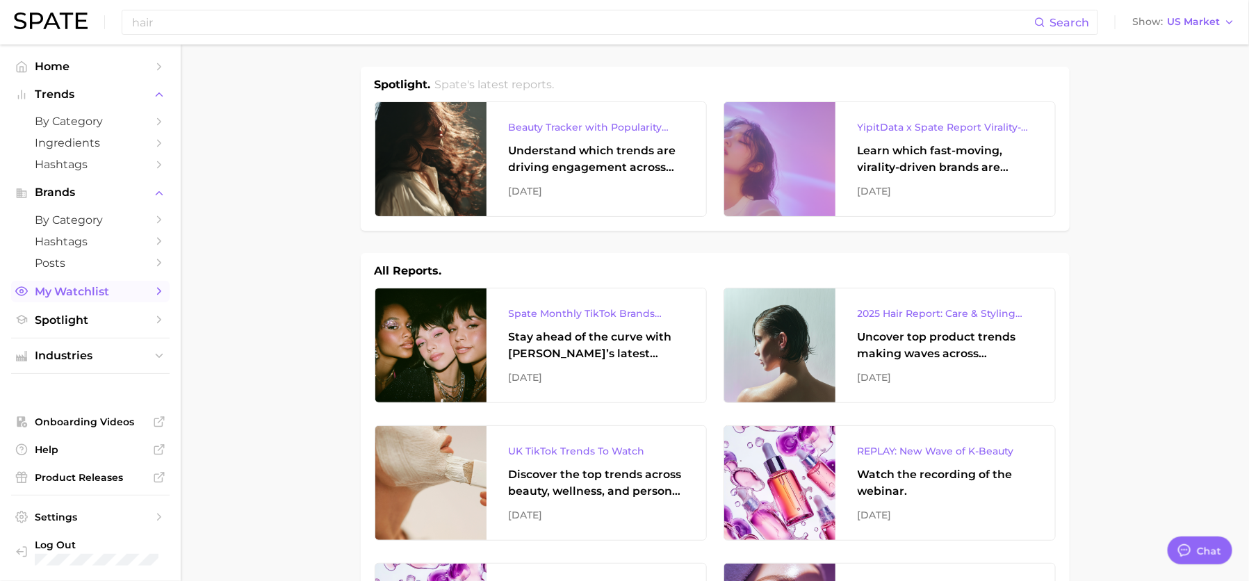
click at [74, 293] on span "My Watchlist" at bounding box center [90, 291] width 111 height 13
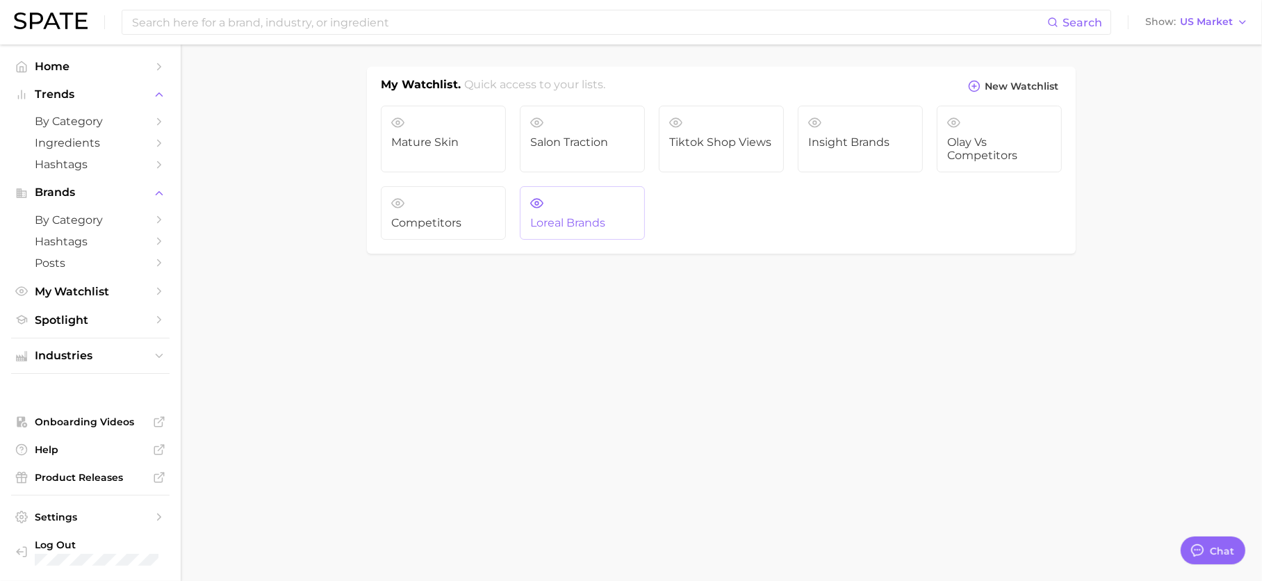
click at [590, 217] on span "Loreal Brands" at bounding box center [582, 223] width 104 height 13
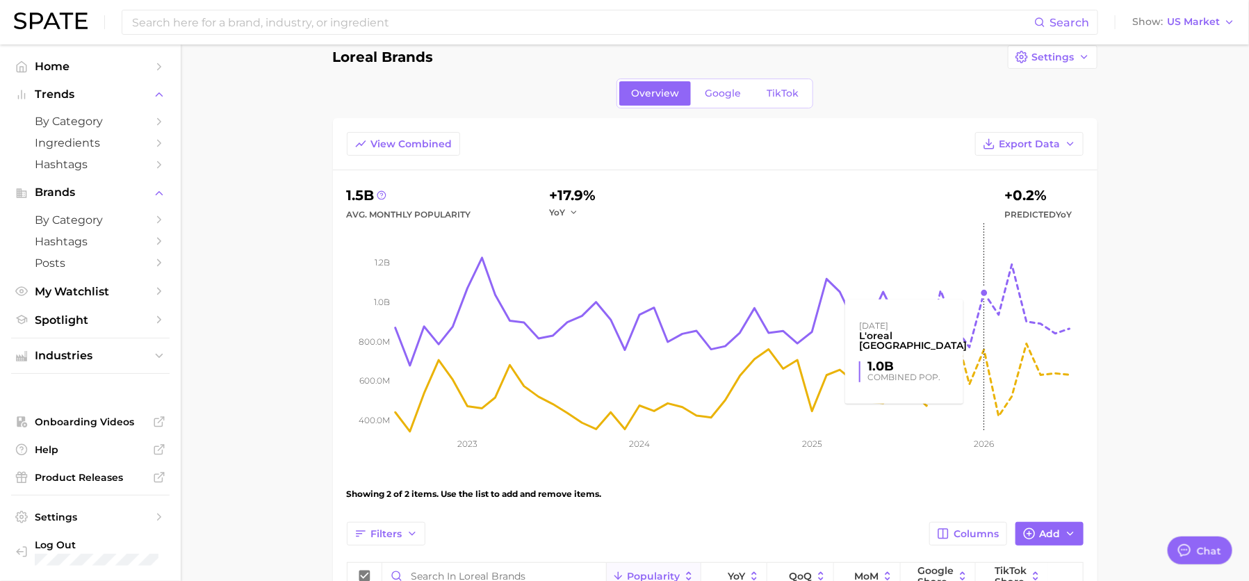
scroll to position [21, 0]
click at [1042, 144] on span "Export Data" at bounding box center [1029, 145] width 61 height 12
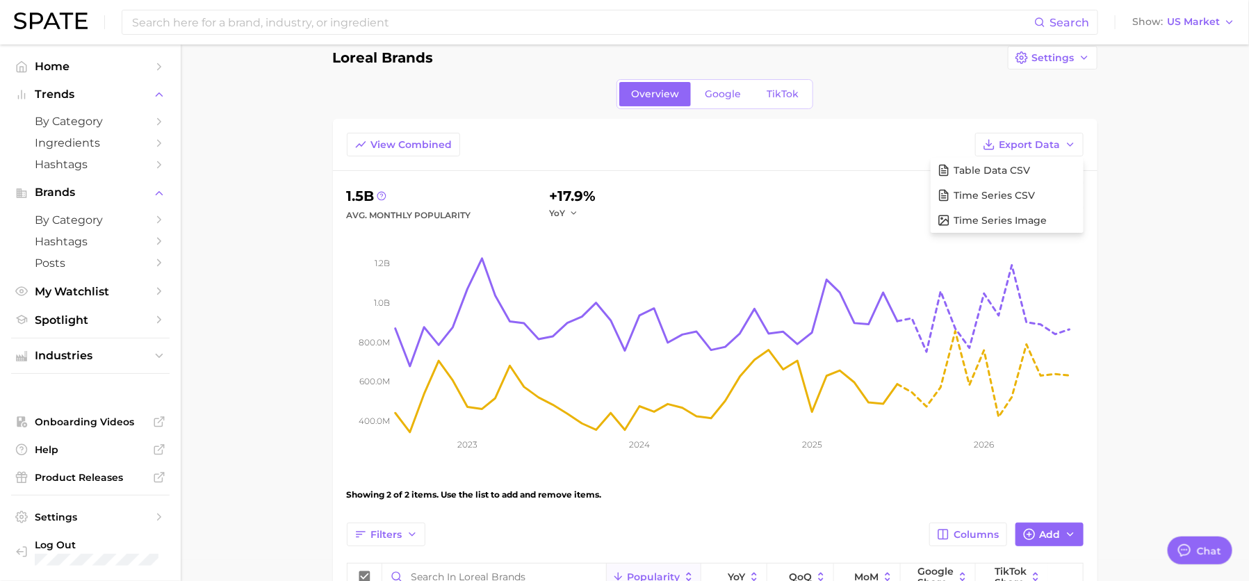
click at [1129, 206] on main "Loreal Brands Settings Overview Google TikTok View Combined Export Data Table D…" at bounding box center [715, 402] width 1068 height 756
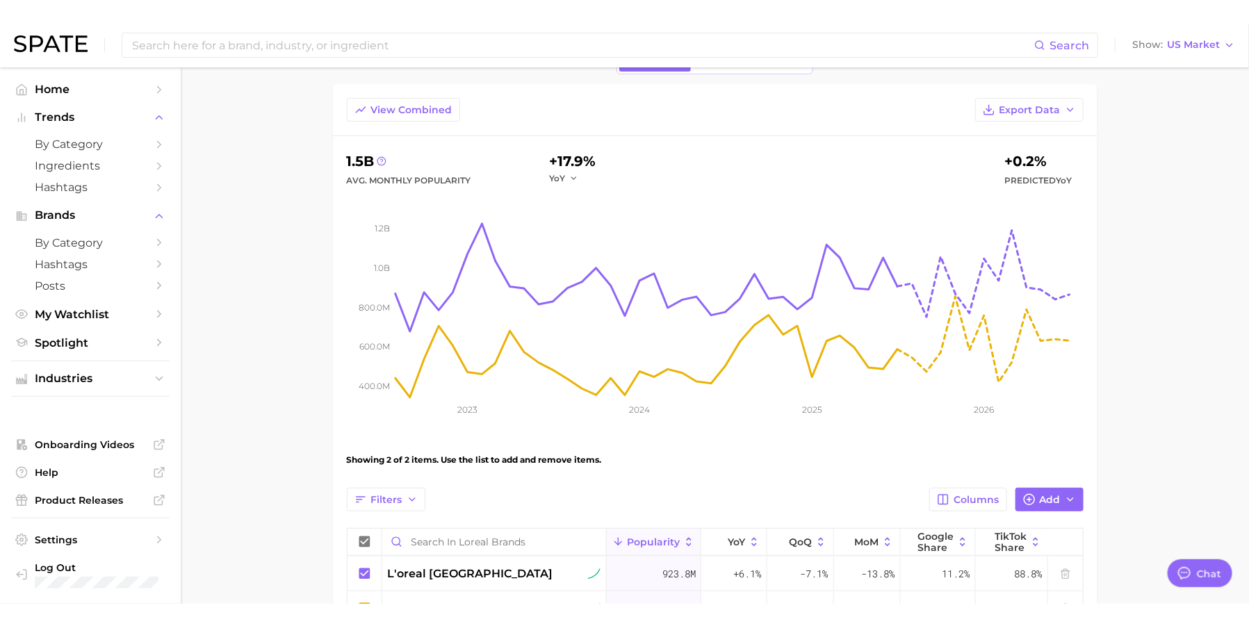
scroll to position [80, 0]
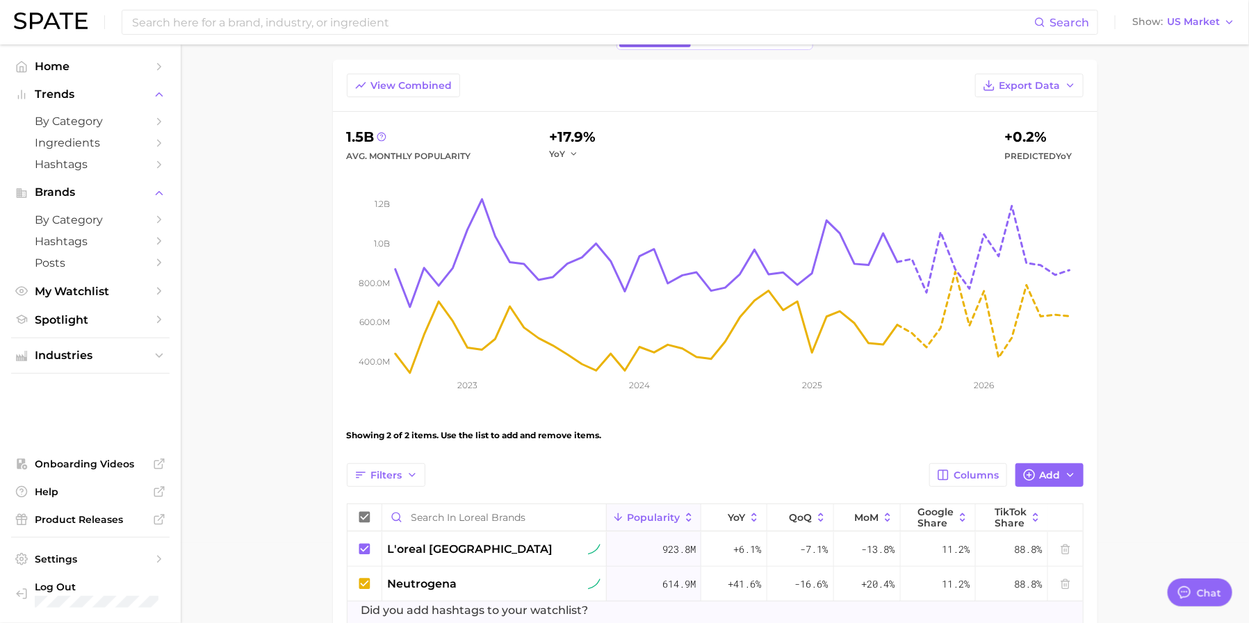
type textarea "x"
